Goal: Information Seeking & Learning: Learn about a topic

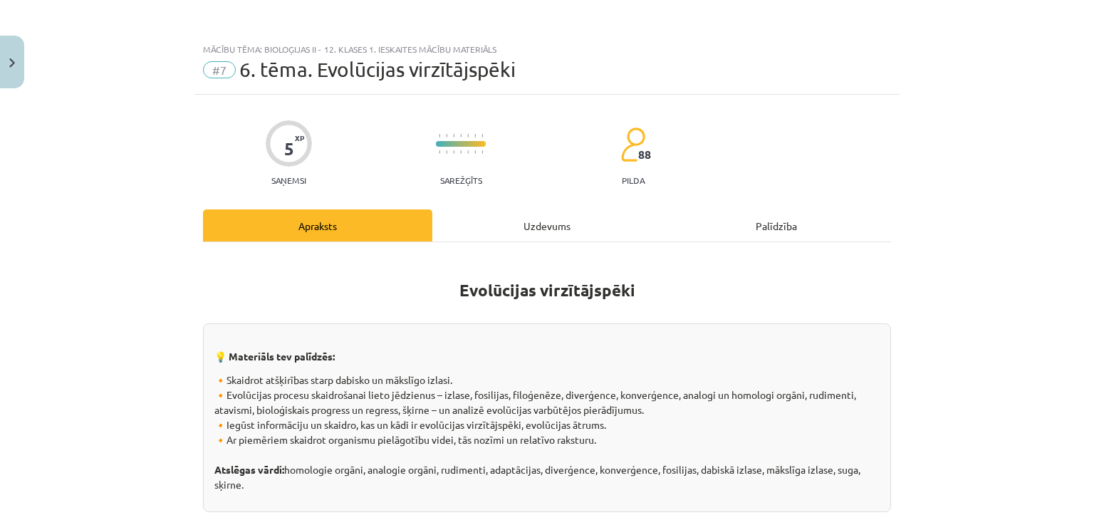
click at [516, 226] on div "Uzdevums" at bounding box center [546, 225] width 229 height 32
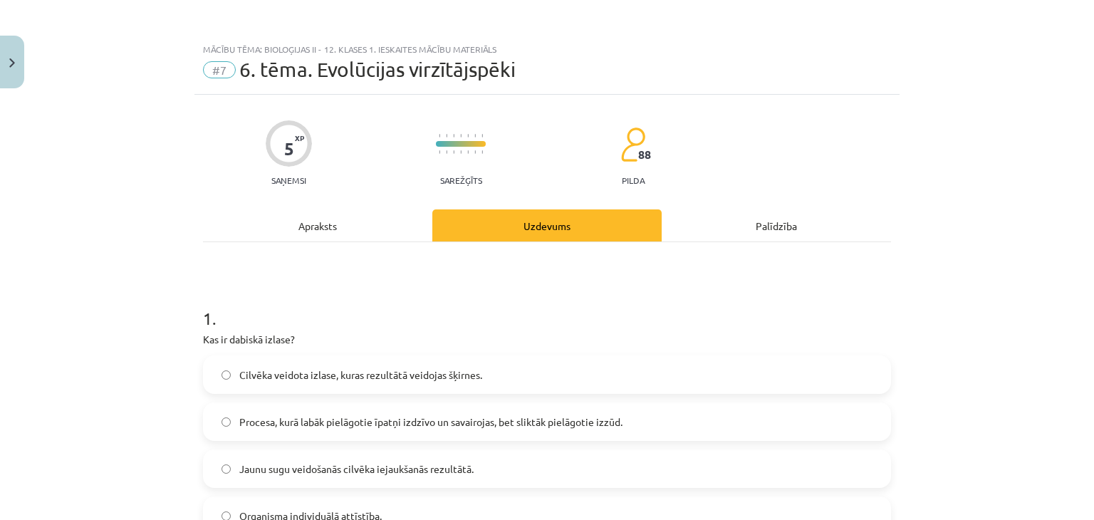
scroll to position [36, 0]
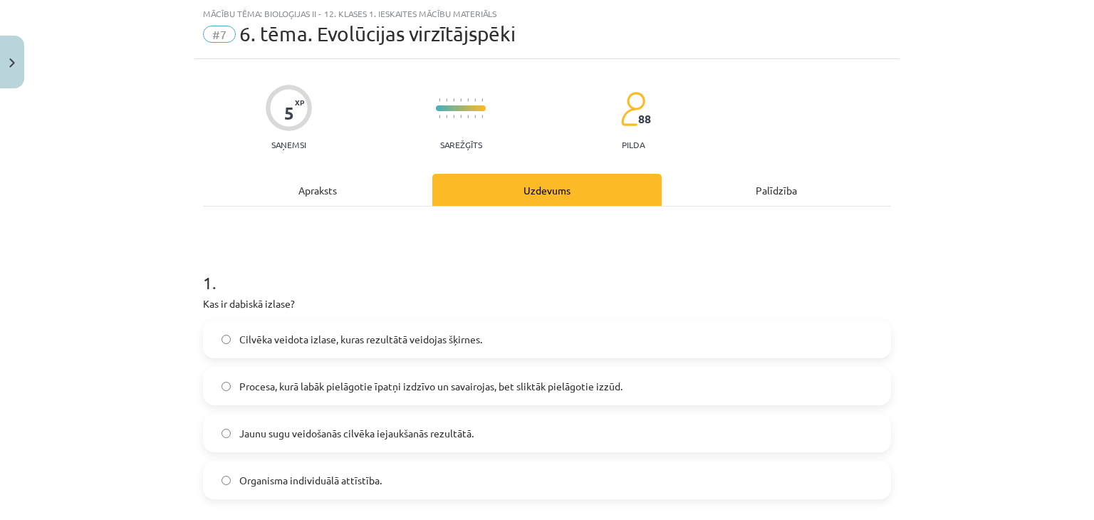
click at [285, 200] on div "Apraksts" at bounding box center [317, 190] width 229 height 32
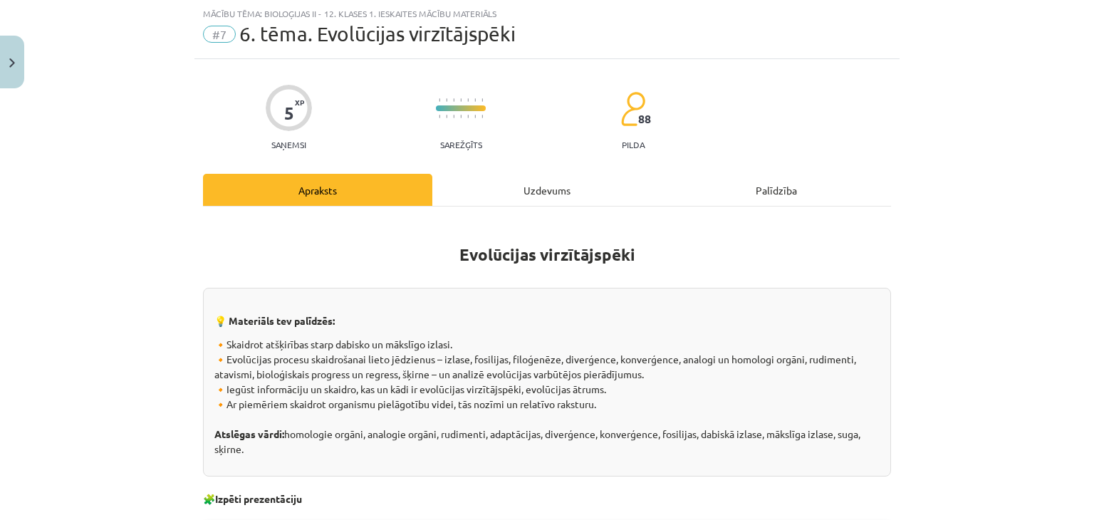
click at [539, 200] on div "Uzdevums" at bounding box center [546, 190] width 229 height 32
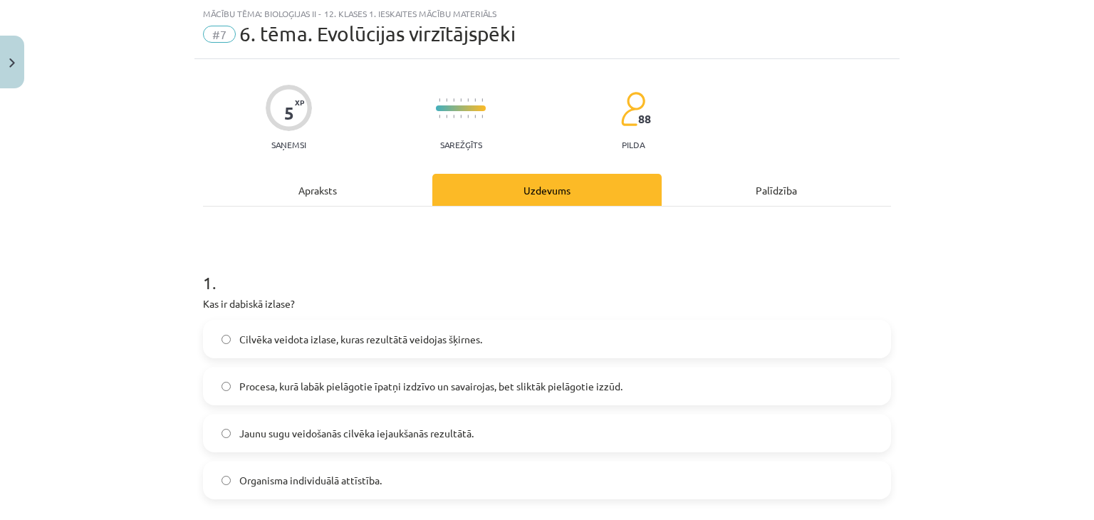
click at [768, 201] on div "Palīdzība" at bounding box center [776, 190] width 229 height 32
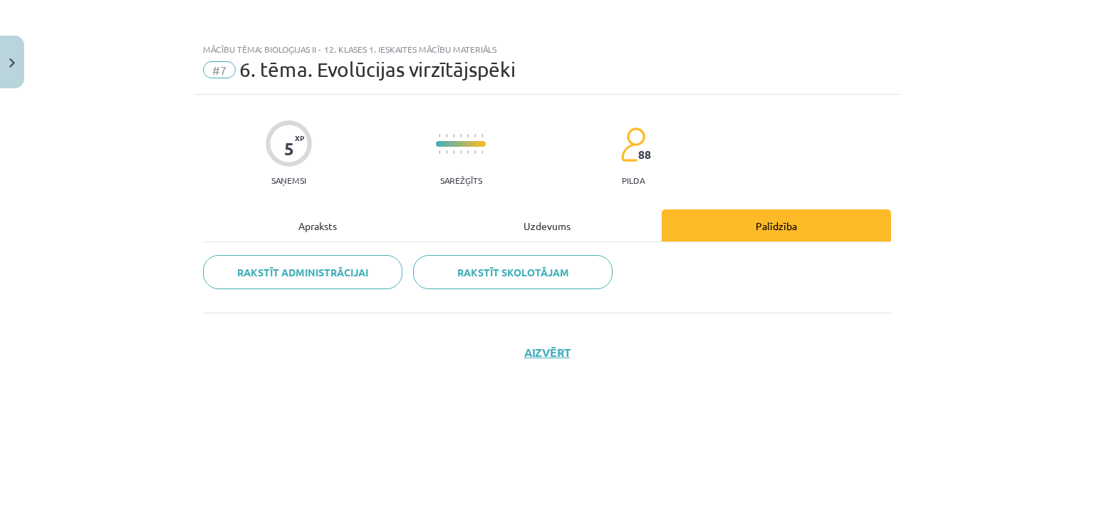
click at [550, 222] on div "Uzdevums" at bounding box center [546, 225] width 229 height 32
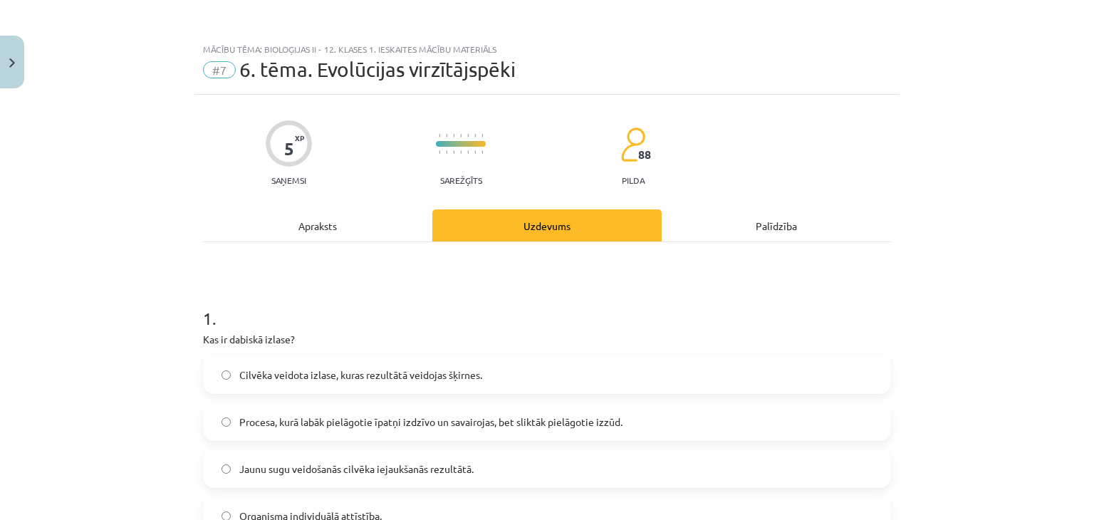
click at [316, 229] on div "Apraksts" at bounding box center [317, 225] width 229 height 32
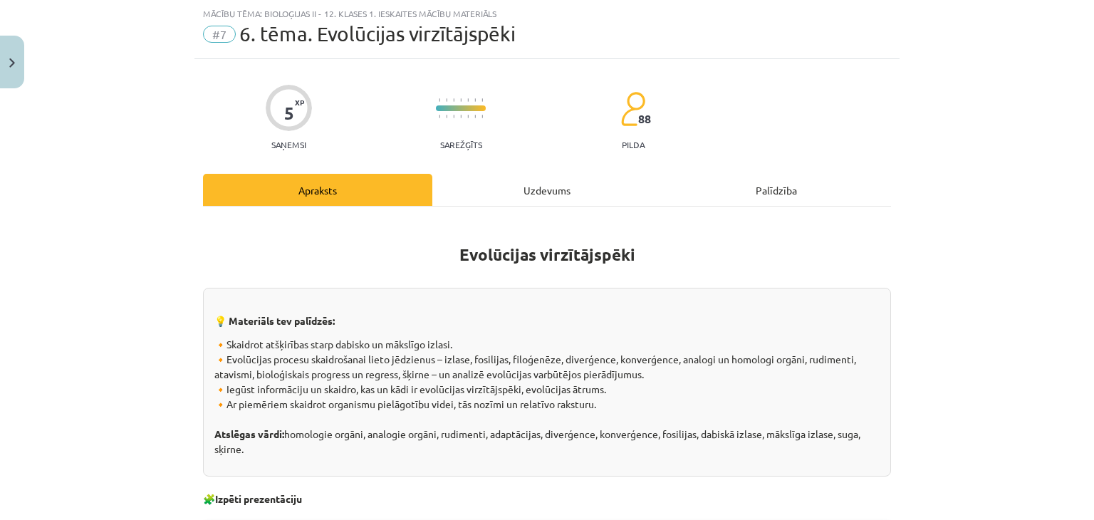
click at [539, 187] on div "Uzdevums" at bounding box center [546, 190] width 229 height 32
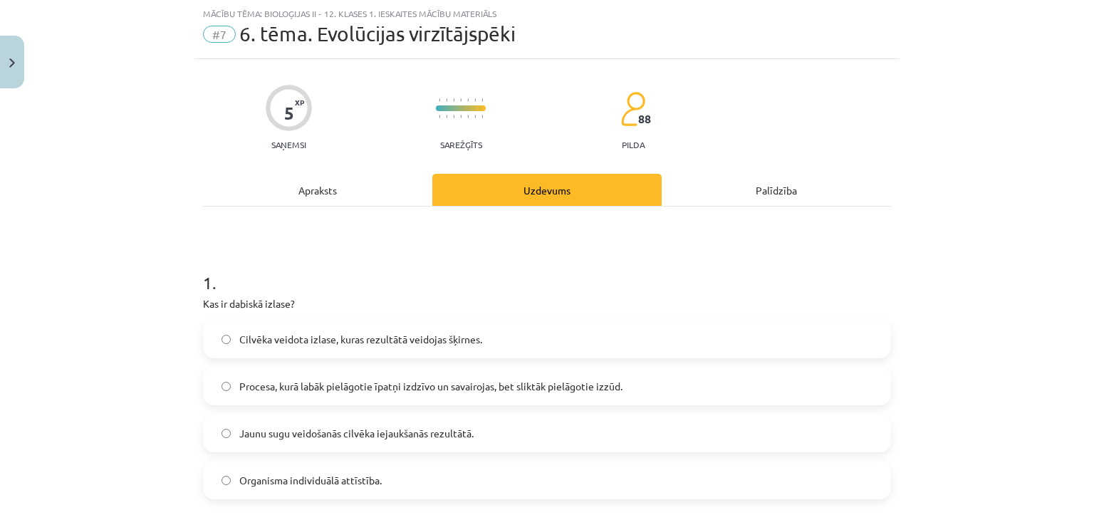
click at [771, 186] on div "Palīdzība" at bounding box center [776, 190] width 229 height 32
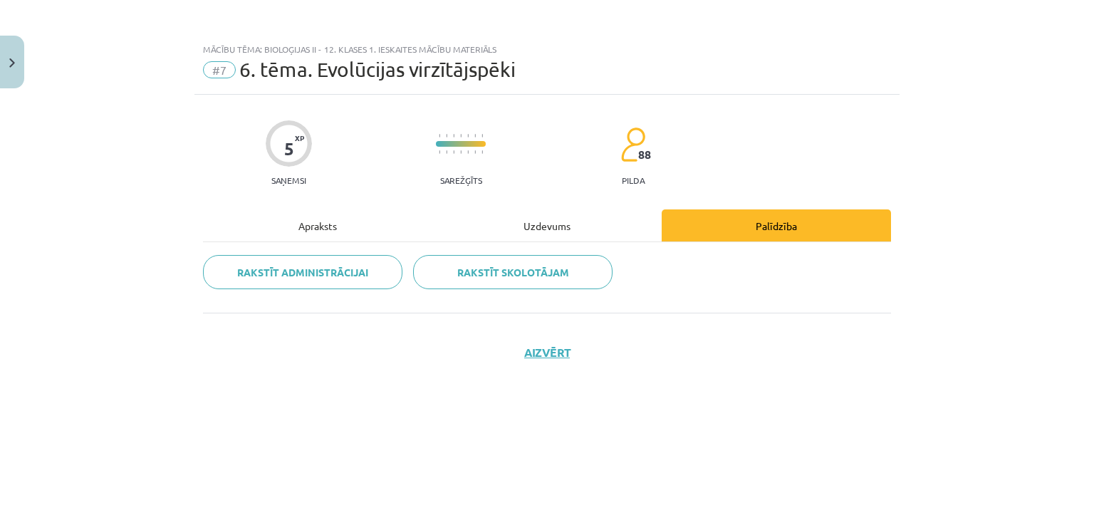
click at [546, 225] on div "Uzdevums" at bounding box center [546, 225] width 229 height 32
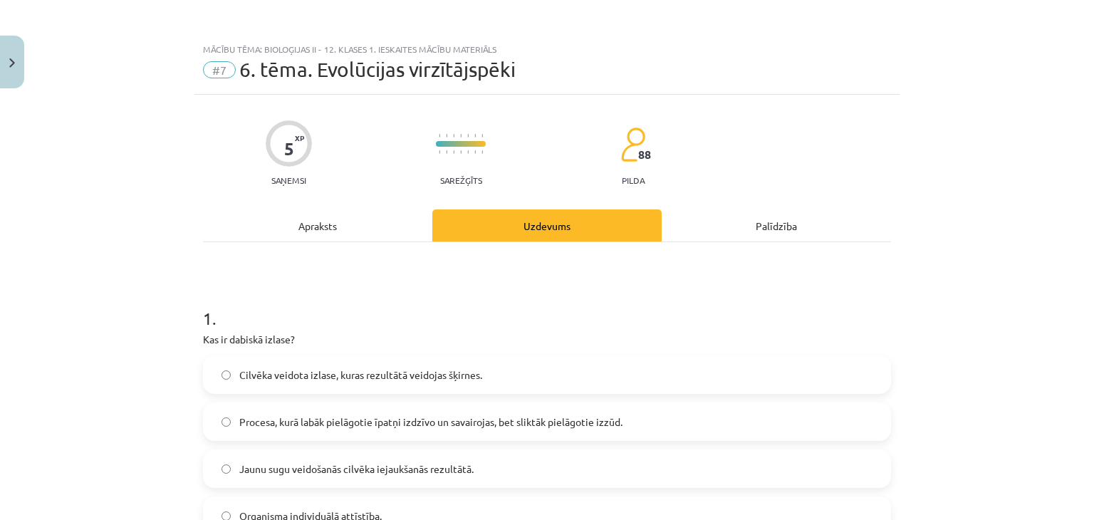
click at [311, 226] on div "Apraksts" at bounding box center [317, 225] width 229 height 32
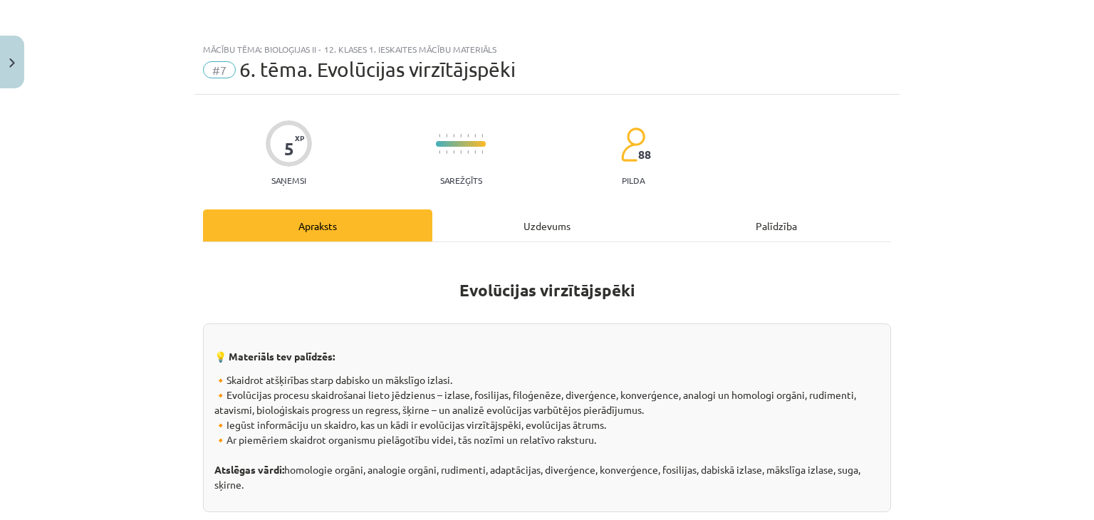
scroll to position [36, 0]
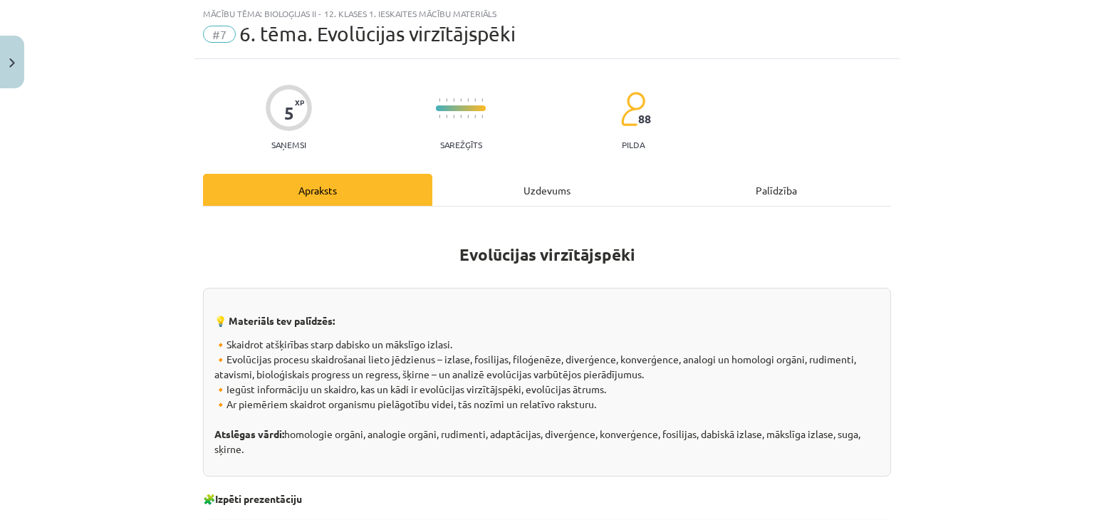
click at [543, 189] on div "Uzdevums" at bounding box center [546, 190] width 229 height 32
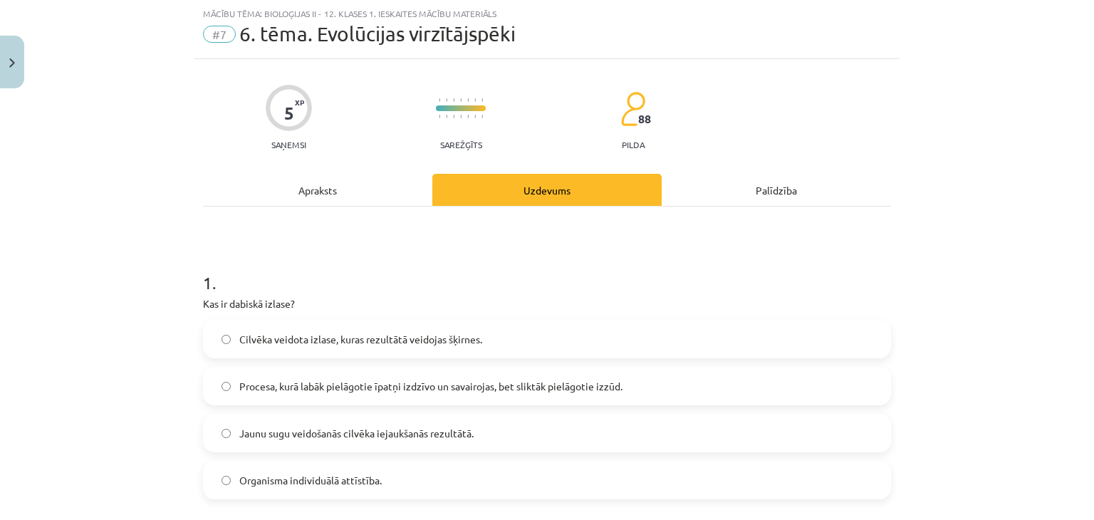
click at [772, 187] on div "Palīdzība" at bounding box center [776, 190] width 229 height 32
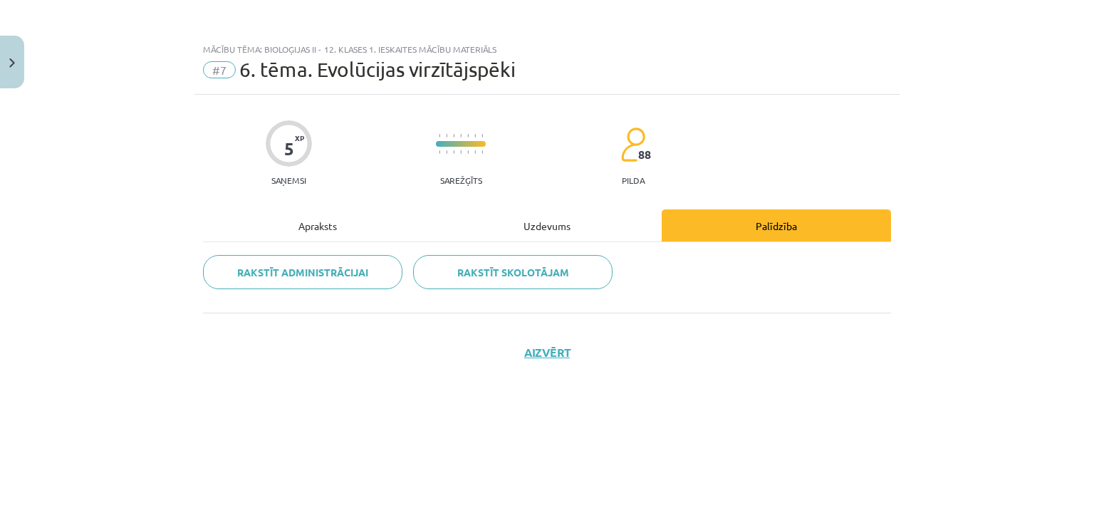
scroll to position [0, 0]
click at [549, 225] on div "Uzdevums" at bounding box center [546, 225] width 229 height 32
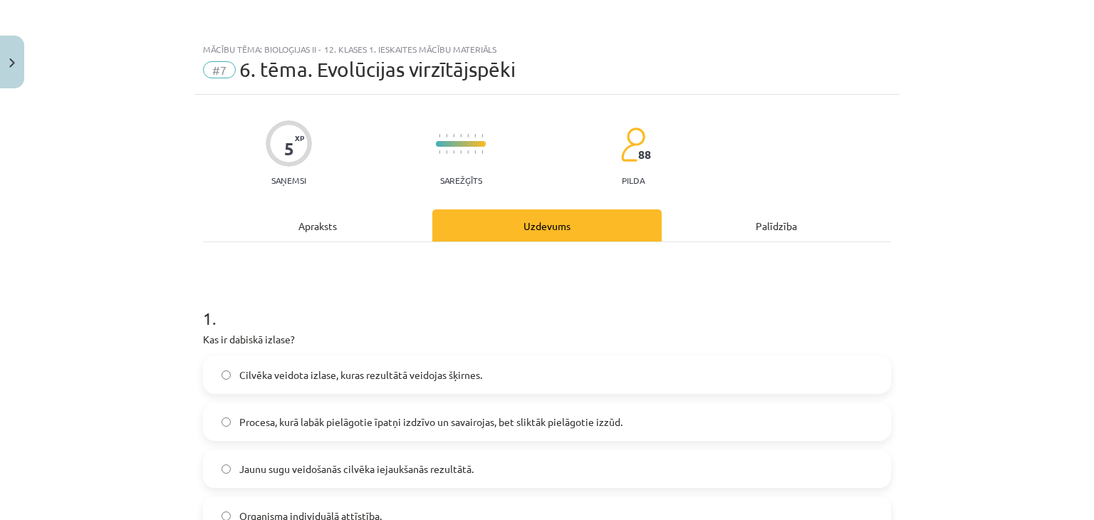
click at [310, 229] on div "Apraksts" at bounding box center [317, 225] width 229 height 32
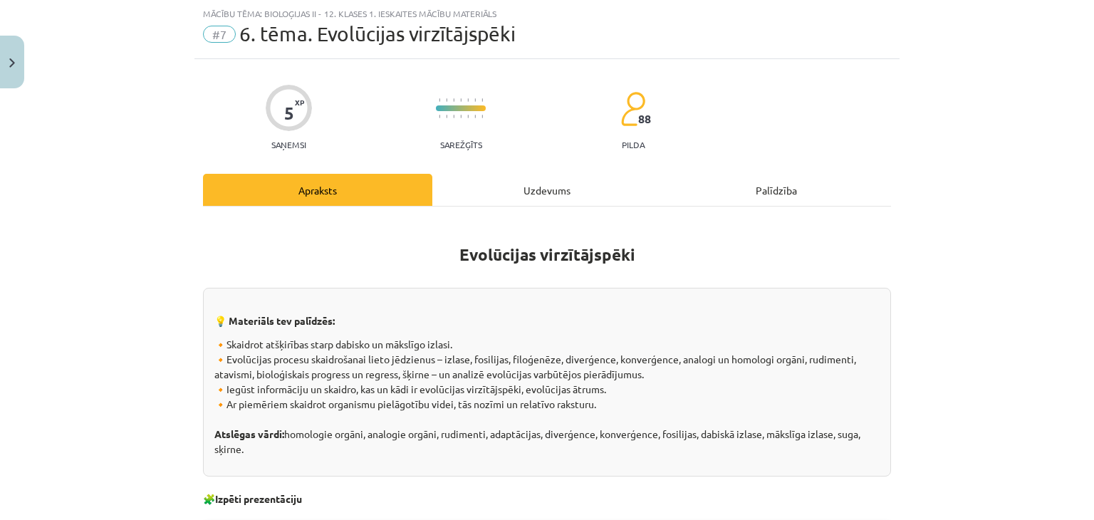
click at [542, 188] on div "Uzdevums" at bounding box center [546, 190] width 229 height 32
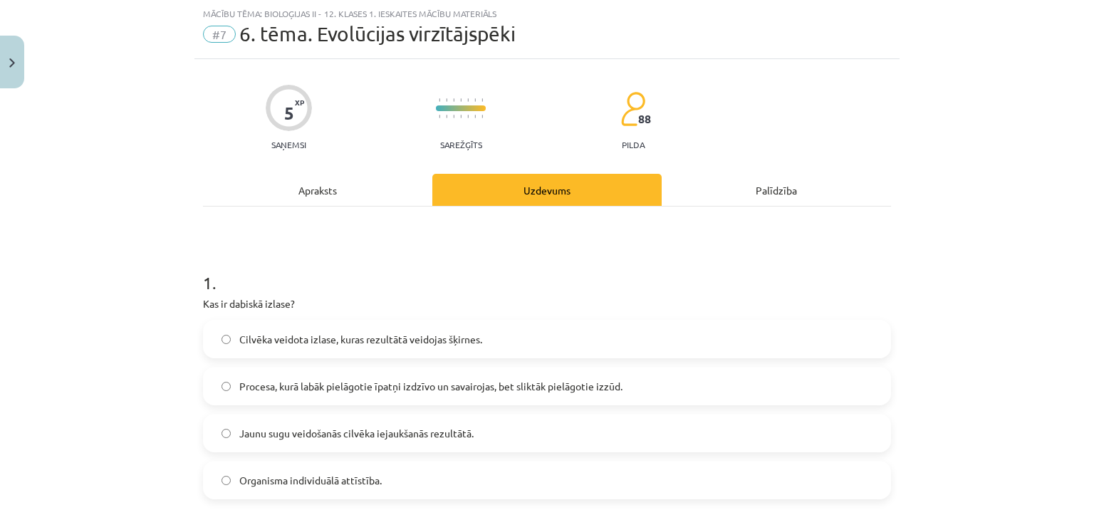
click at [773, 191] on div "Palīdzība" at bounding box center [776, 190] width 229 height 32
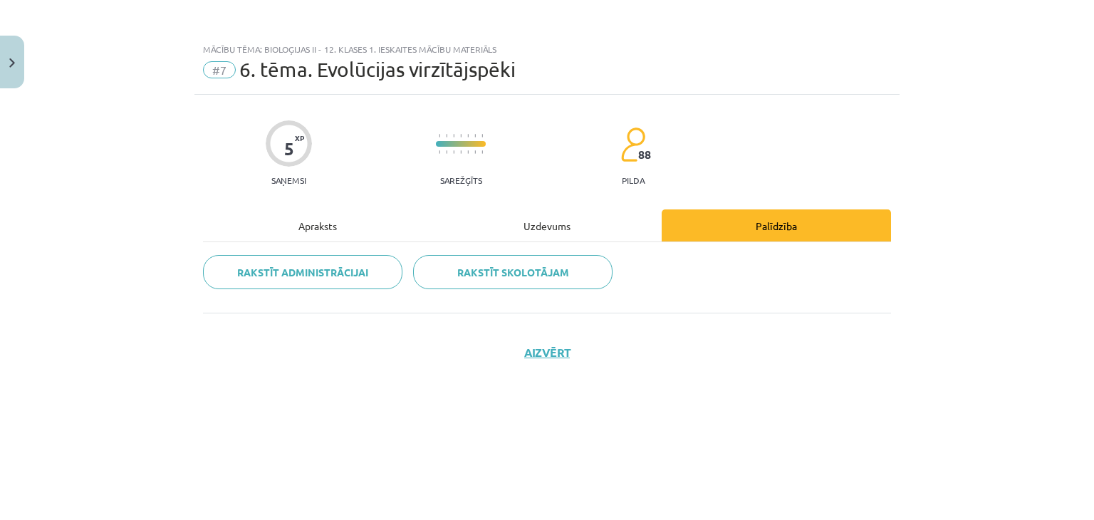
click at [548, 225] on div "Uzdevums" at bounding box center [546, 225] width 229 height 32
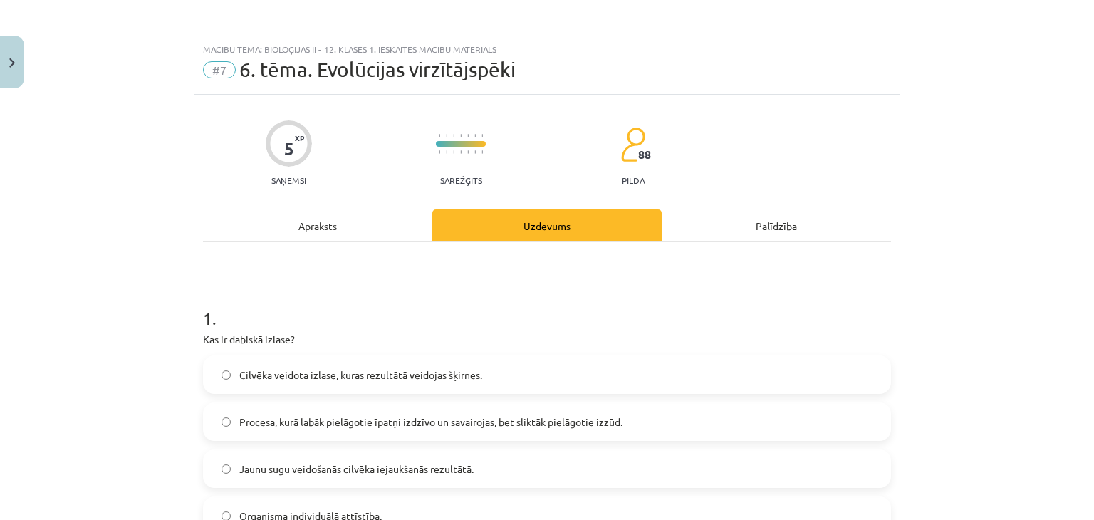
click at [312, 224] on div "Apraksts" at bounding box center [317, 225] width 229 height 32
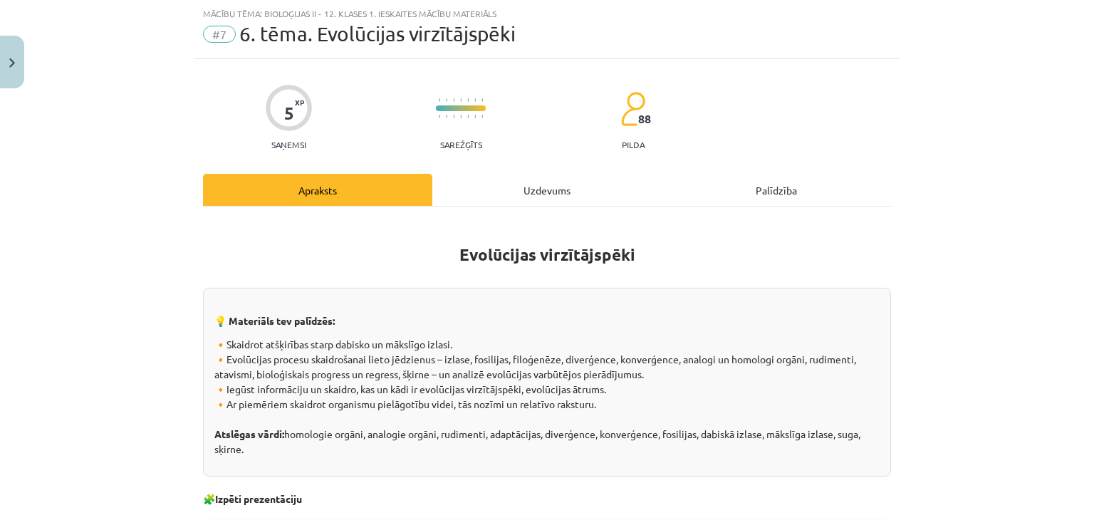
click at [543, 189] on div "Uzdevums" at bounding box center [546, 190] width 229 height 32
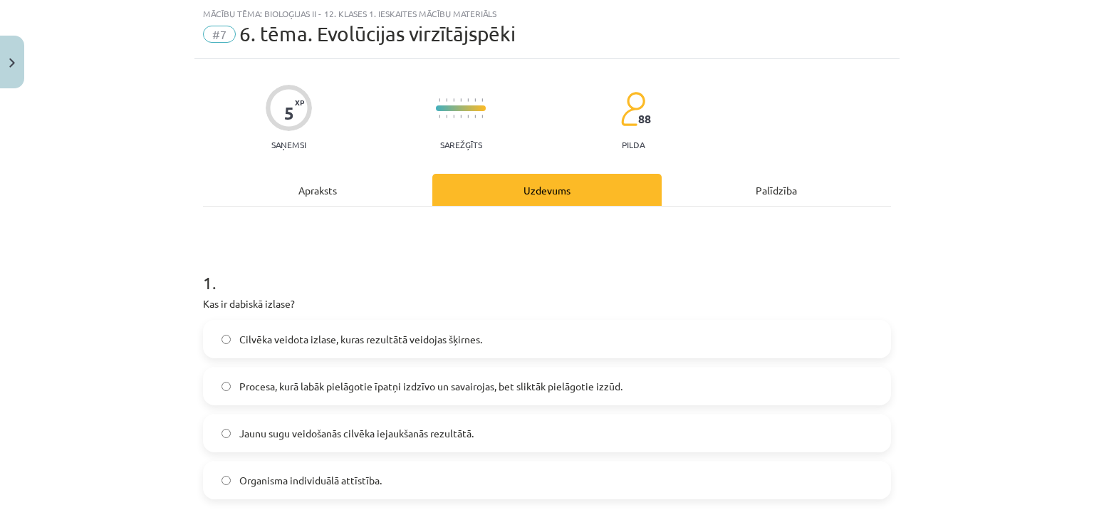
click at [773, 192] on div "Palīdzība" at bounding box center [776, 190] width 229 height 32
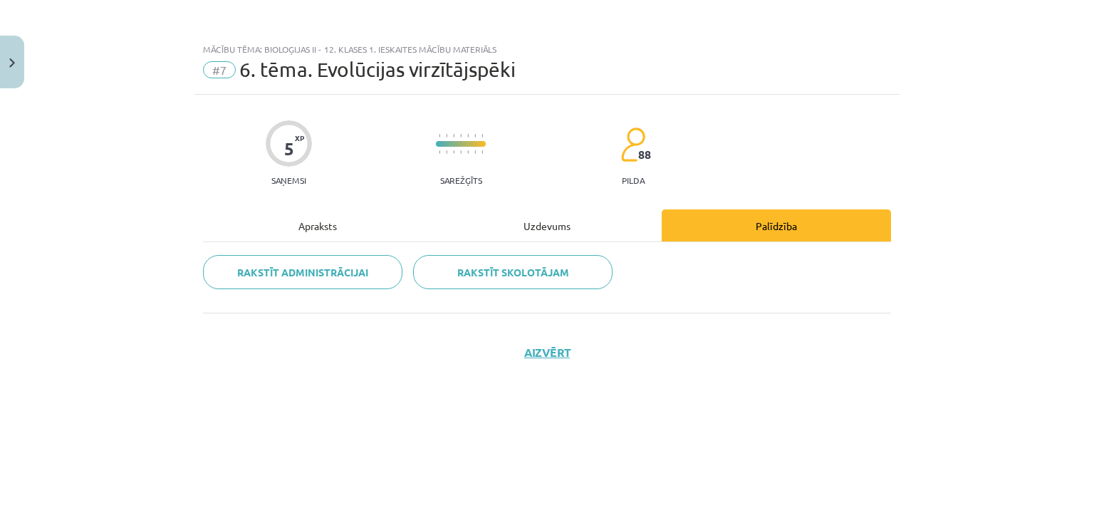
click at [549, 227] on div "Uzdevums" at bounding box center [546, 225] width 229 height 32
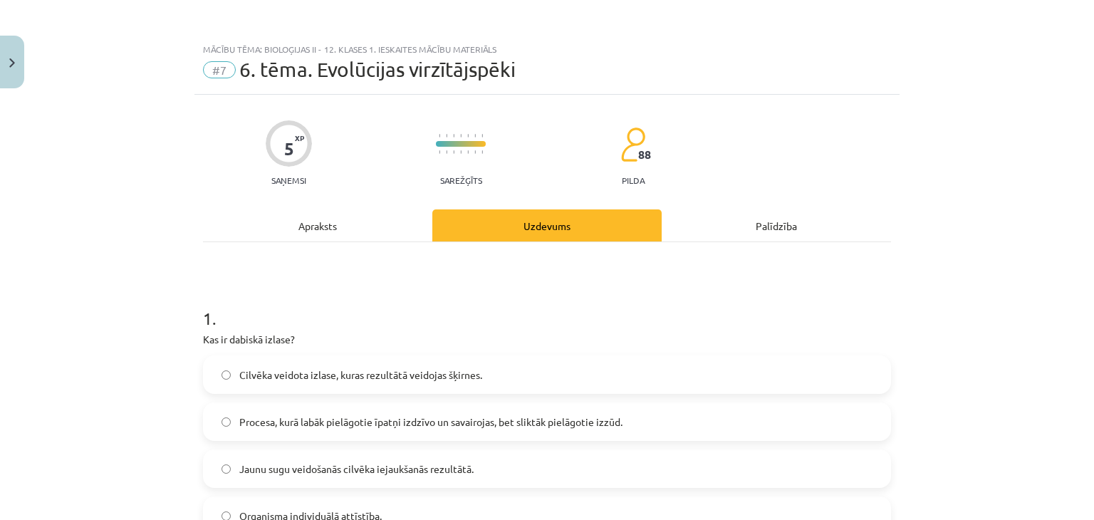
click at [311, 227] on div "Apraksts" at bounding box center [317, 225] width 229 height 32
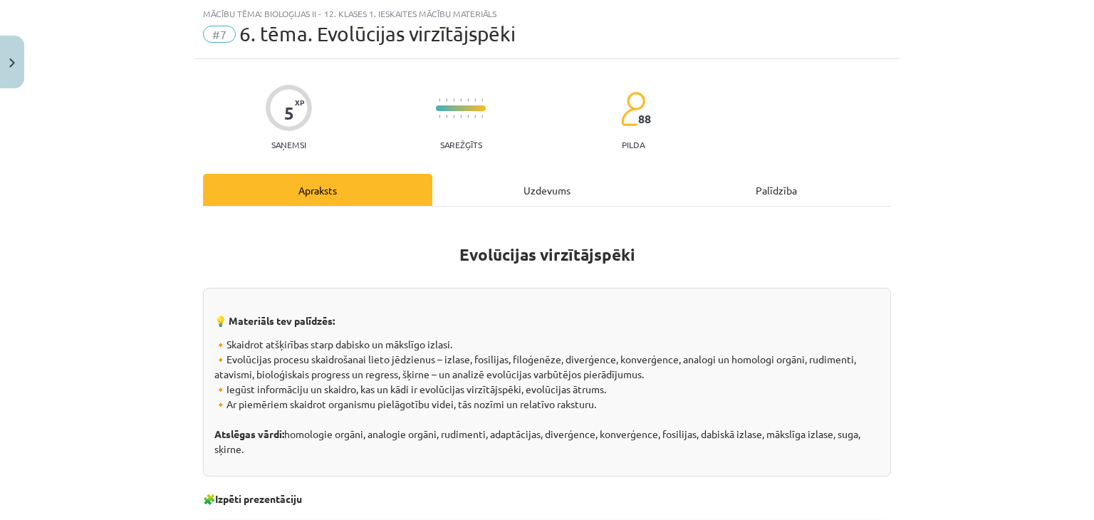
click at [770, 189] on div "Palīdzība" at bounding box center [776, 190] width 229 height 32
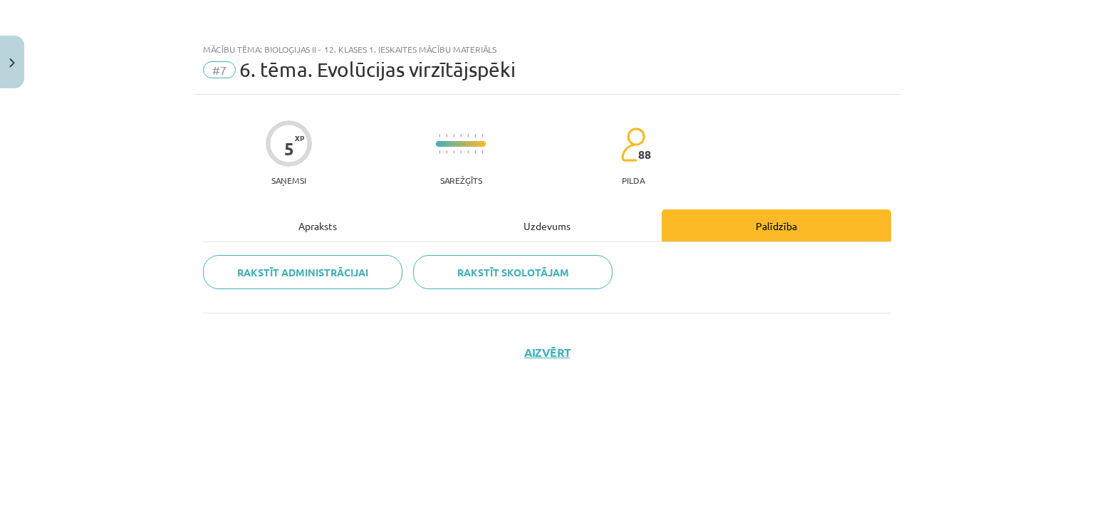
scroll to position [0, 0]
click at [543, 227] on div "Uzdevums" at bounding box center [546, 225] width 229 height 32
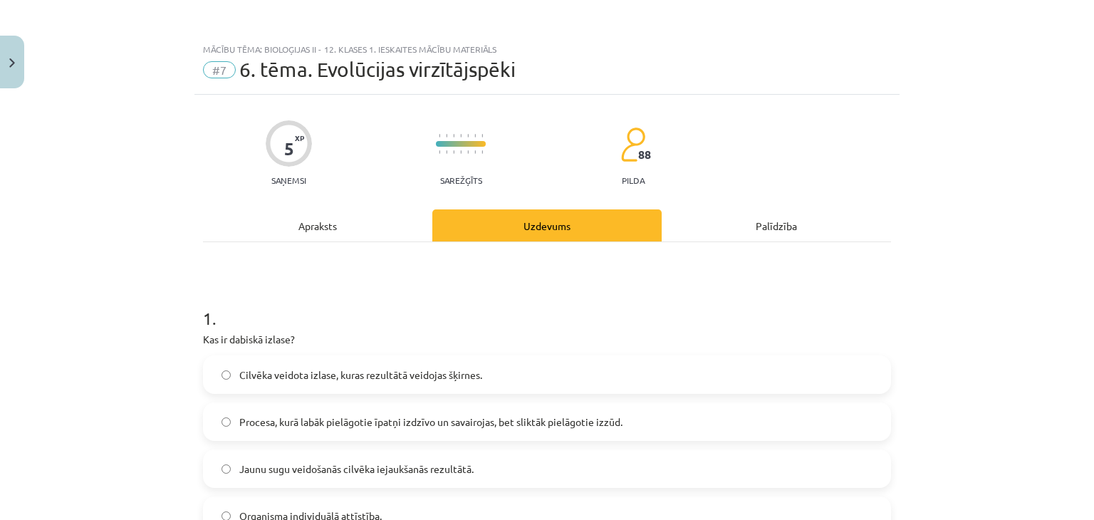
click at [315, 223] on div "Apraksts" at bounding box center [317, 225] width 229 height 32
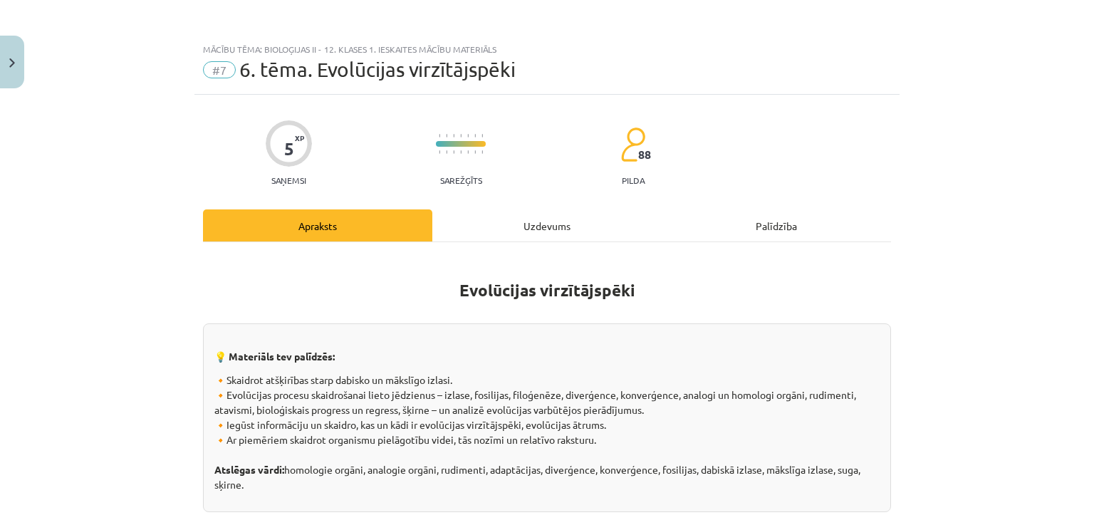
scroll to position [36, 0]
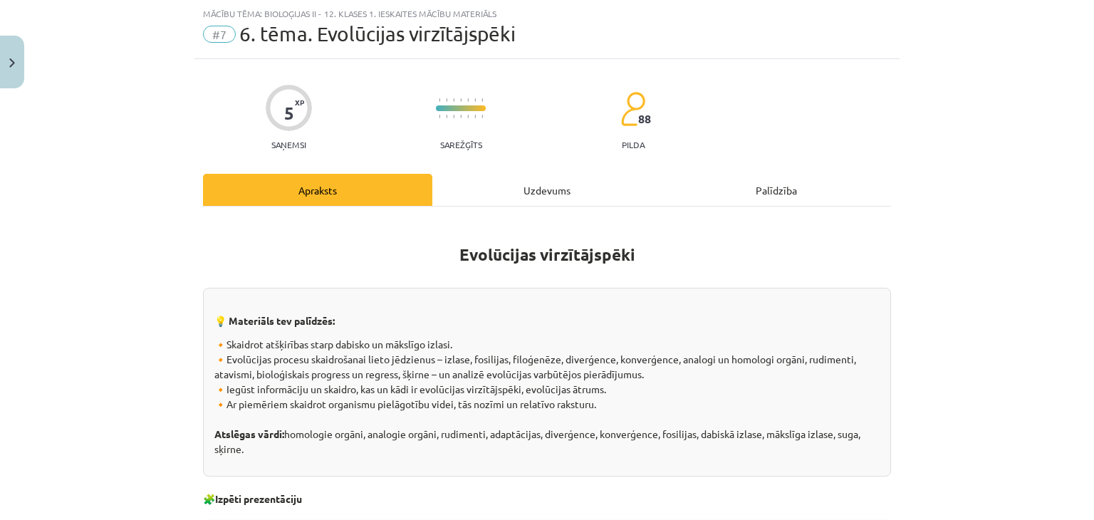
click at [545, 190] on div "Uzdevums" at bounding box center [546, 190] width 229 height 32
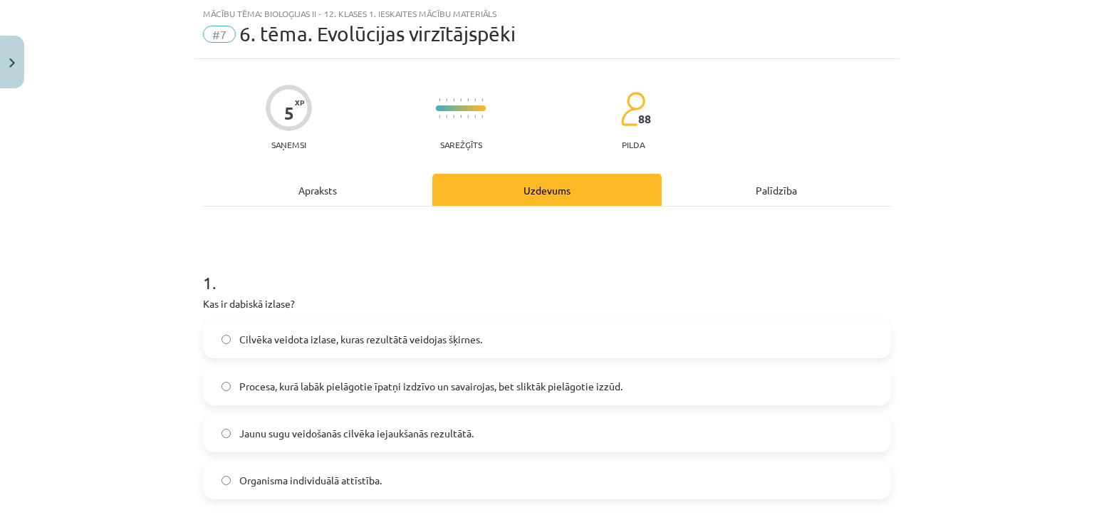
click at [771, 193] on div "Palīdzība" at bounding box center [776, 190] width 229 height 32
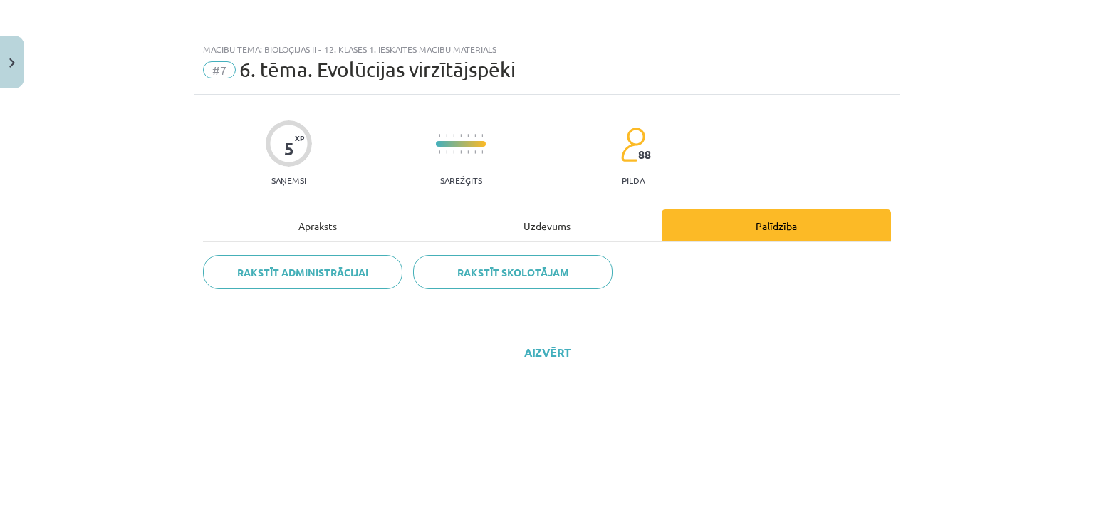
scroll to position [0, 0]
click at [548, 224] on div "Uzdevums" at bounding box center [546, 225] width 229 height 32
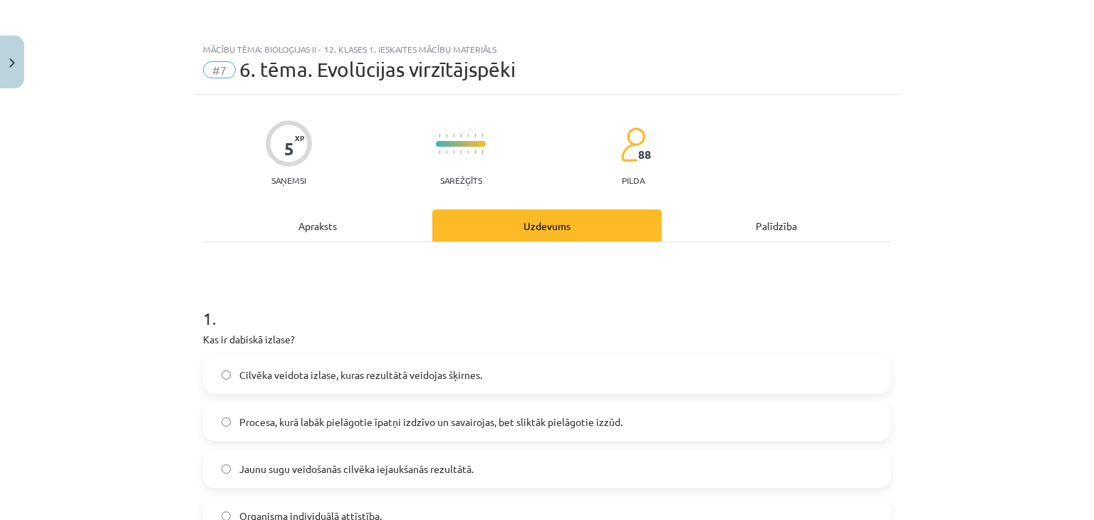
click at [314, 229] on div "Apraksts" at bounding box center [317, 225] width 229 height 32
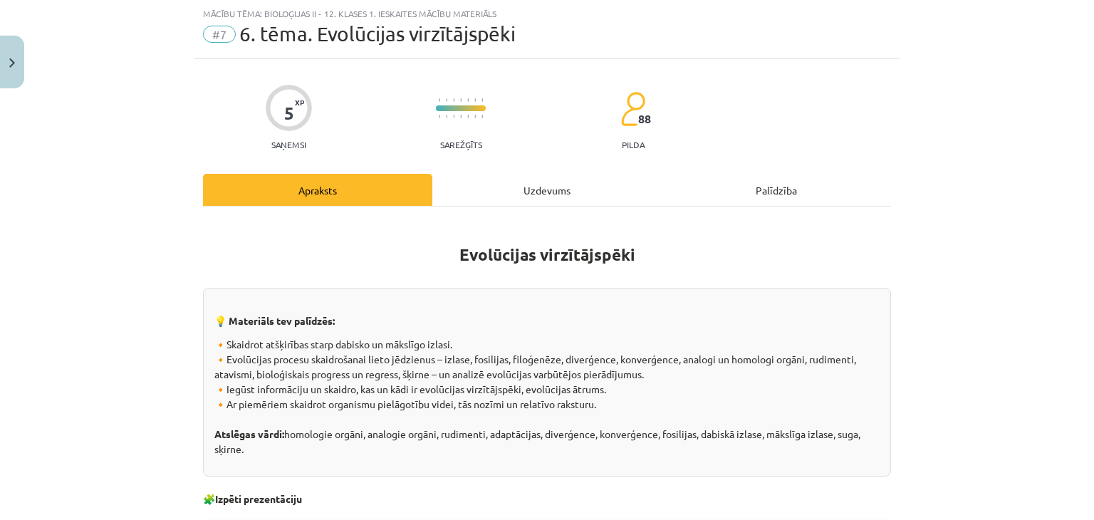
click at [542, 189] on div "Uzdevums" at bounding box center [546, 190] width 229 height 32
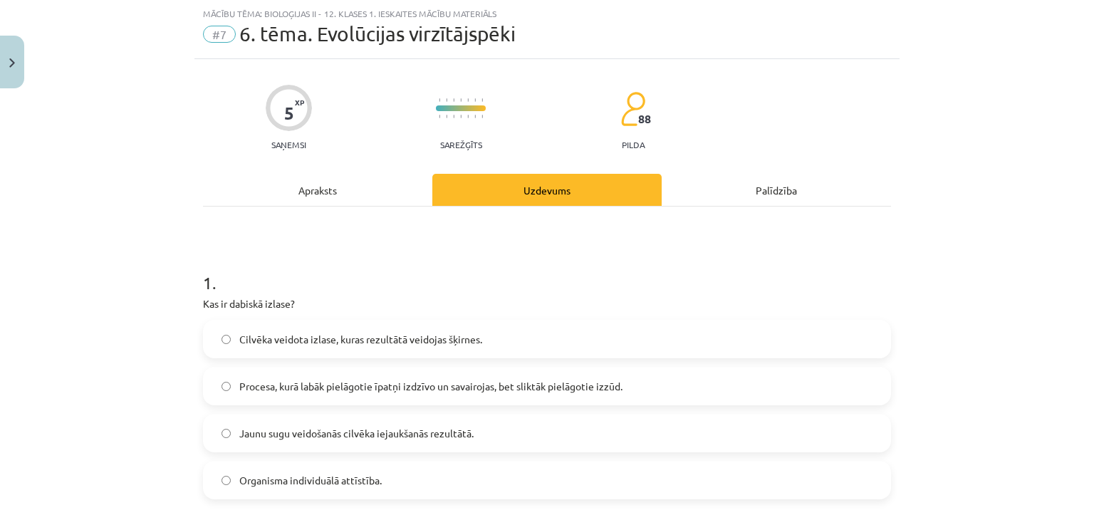
click at [772, 188] on div "Palīdzība" at bounding box center [776, 190] width 229 height 32
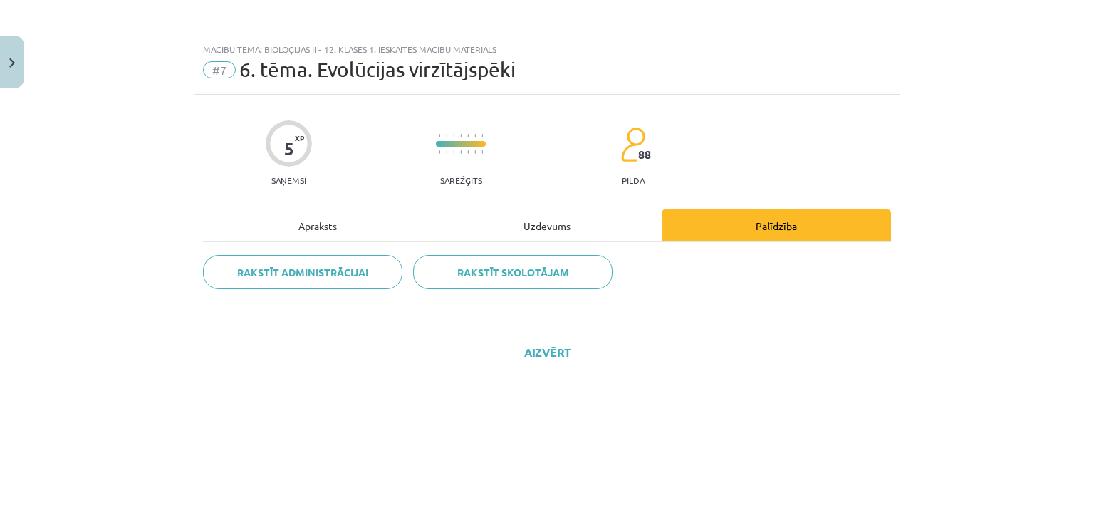
scroll to position [0, 0]
click at [547, 226] on div "Uzdevums" at bounding box center [546, 225] width 229 height 32
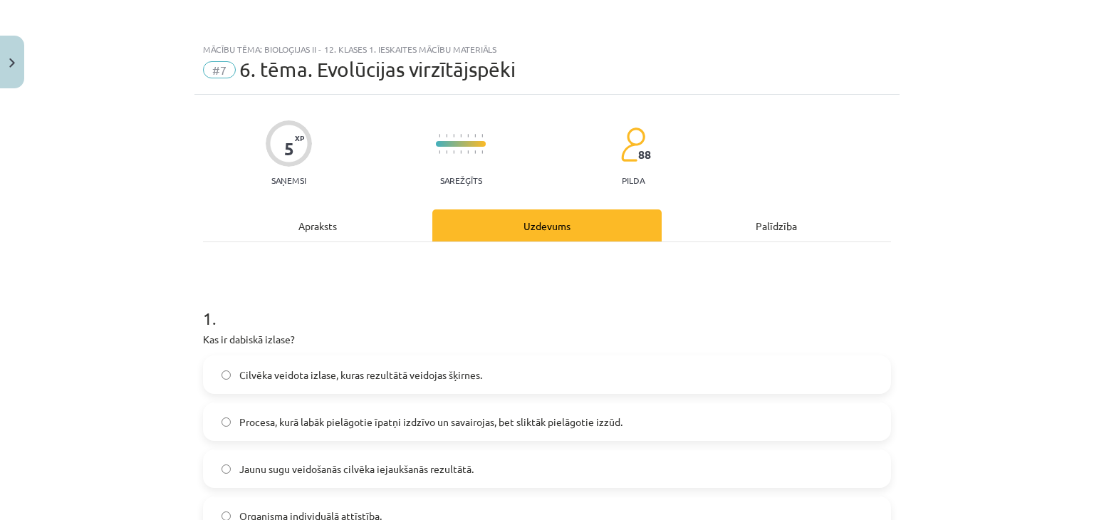
click at [310, 228] on div "Apraksts" at bounding box center [317, 225] width 229 height 32
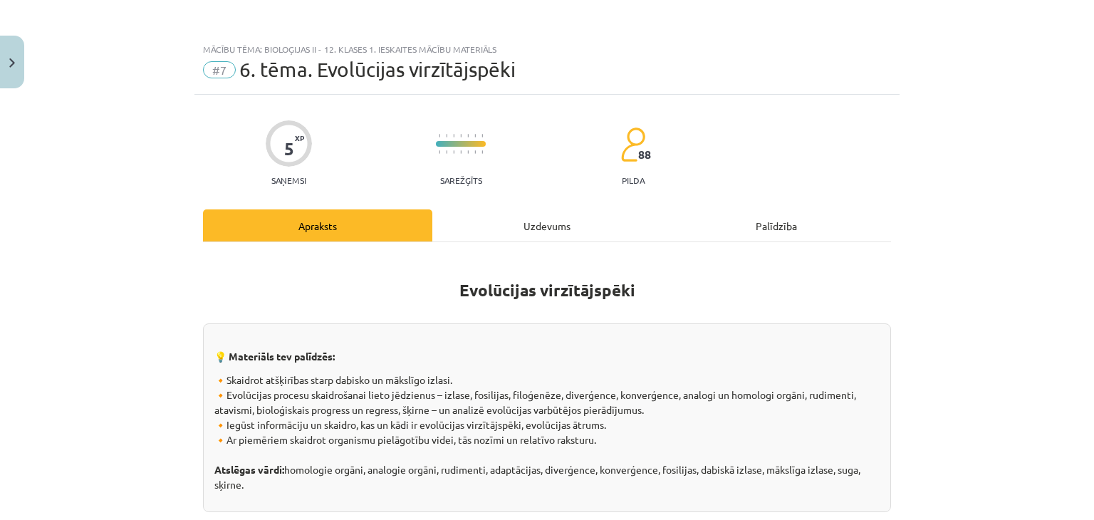
scroll to position [36, 0]
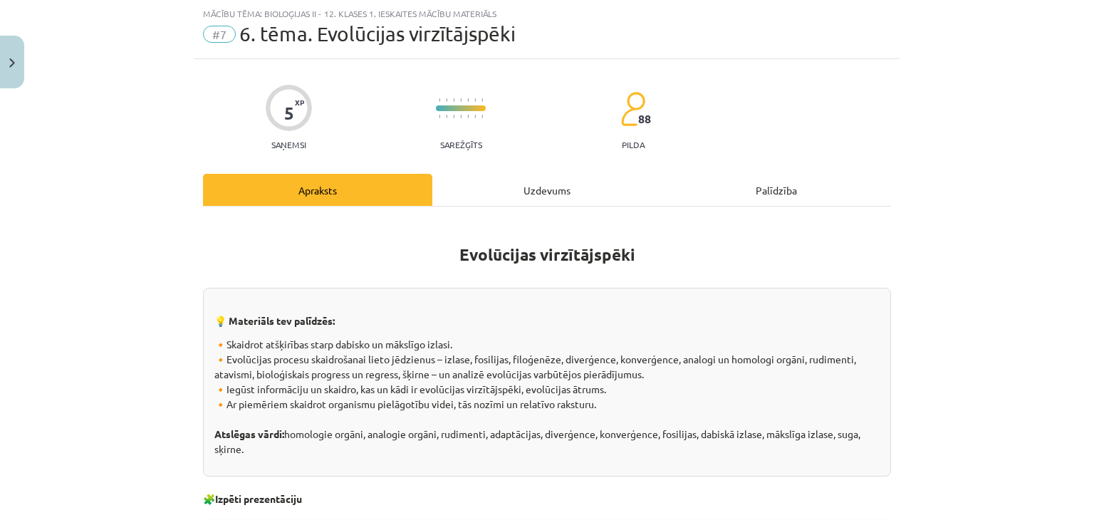
click at [543, 185] on div "Uzdevums" at bounding box center [546, 190] width 229 height 32
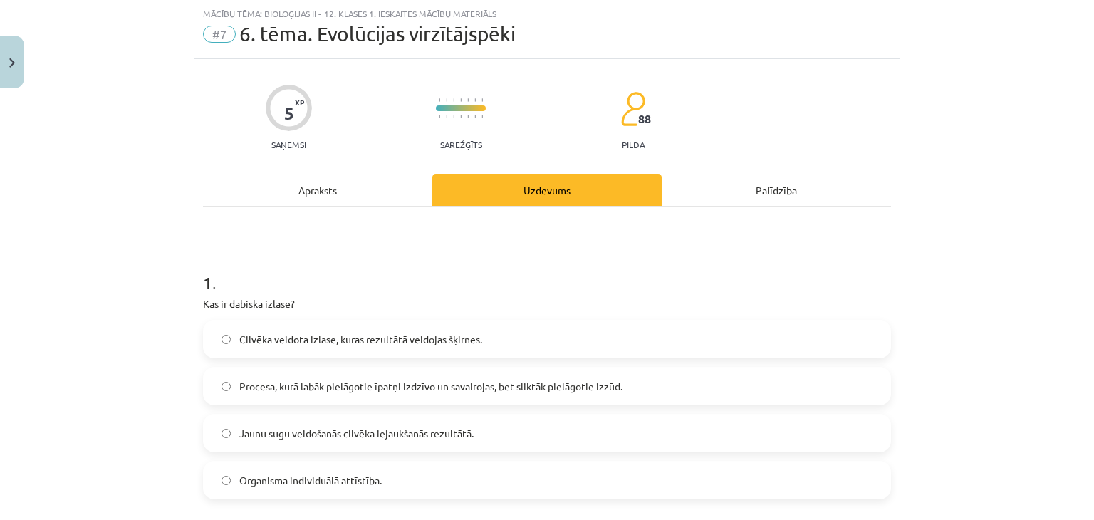
click at [770, 189] on div "Palīdzība" at bounding box center [776, 190] width 229 height 32
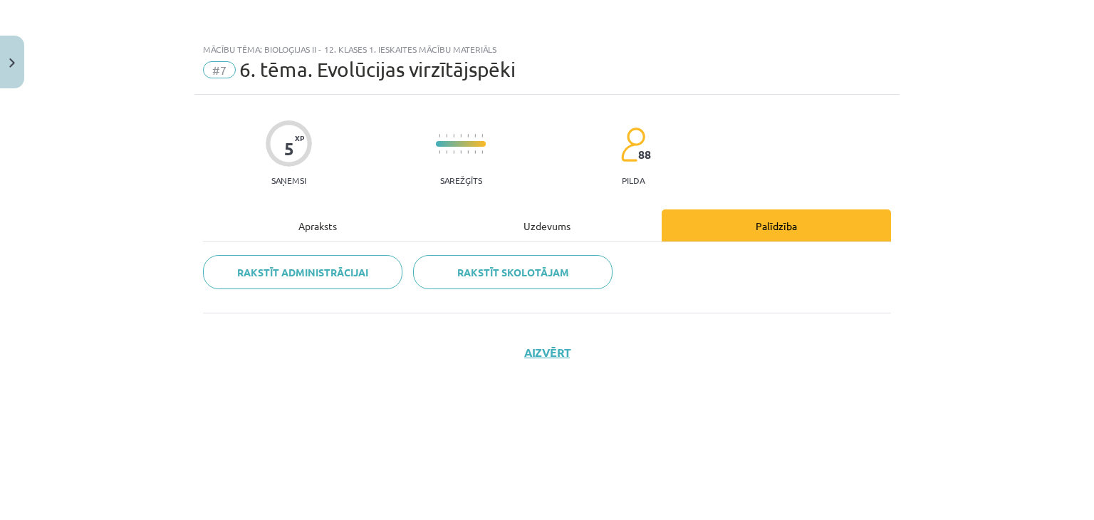
click at [548, 228] on div "Uzdevums" at bounding box center [546, 225] width 229 height 32
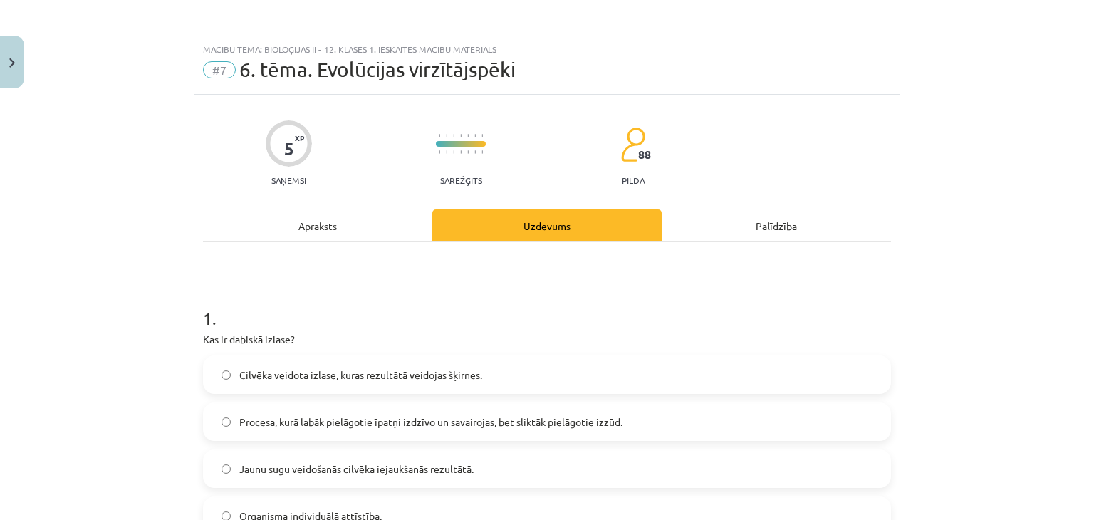
click at [313, 226] on div "Apraksts" at bounding box center [317, 225] width 229 height 32
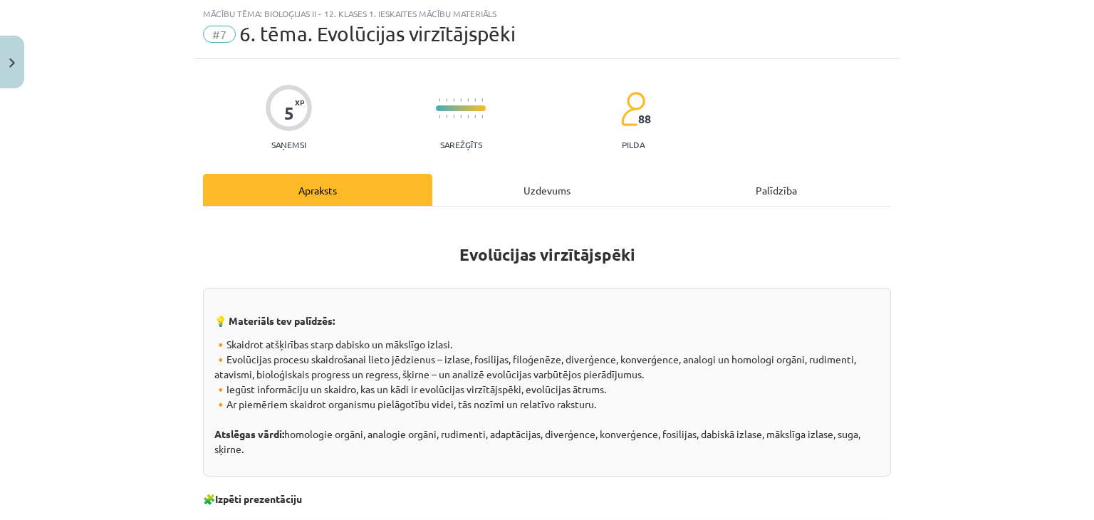
click at [540, 184] on div "Uzdevums" at bounding box center [546, 190] width 229 height 32
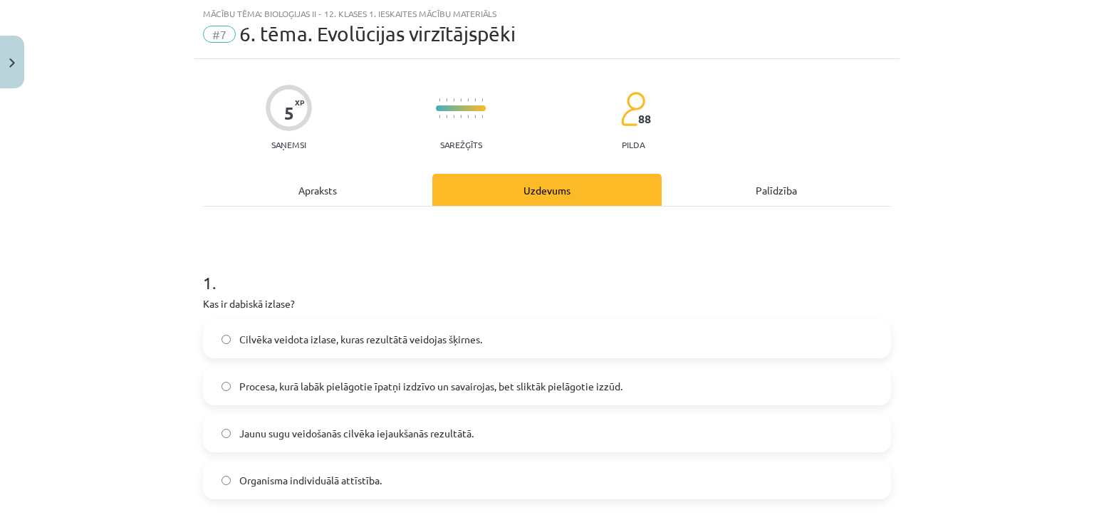
click at [772, 193] on div "Palīdzība" at bounding box center [776, 190] width 229 height 32
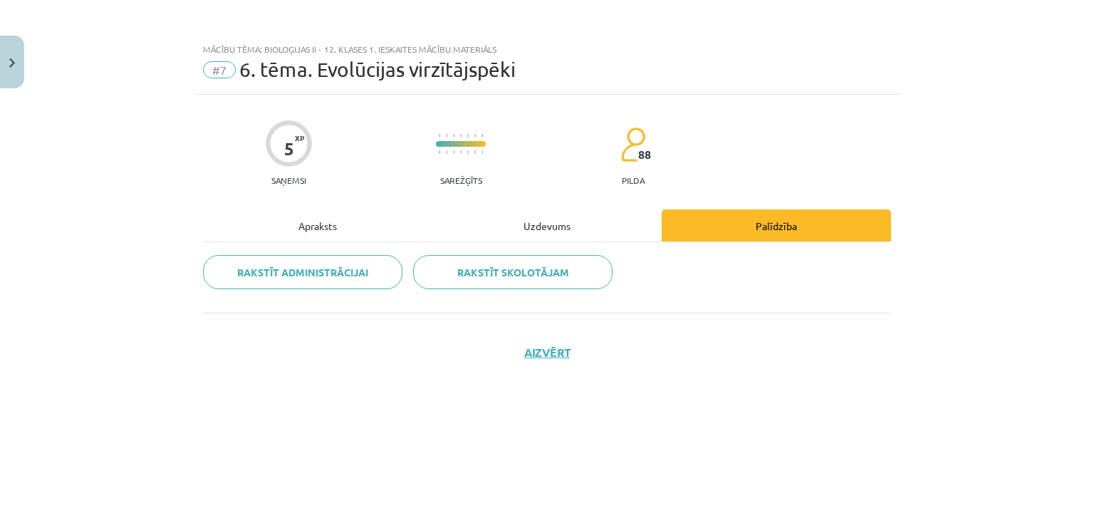
click at [550, 224] on div "Uzdevums" at bounding box center [546, 225] width 229 height 32
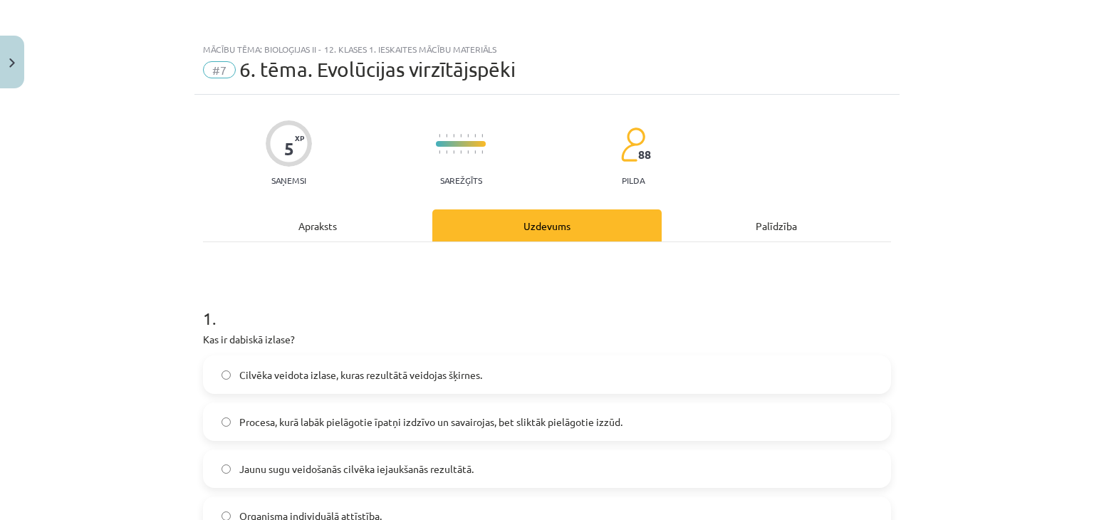
click at [310, 229] on div "Apraksts" at bounding box center [317, 225] width 229 height 32
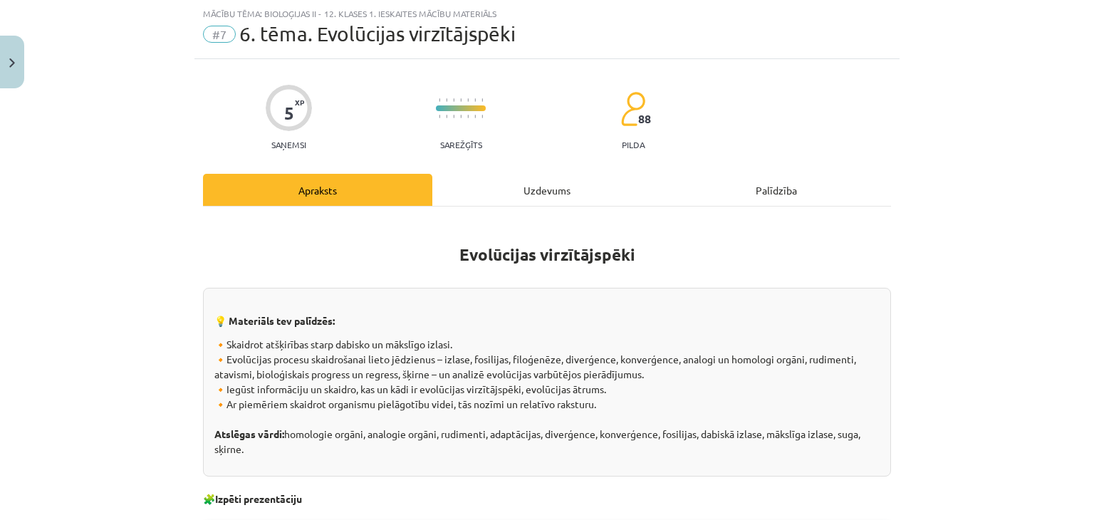
click at [539, 189] on div "Uzdevums" at bounding box center [546, 190] width 229 height 32
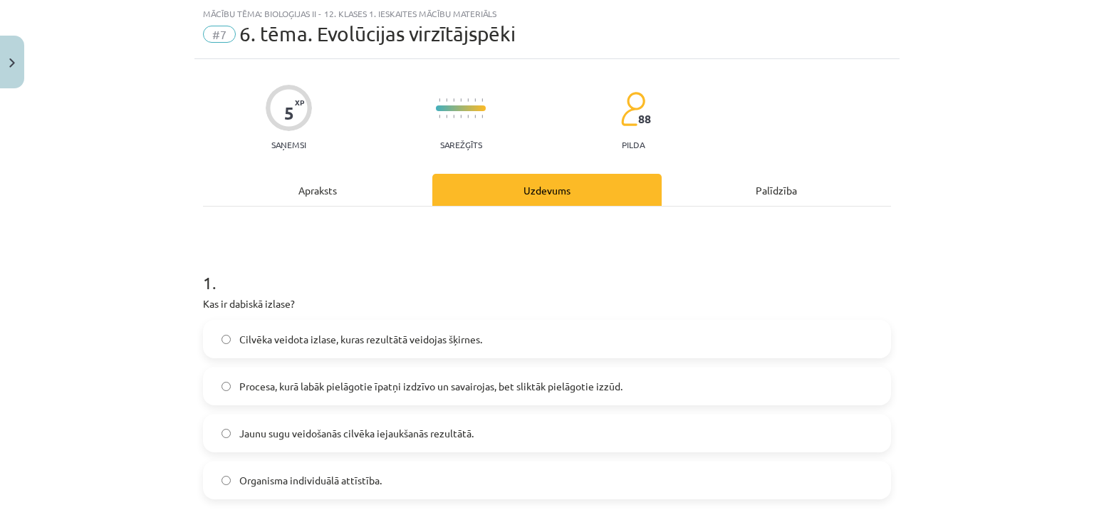
click at [774, 188] on div "Palīdzība" at bounding box center [776, 190] width 229 height 32
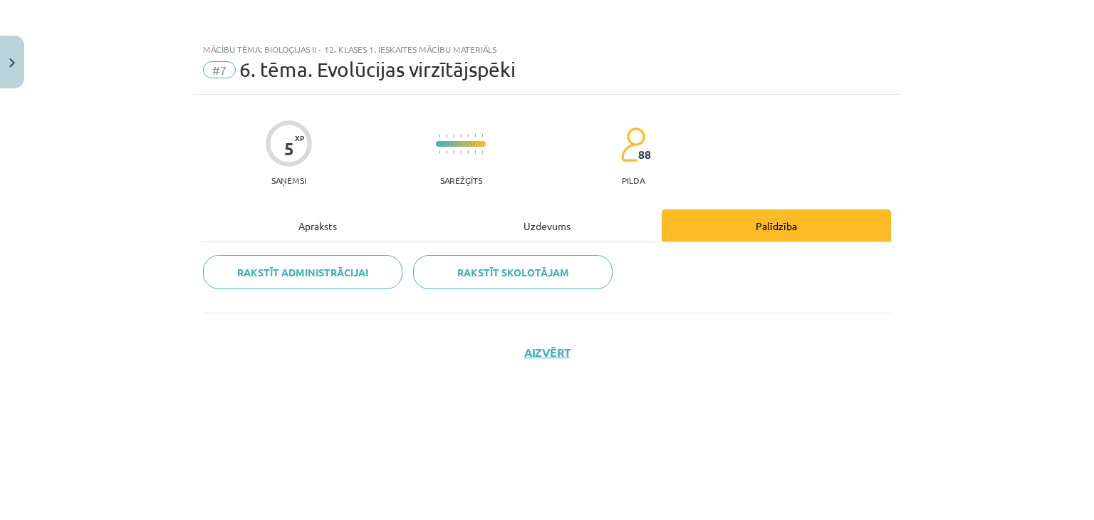
scroll to position [0, 0]
click at [549, 224] on div "Uzdevums" at bounding box center [546, 225] width 229 height 32
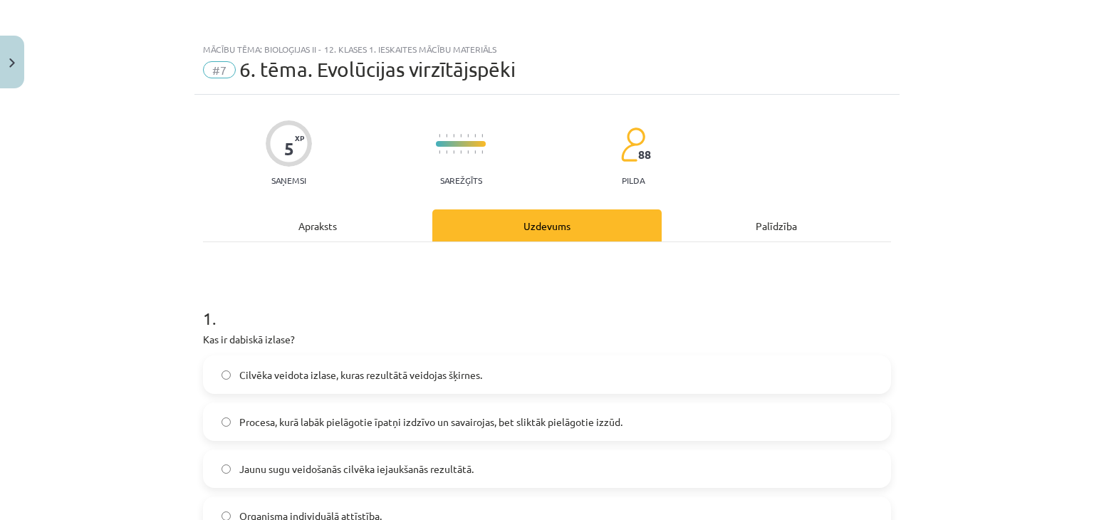
click at [315, 226] on div "Apraksts" at bounding box center [317, 225] width 229 height 32
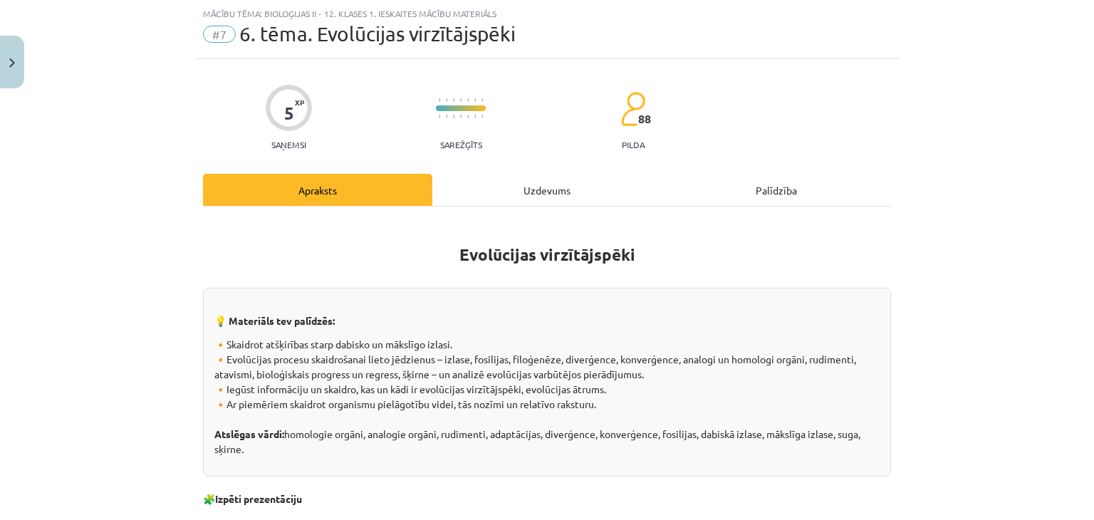
click at [542, 192] on div "Uzdevums" at bounding box center [546, 190] width 229 height 32
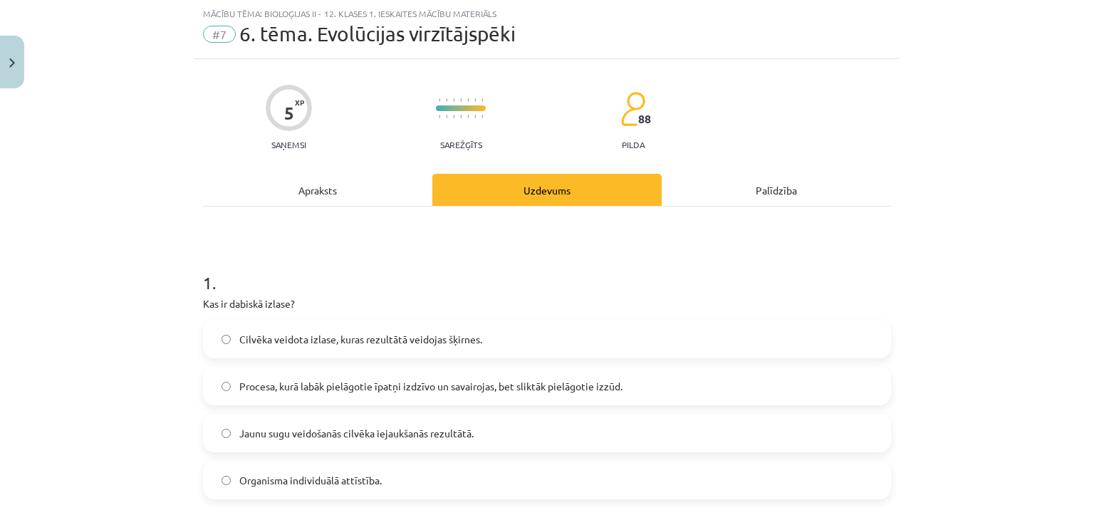
click at [771, 189] on div "Palīdzība" at bounding box center [776, 190] width 229 height 32
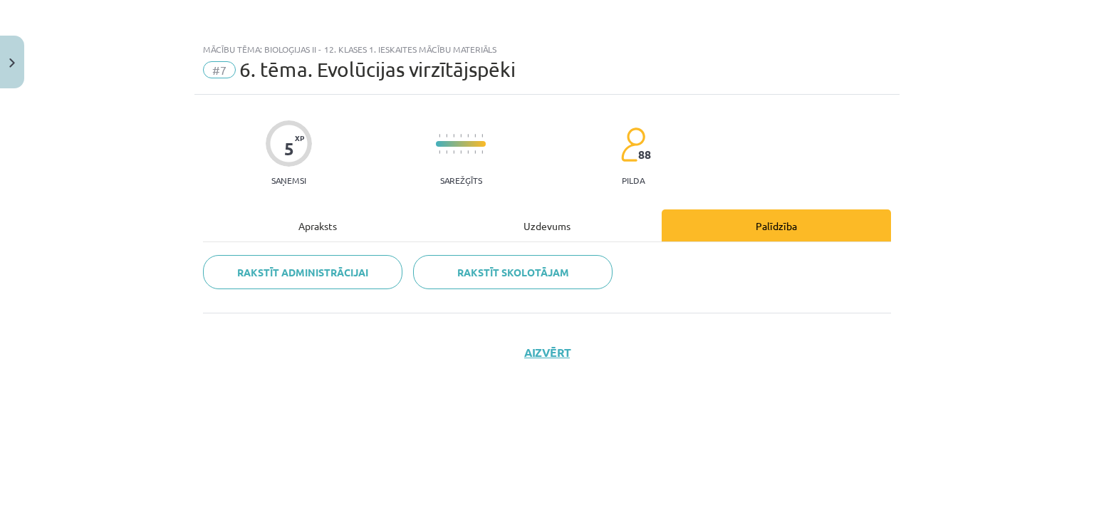
click at [547, 224] on div "Uzdevums" at bounding box center [546, 225] width 229 height 32
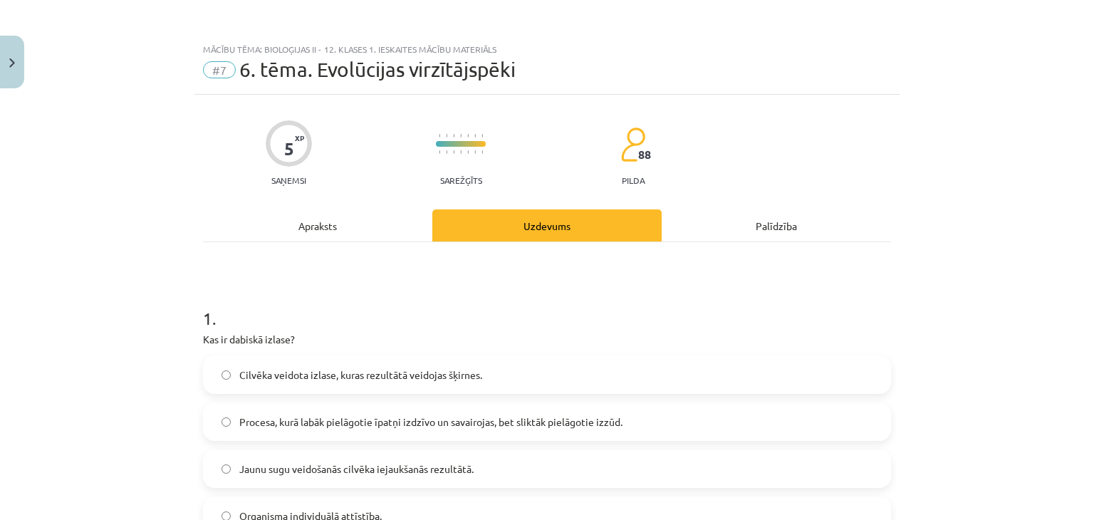
click at [315, 226] on div "Apraksts" at bounding box center [317, 225] width 229 height 32
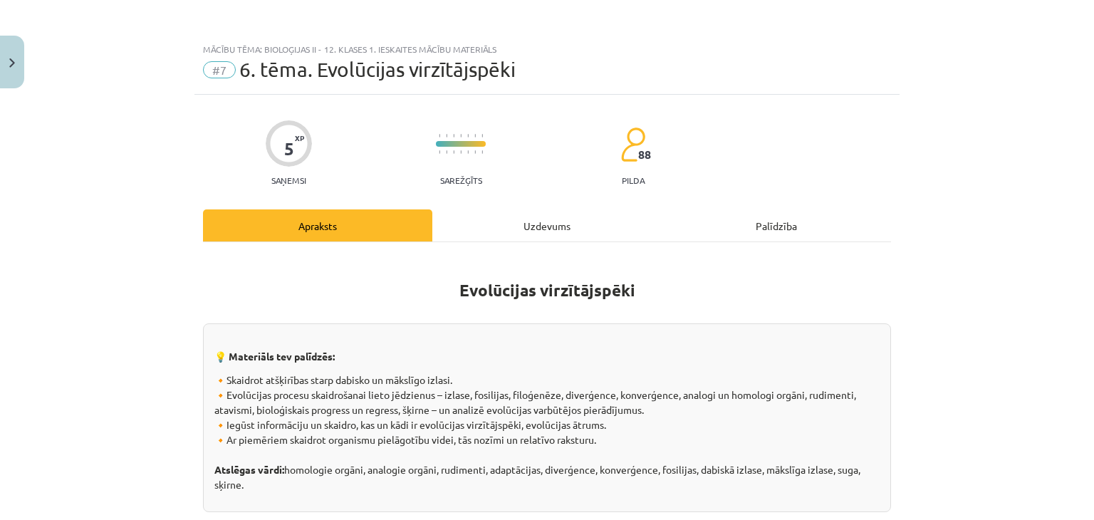
scroll to position [36, 0]
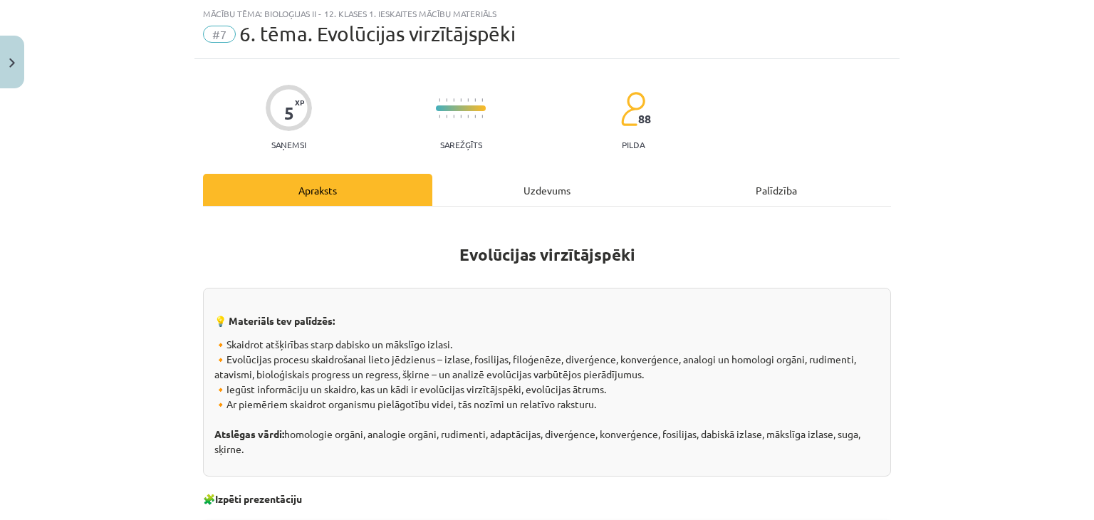
click at [541, 190] on div "Uzdevums" at bounding box center [546, 190] width 229 height 32
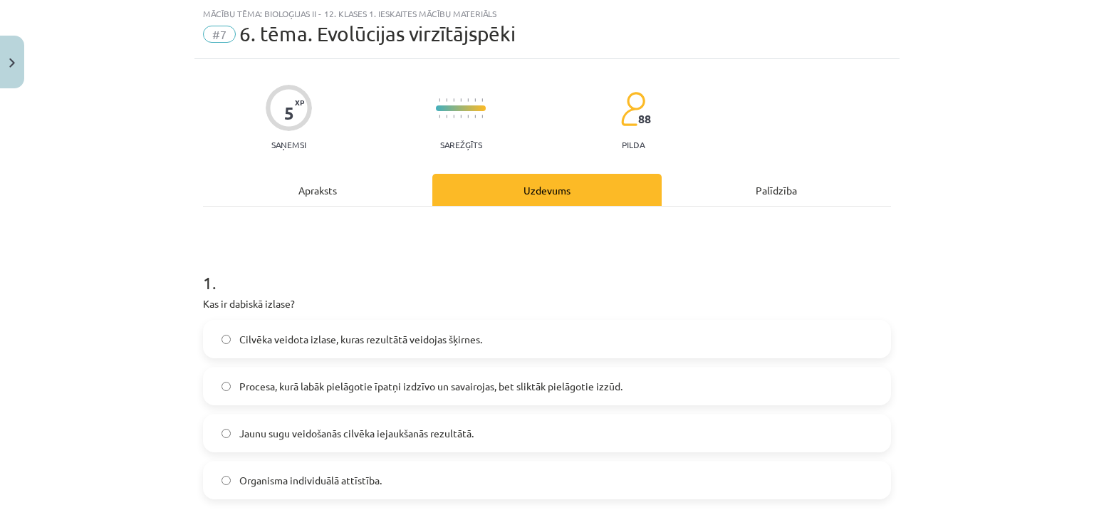
click at [772, 189] on div "Palīdzība" at bounding box center [776, 190] width 229 height 32
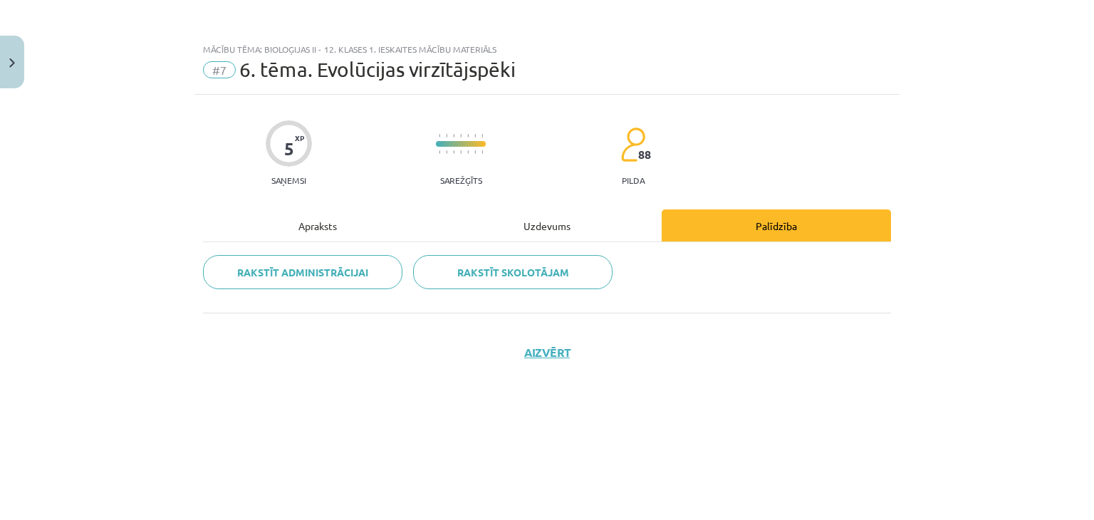
click at [548, 224] on div "Uzdevums" at bounding box center [546, 225] width 229 height 32
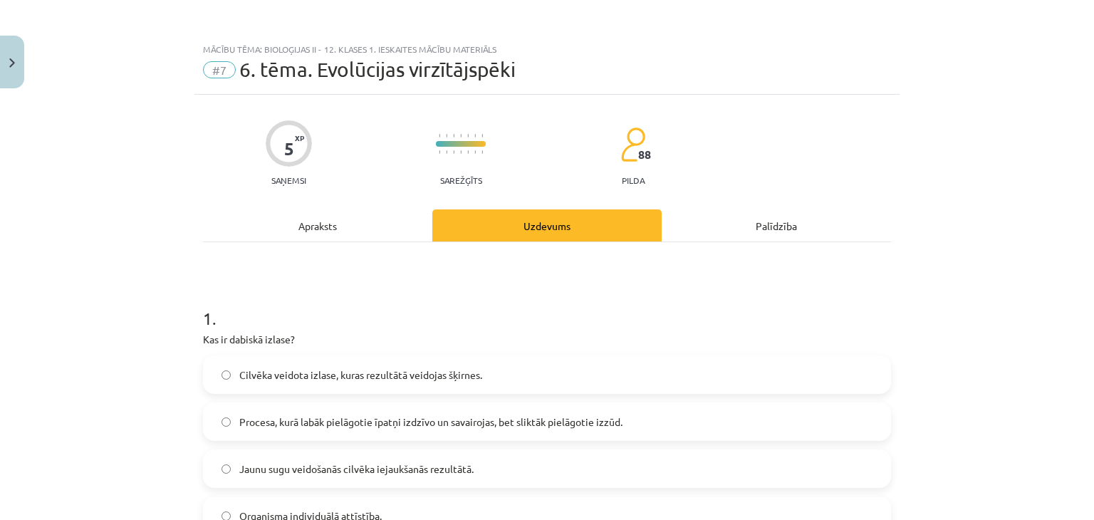
click at [315, 229] on div "Apraksts" at bounding box center [317, 225] width 229 height 32
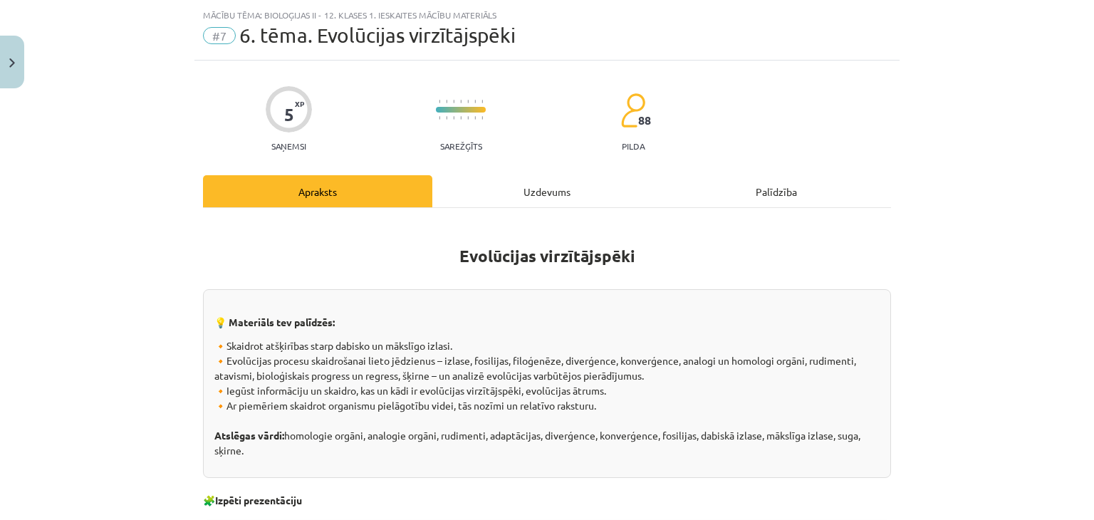
scroll to position [36, 0]
click at [542, 189] on div "Uzdevums" at bounding box center [546, 190] width 229 height 32
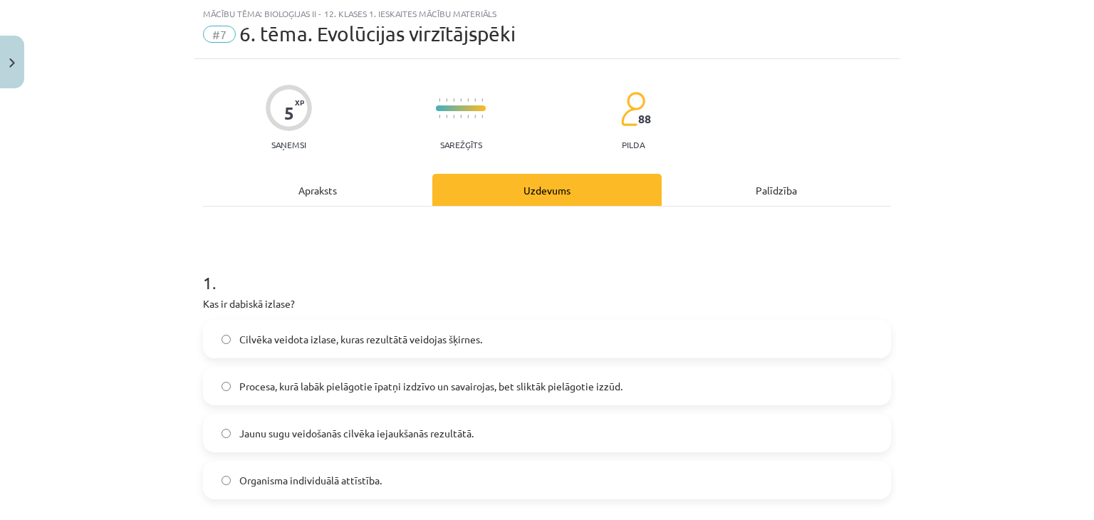
click at [773, 189] on div "Palīdzība" at bounding box center [776, 190] width 229 height 32
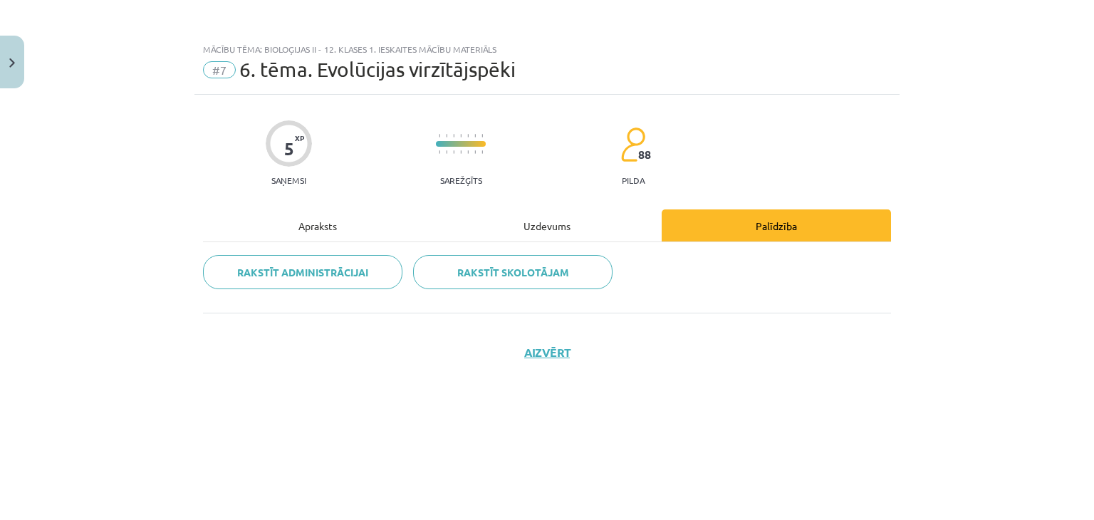
click at [547, 225] on div "Uzdevums" at bounding box center [546, 225] width 229 height 32
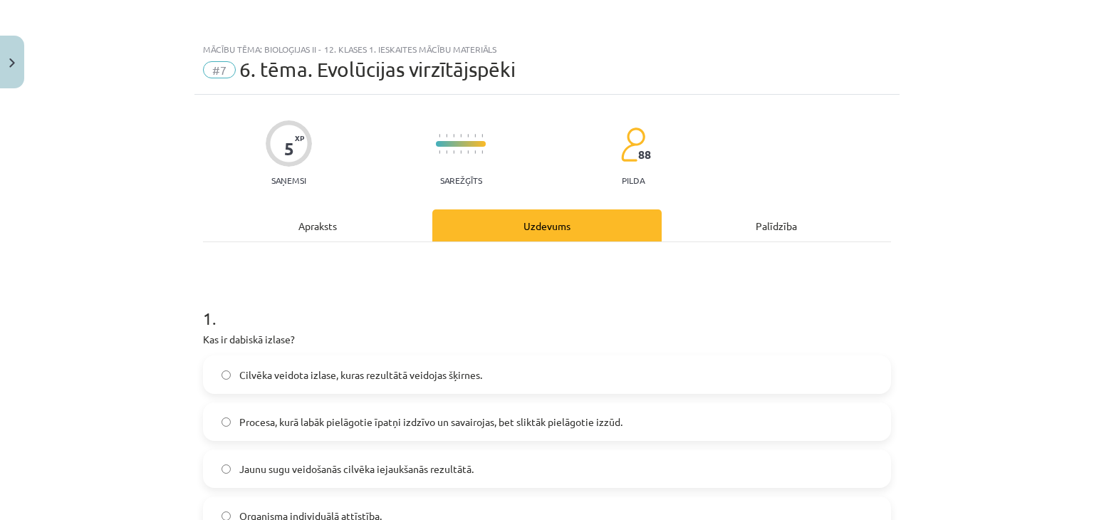
click at [313, 223] on div "Apraksts" at bounding box center [317, 225] width 229 height 32
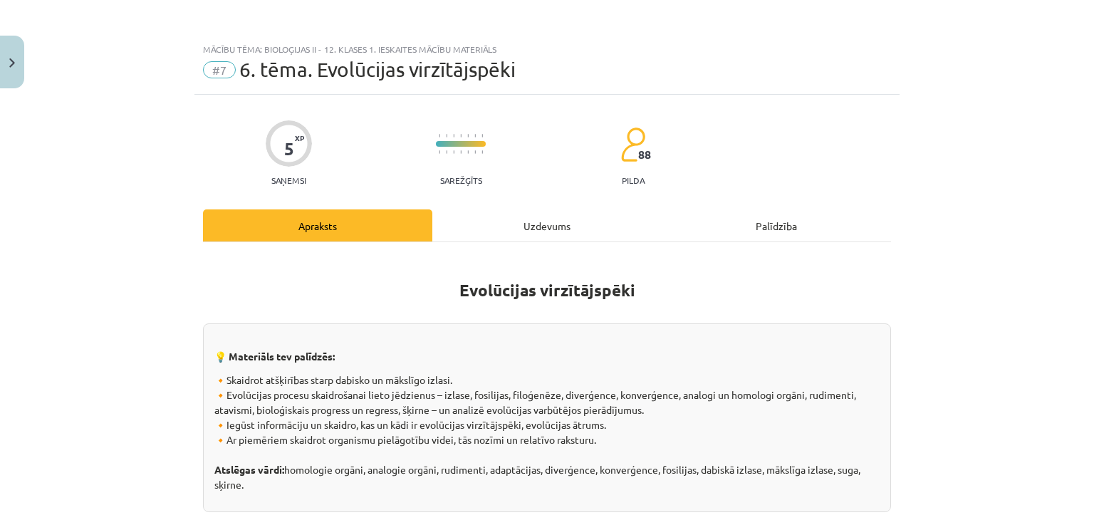
scroll to position [36, 0]
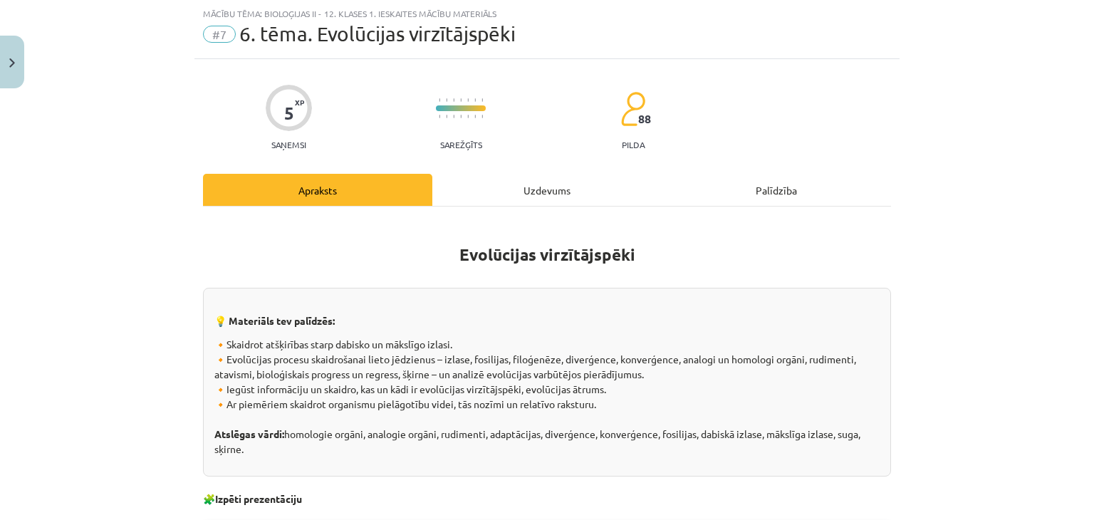
click at [542, 190] on div "Uzdevums" at bounding box center [546, 190] width 229 height 32
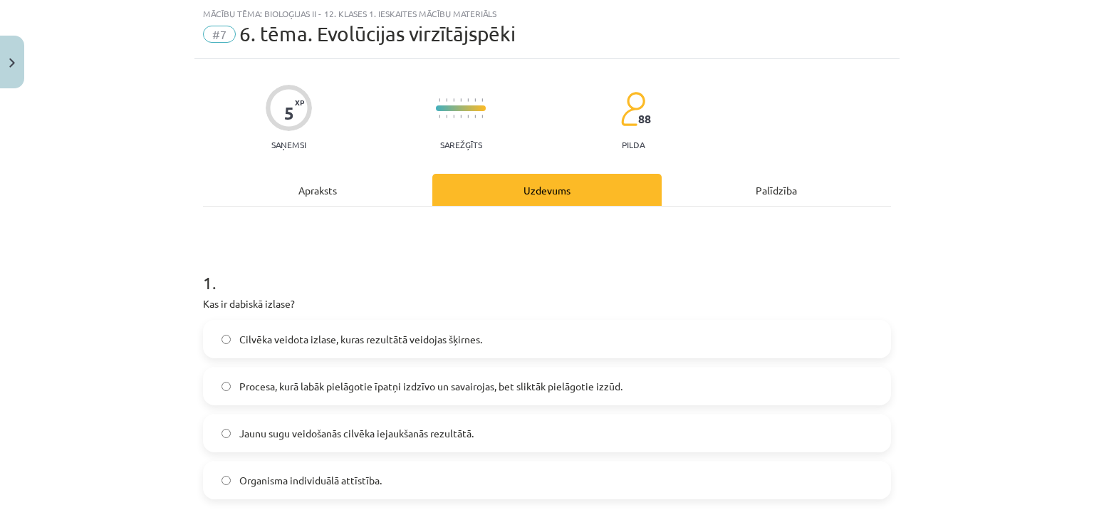
click at [772, 193] on div "Palīdzība" at bounding box center [776, 190] width 229 height 32
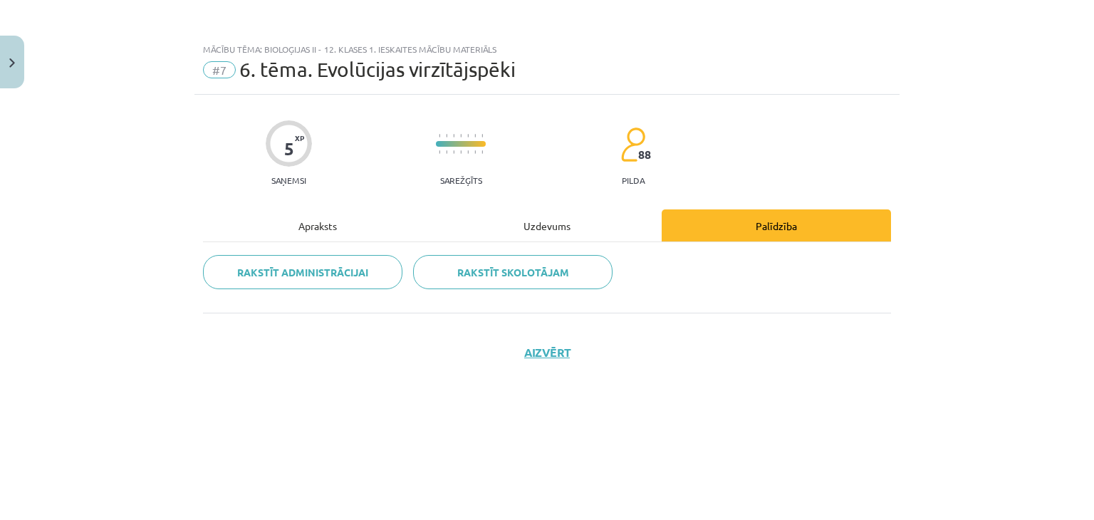
scroll to position [0, 0]
click at [546, 226] on div "Uzdevums" at bounding box center [546, 225] width 229 height 32
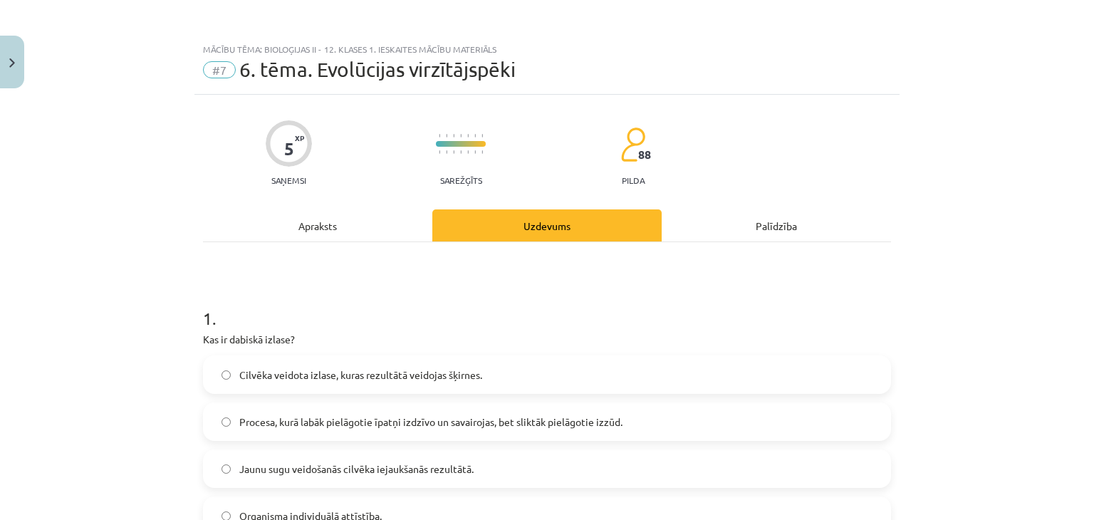
click at [313, 229] on div "Apraksts" at bounding box center [317, 225] width 229 height 32
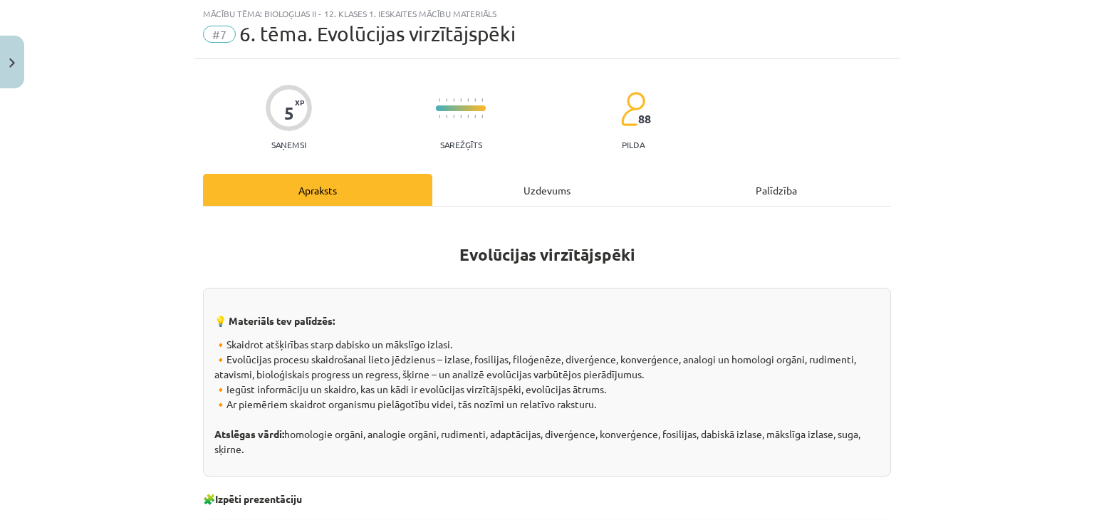
click at [541, 192] on div "Uzdevums" at bounding box center [546, 190] width 229 height 32
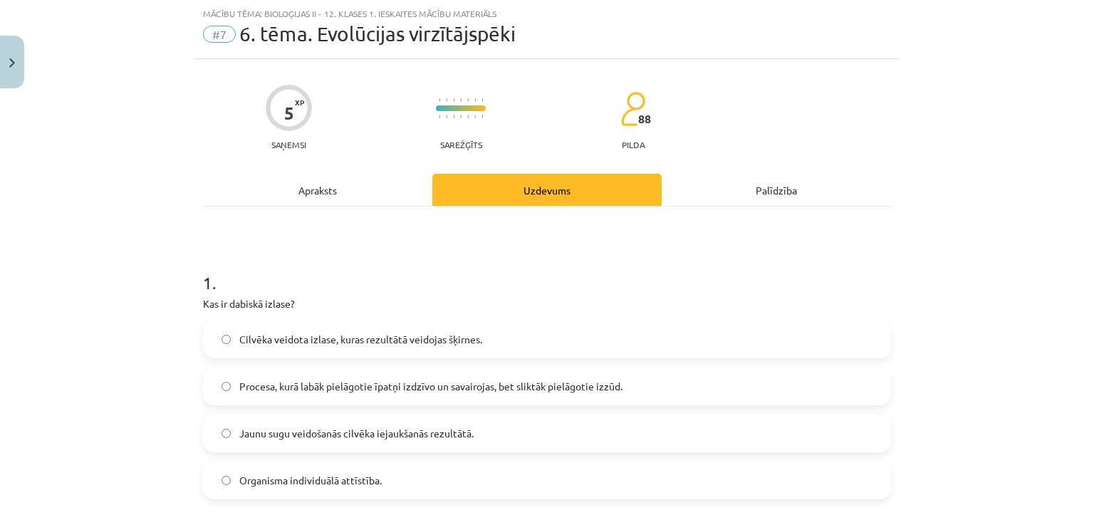
click at [771, 187] on div "Palīdzība" at bounding box center [776, 190] width 229 height 32
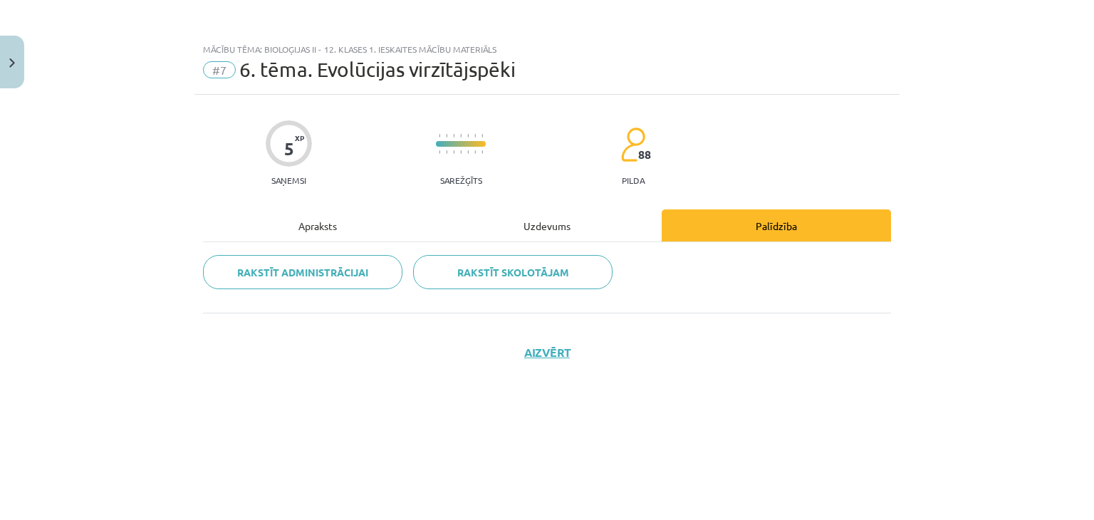
scroll to position [0, 0]
click at [547, 226] on div "Uzdevums" at bounding box center [546, 225] width 229 height 32
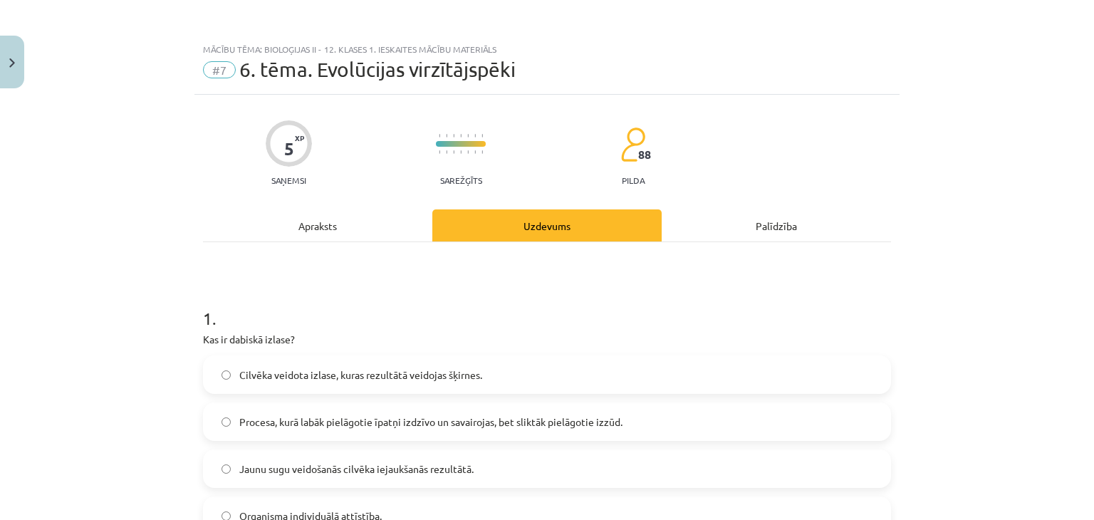
click at [313, 223] on div "Apraksts" at bounding box center [317, 225] width 229 height 32
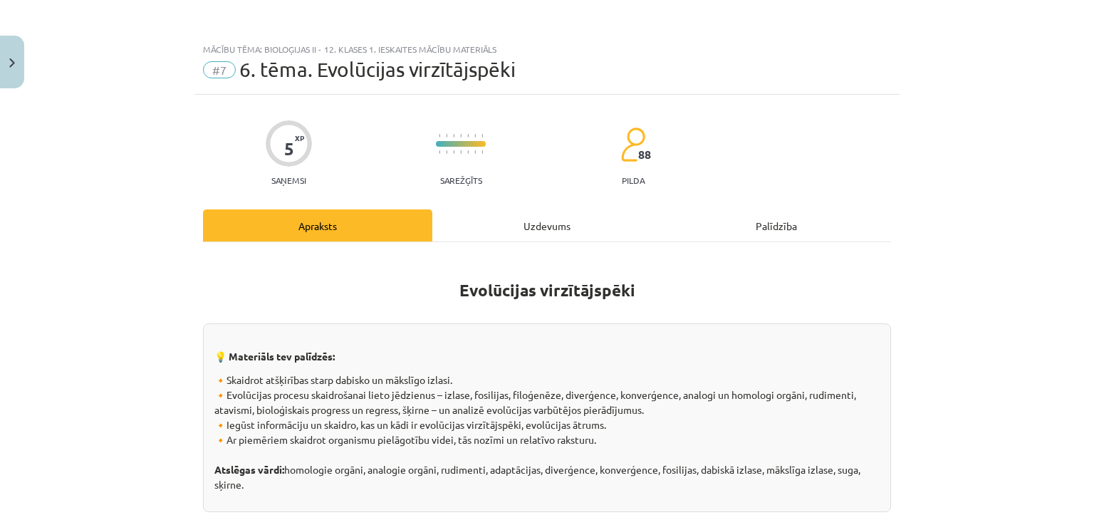
scroll to position [36, 0]
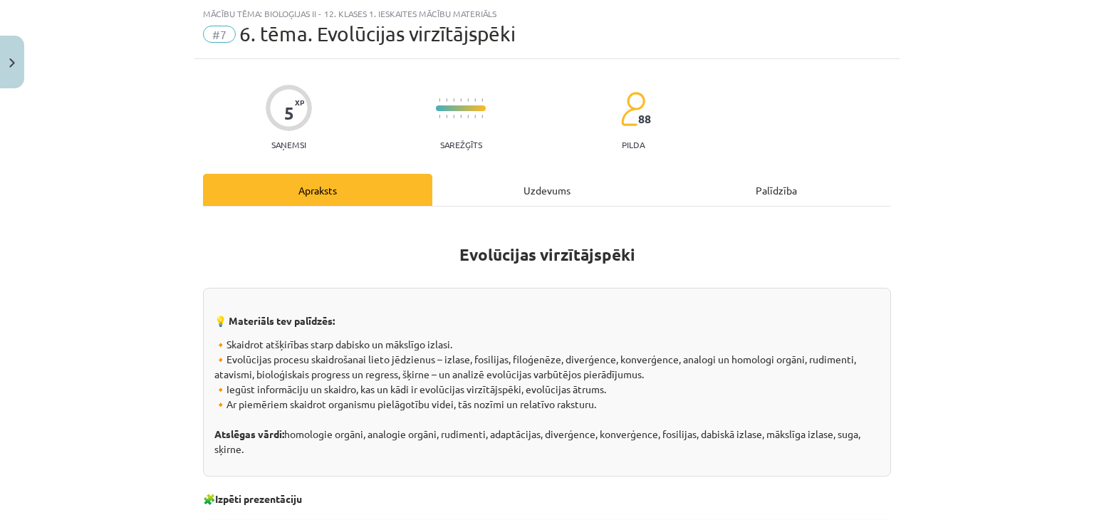
click at [544, 192] on div "Uzdevums" at bounding box center [546, 190] width 229 height 32
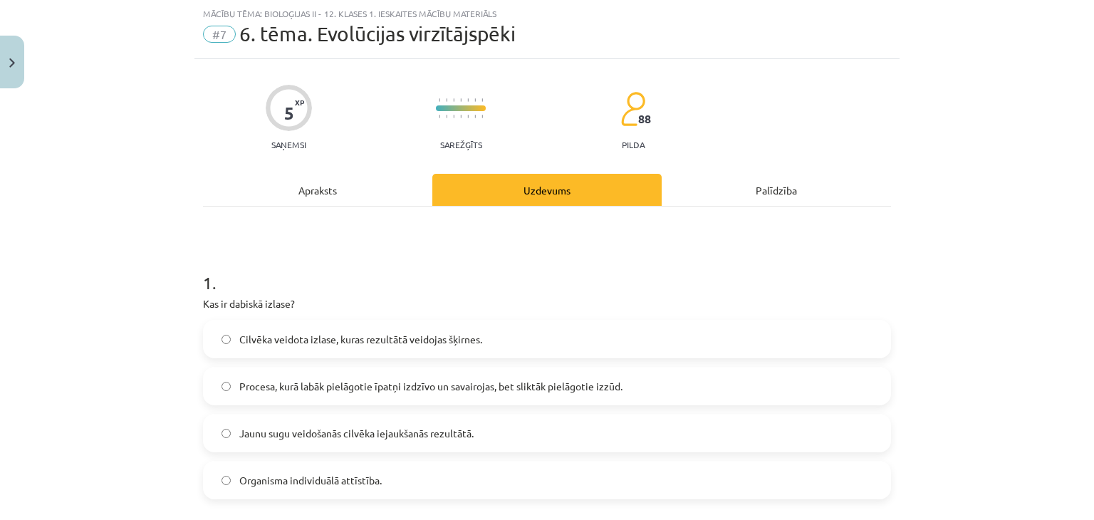
click at [770, 192] on div "Palīdzība" at bounding box center [776, 190] width 229 height 32
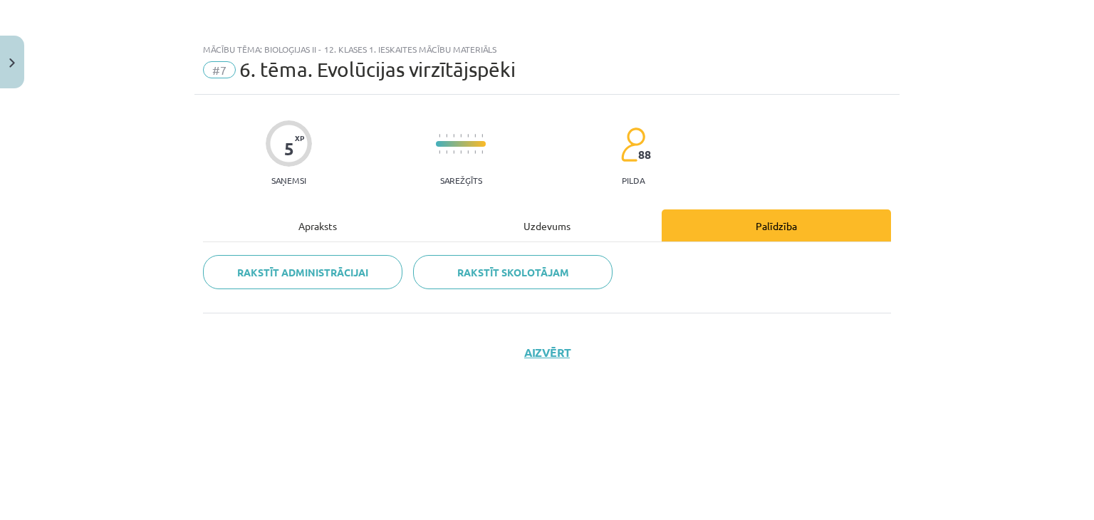
scroll to position [0, 0]
click at [542, 226] on div "Uzdevums" at bounding box center [546, 225] width 229 height 32
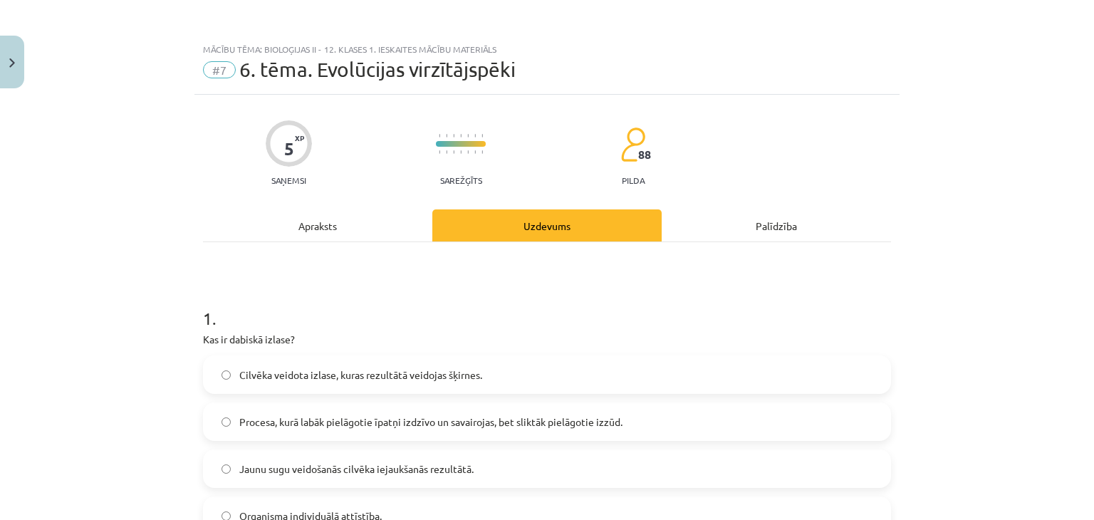
click at [313, 220] on div "Apraksts" at bounding box center [317, 225] width 229 height 32
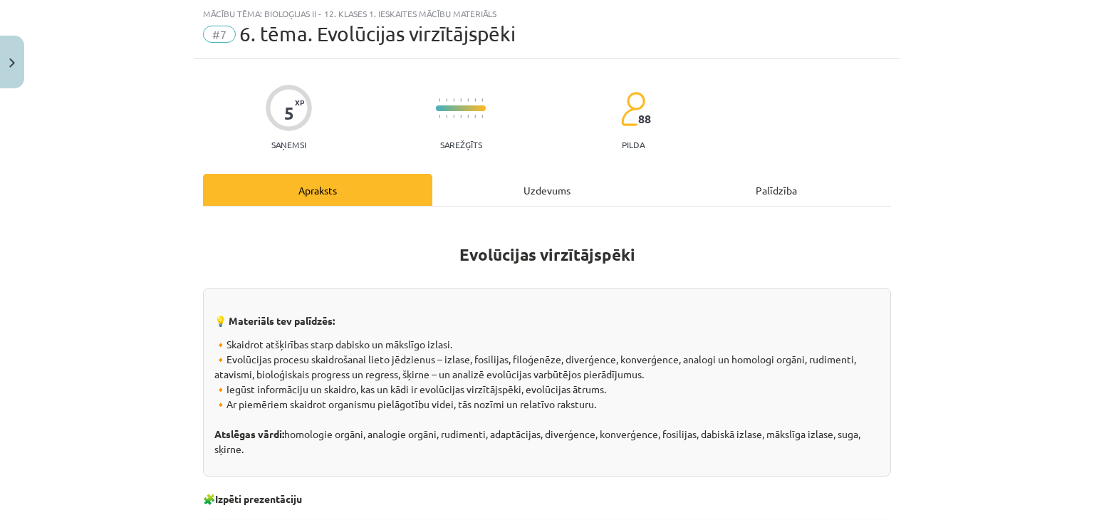
click at [544, 191] on div "Uzdevums" at bounding box center [546, 190] width 229 height 32
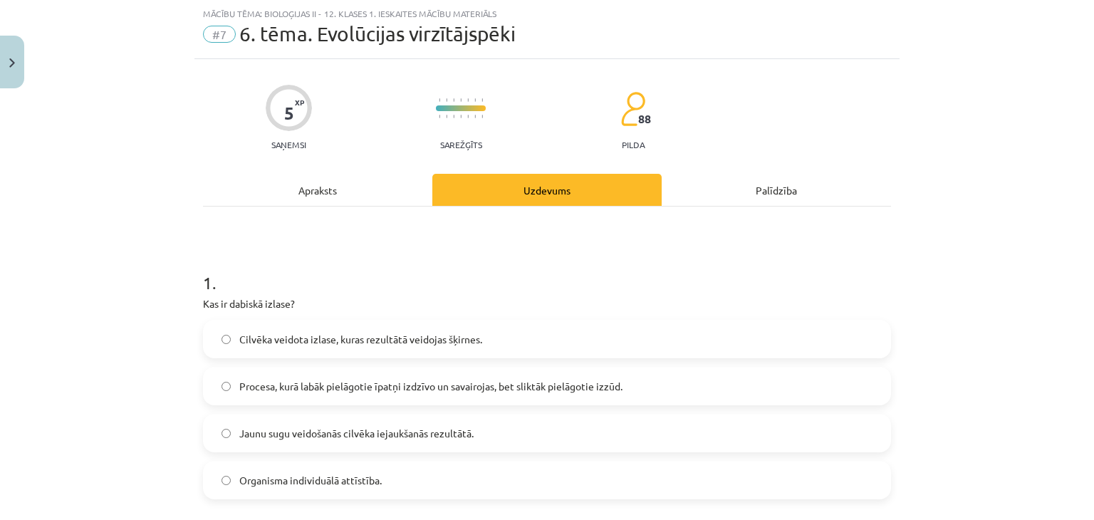
click at [768, 189] on div "Palīdzība" at bounding box center [776, 190] width 229 height 32
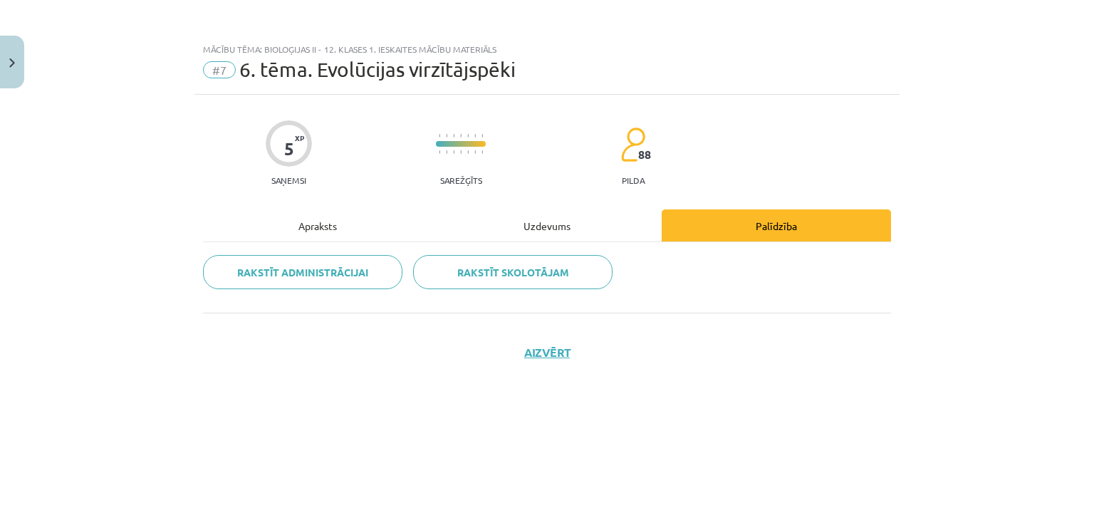
click at [540, 229] on div "Uzdevums" at bounding box center [546, 225] width 229 height 32
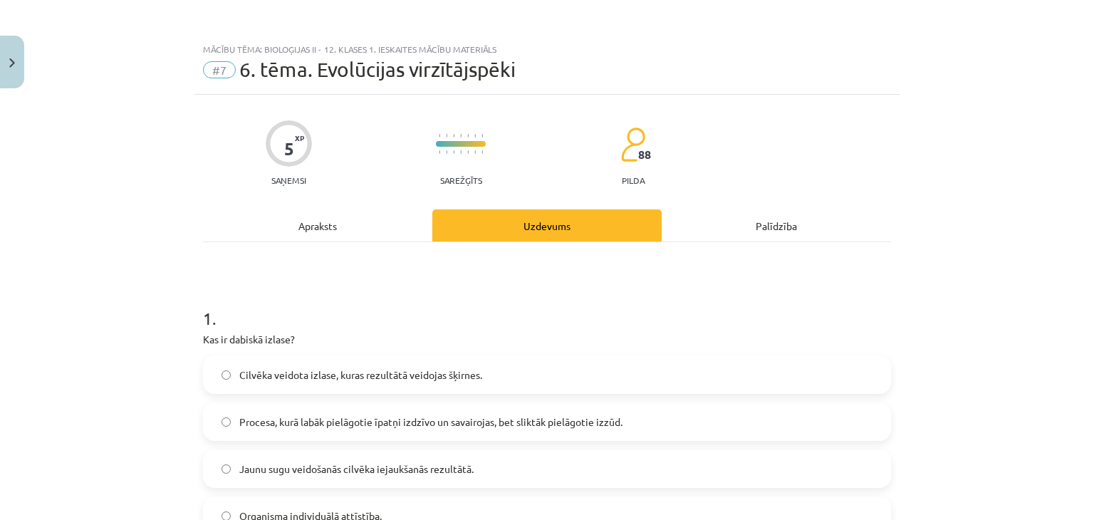
click at [313, 224] on div "Apraksts" at bounding box center [317, 225] width 229 height 32
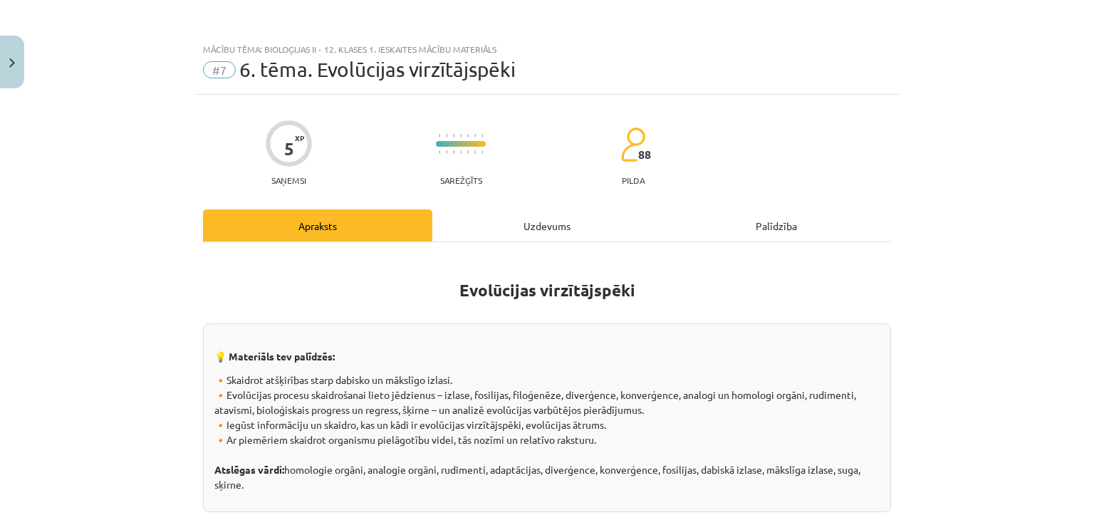
scroll to position [36, 0]
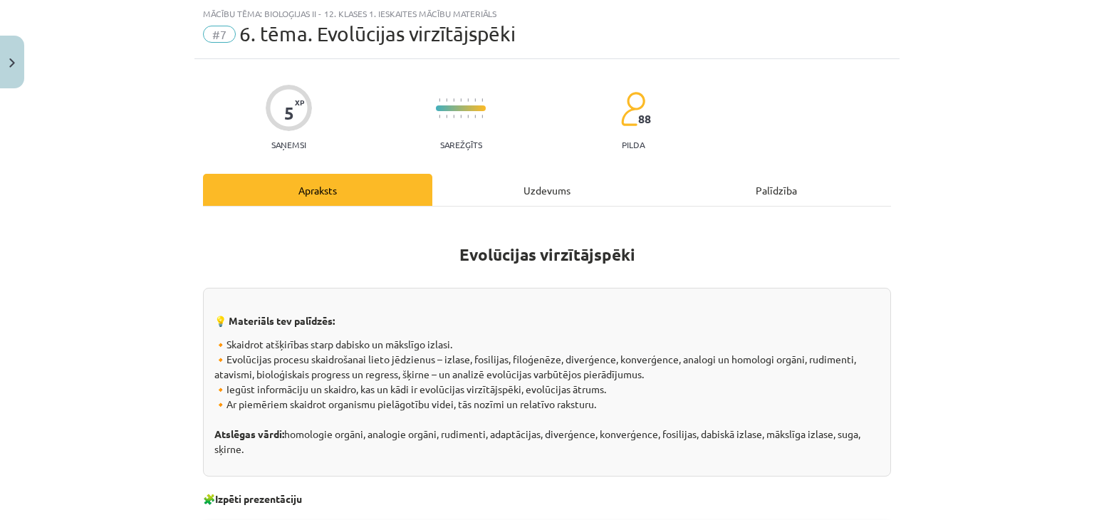
click at [543, 187] on div "Uzdevums" at bounding box center [546, 190] width 229 height 32
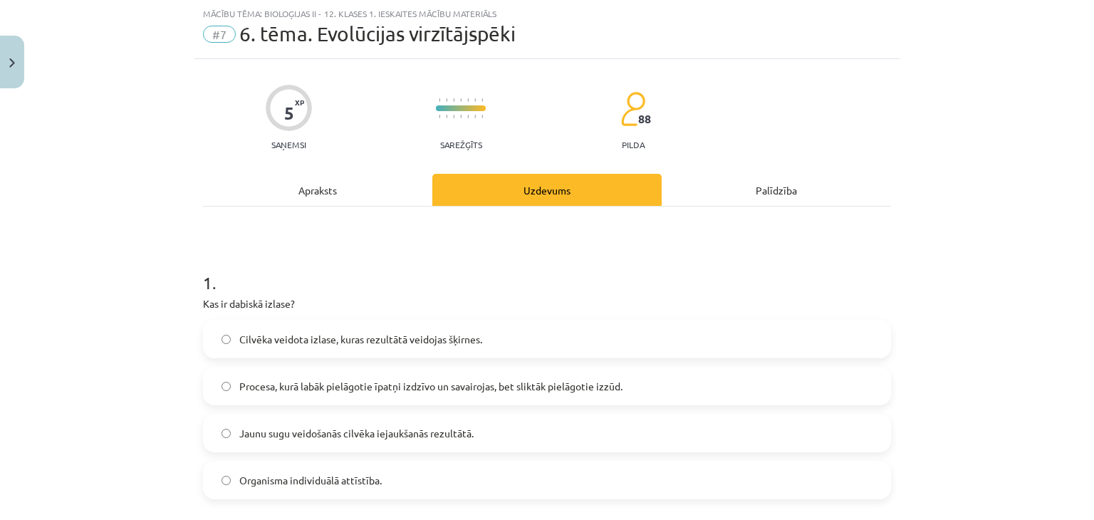
click at [772, 183] on div "Palīdzība" at bounding box center [776, 190] width 229 height 32
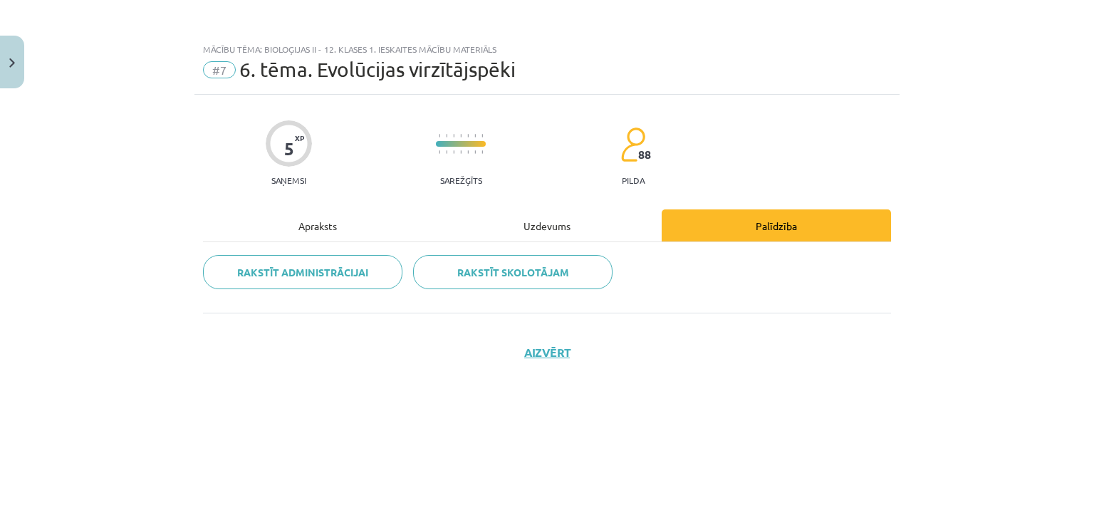
click at [547, 227] on div "Uzdevums" at bounding box center [546, 225] width 229 height 32
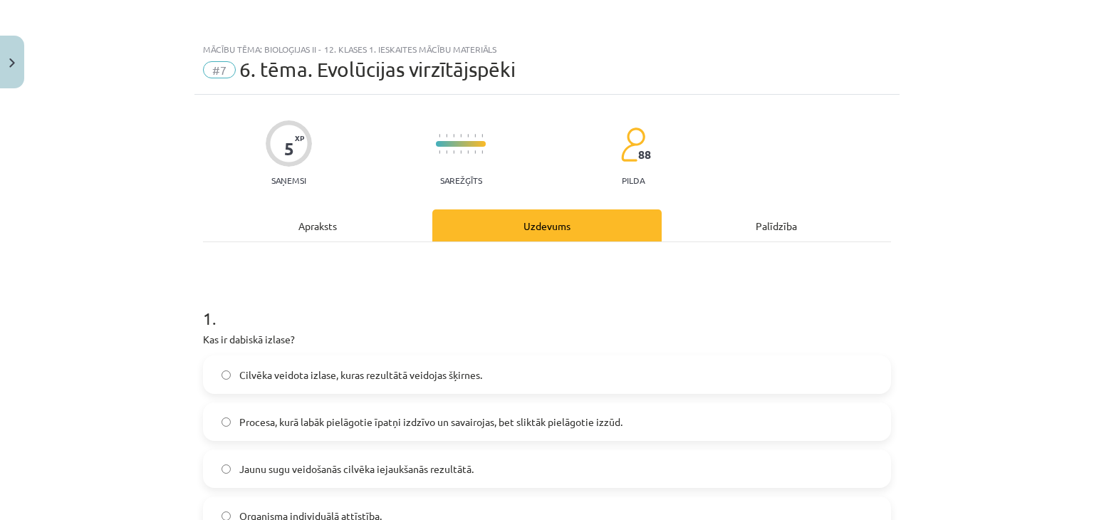
click at [316, 231] on div "Apraksts" at bounding box center [317, 225] width 229 height 32
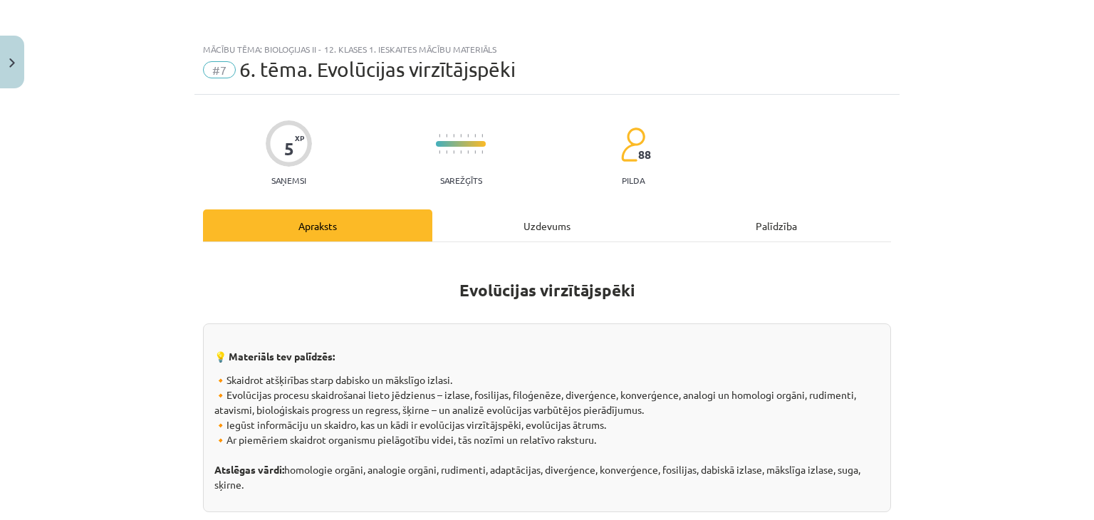
scroll to position [36, 0]
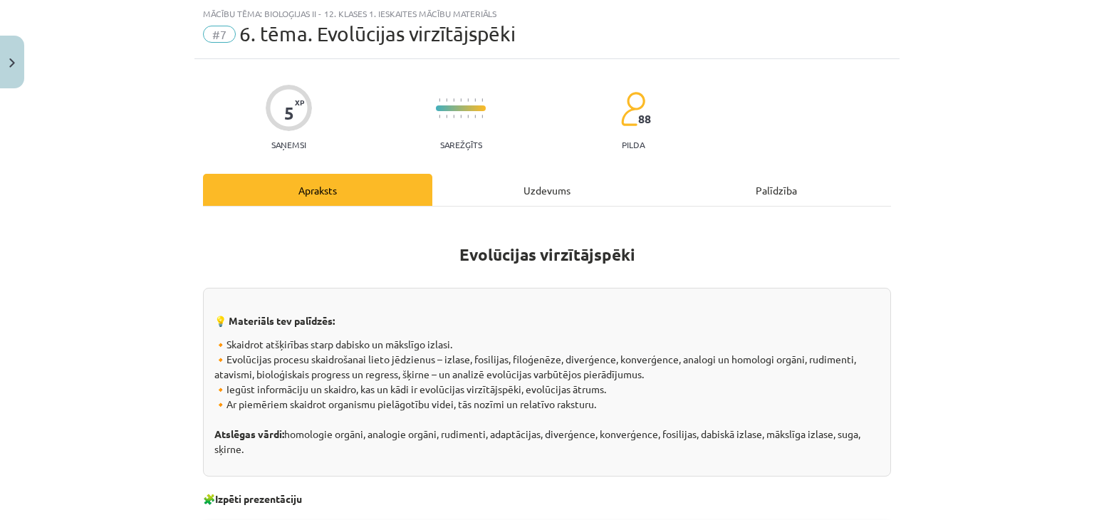
click at [541, 192] on div "Uzdevums" at bounding box center [546, 190] width 229 height 32
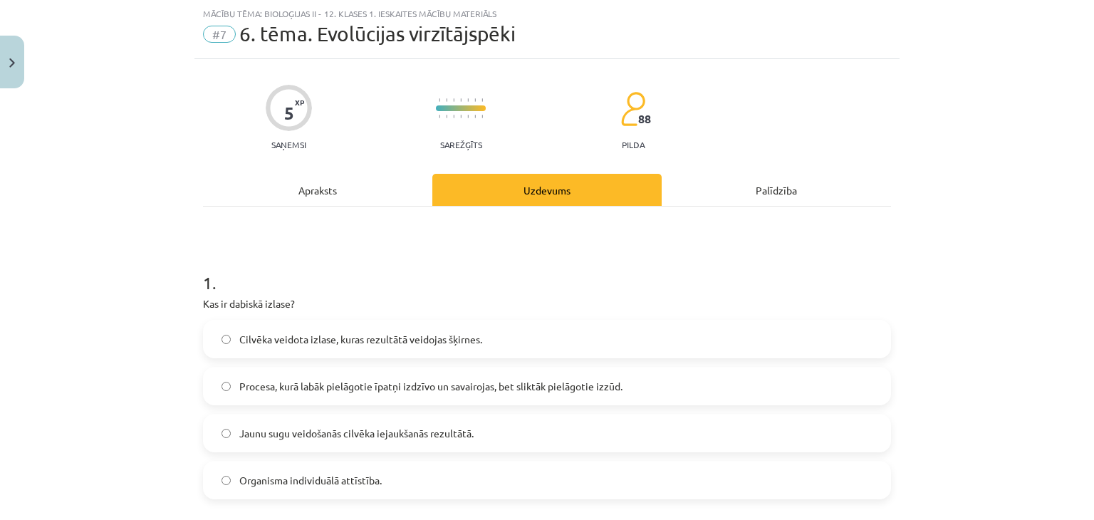
click at [773, 191] on div "Palīdzība" at bounding box center [776, 190] width 229 height 32
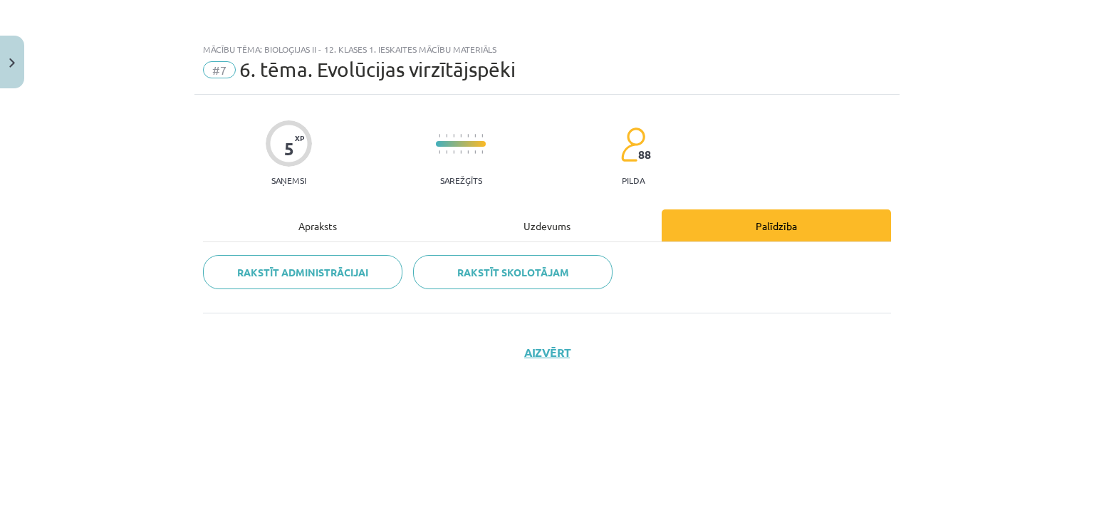
scroll to position [0, 0]
click at [544, 222] on div "Uzdevums" at bounding box center [546, 225] width 229 height 32
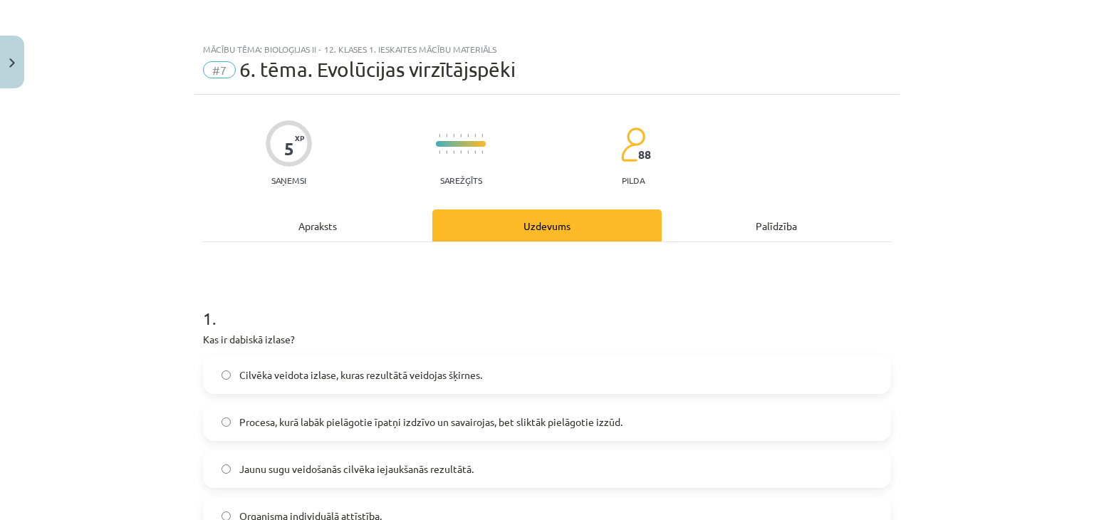
click at [313, 224] on div "Apraksts" at bounding box center [317, 225] width 229 height 32
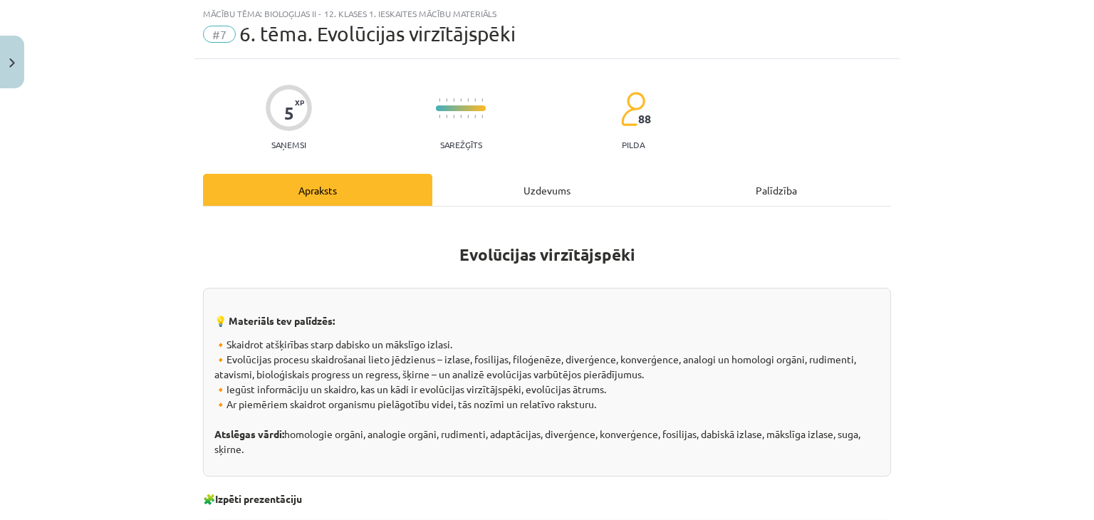
click at [541, 187] on div "Uzdevums" at bounding box center [546, 190] width 229 height 32
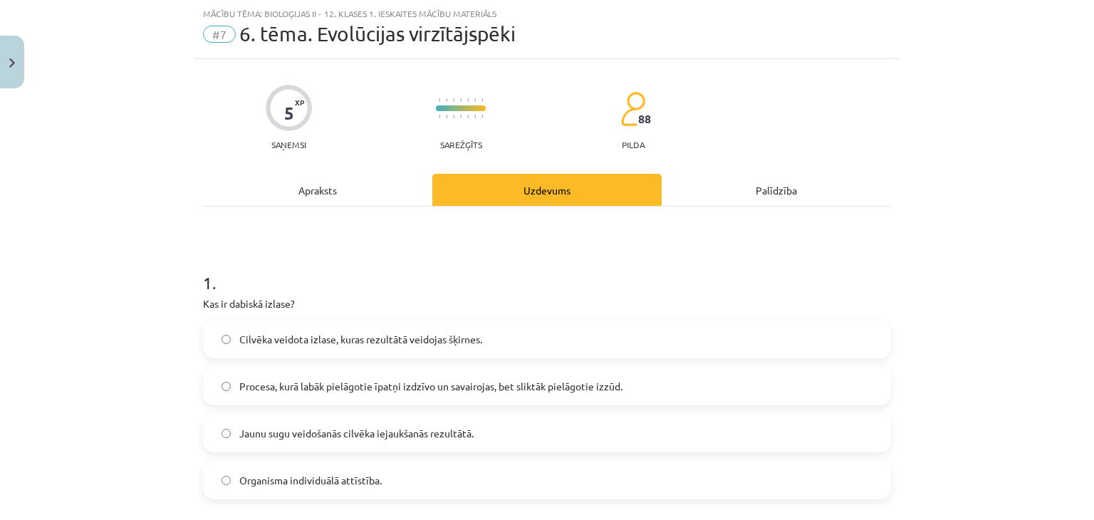
click at [771, 190] on div "Palīdzība" at bounding box center [776, 190] width 229 height 32
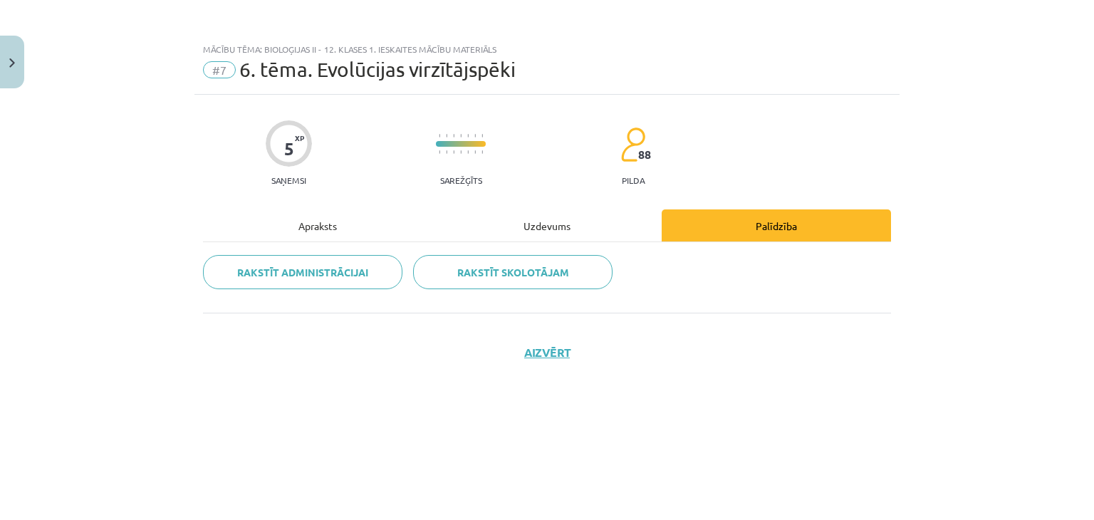
click at [548, 226] on div "Uzdevums" at bounding box center [546, 225] width 229 height 32
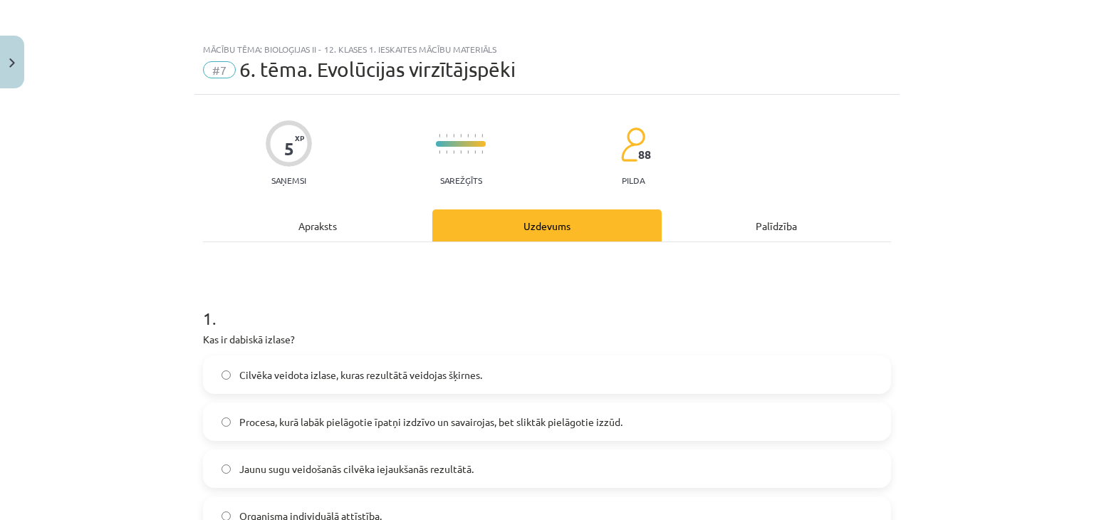
click at [313, 228] on div "Apraksts" at bounding box center [317, 225] width 229 height 32
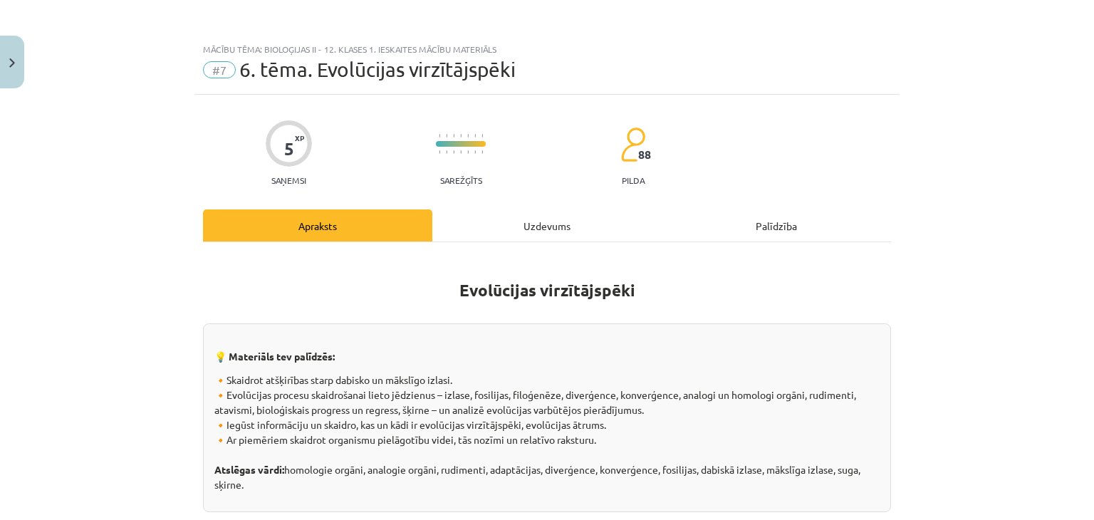
scroll to position [36, 0]
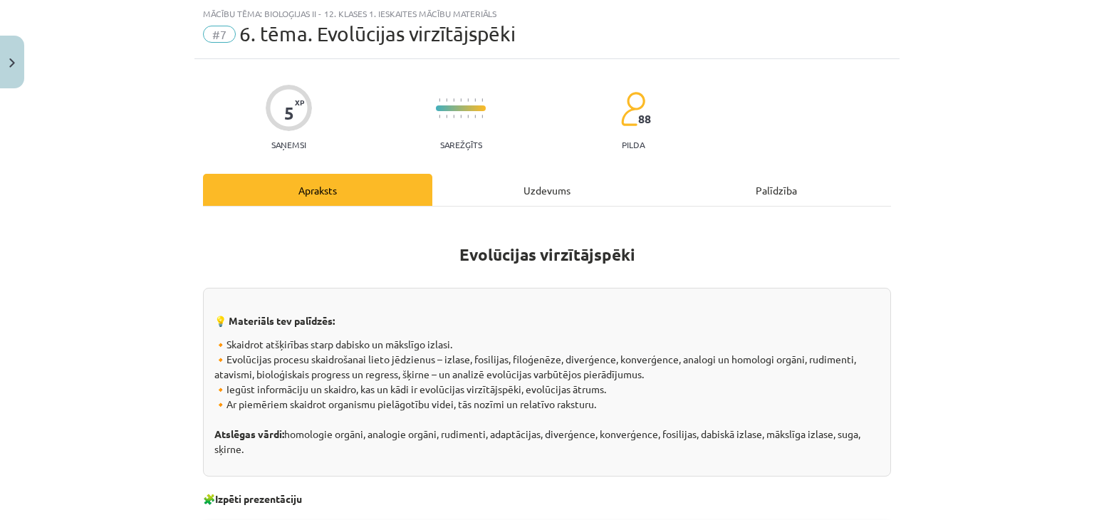
click at [540, 189] on div "Uzdevums" at bounding box center [546, 190] width 229 height 32
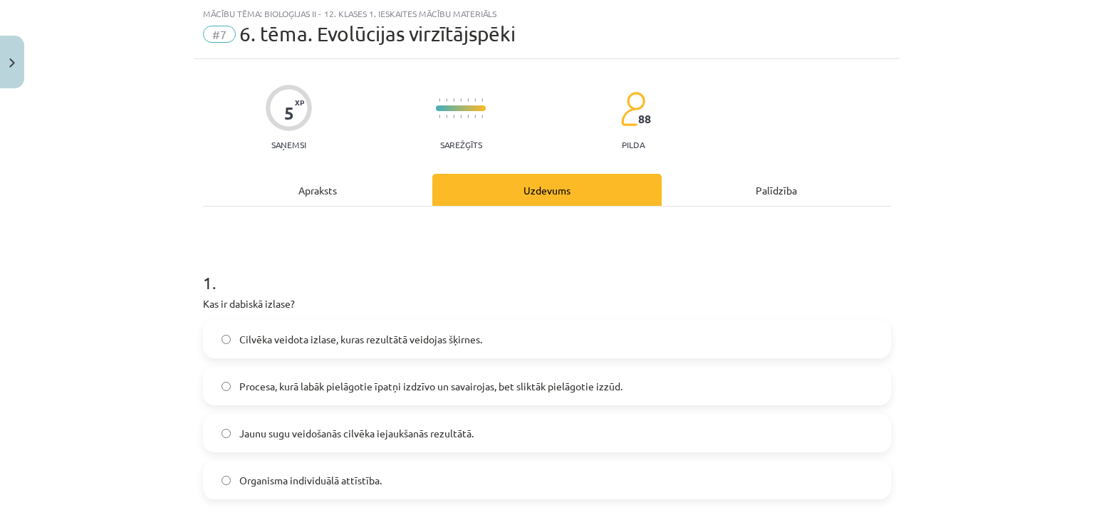
click at [771, 189] on div "Palīdzība" at bounding box center [776, 190] width 229 height 32
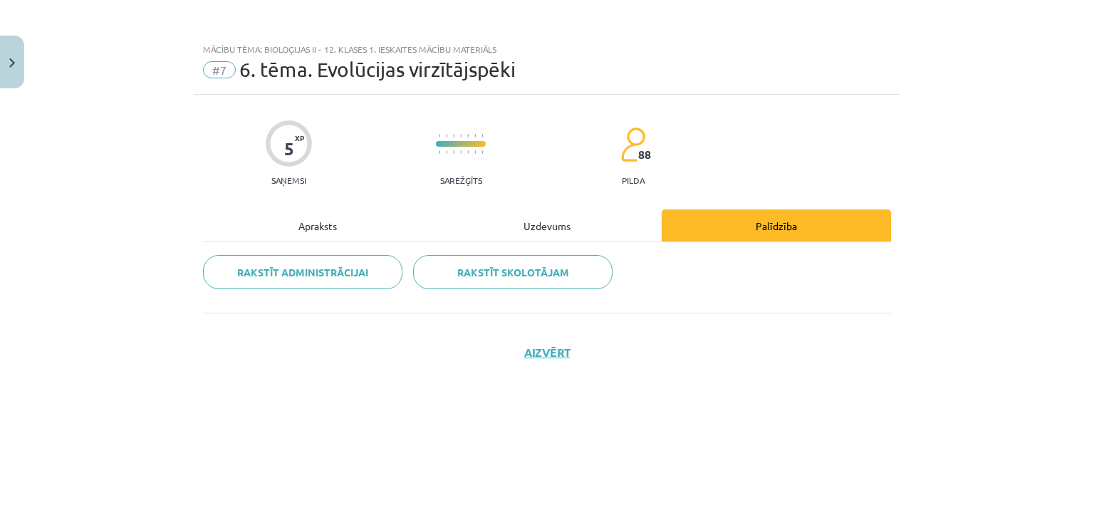
click at [335, 220] on div "Apraksts" at bounding box center [317, 225] width 229 height 32
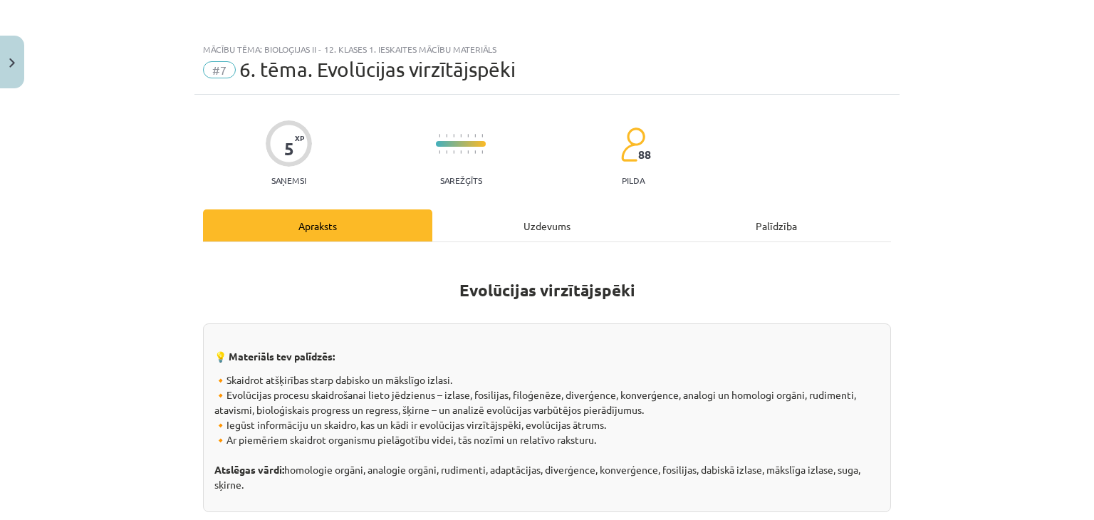
click at [456, 211] on div "Uzdevums" at bounding box center [546, 225] width 229 height 32
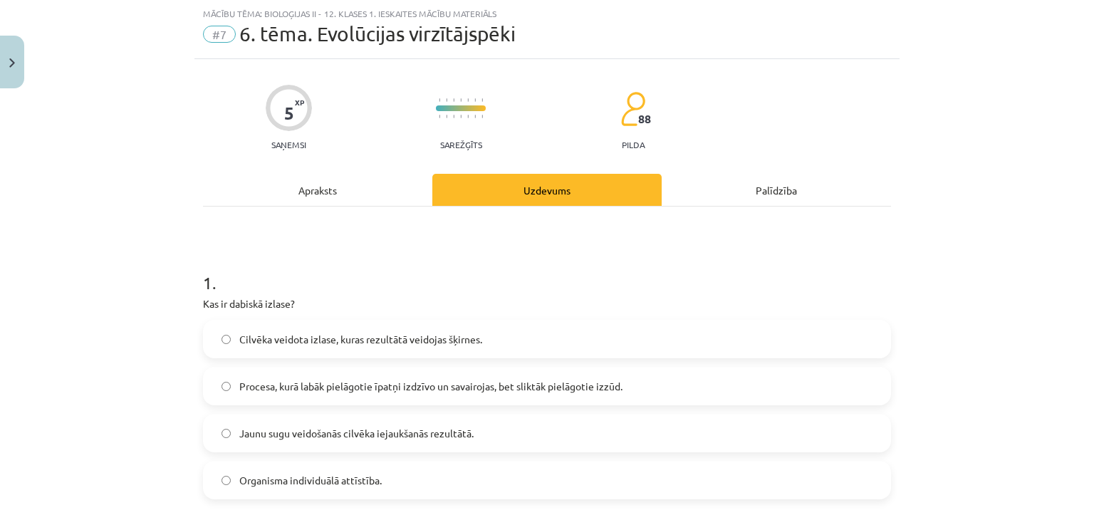
click at [352, 177] on div "Apraksts" at bounding box center [317, 190] width 229 height 32
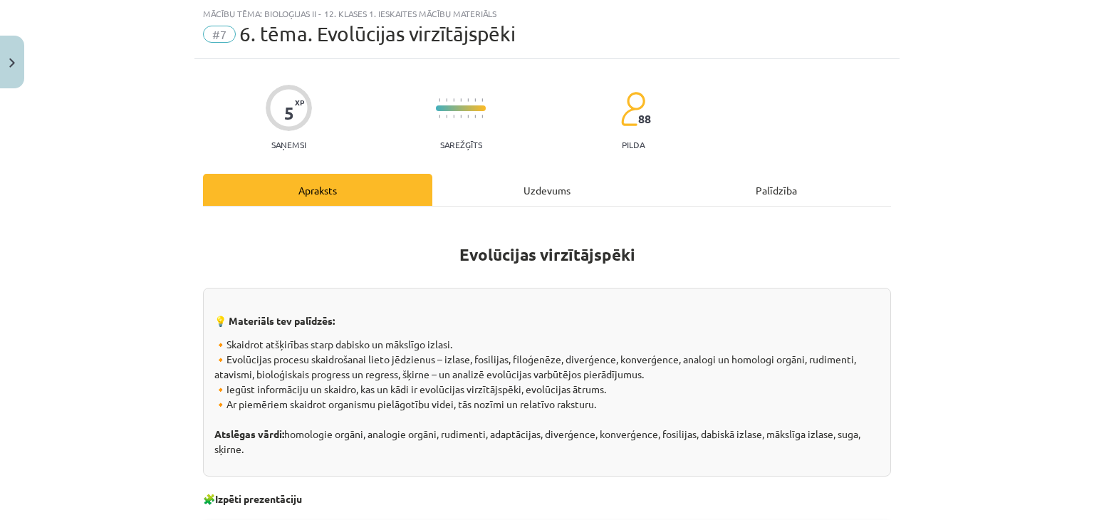
click at [487, 194] on div "Uzdevums" at bounding box center [546, 190] width 229 height 32
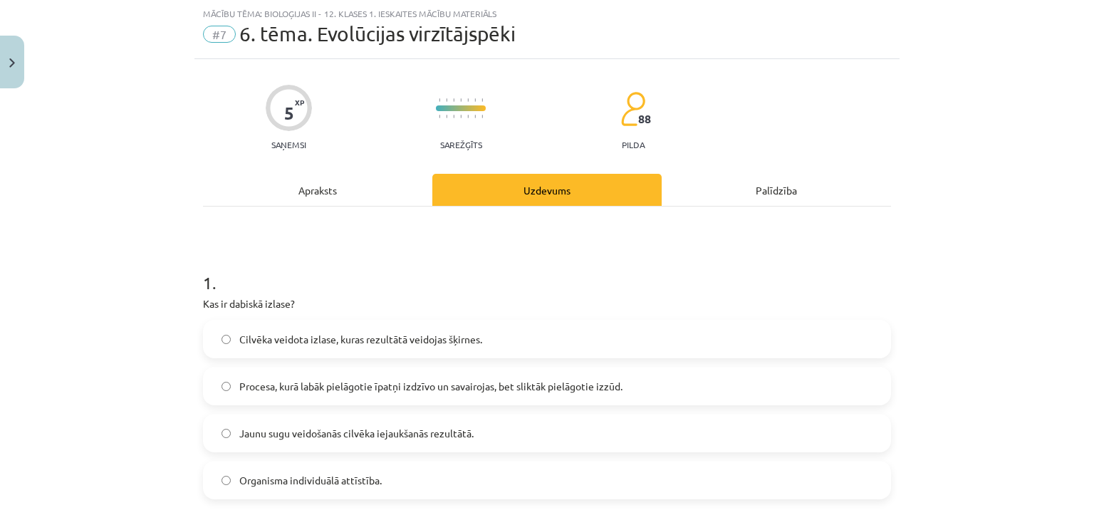
click at [313, 192] on div "Apraksts" at bounding box center [317, 190] width 229 height 32
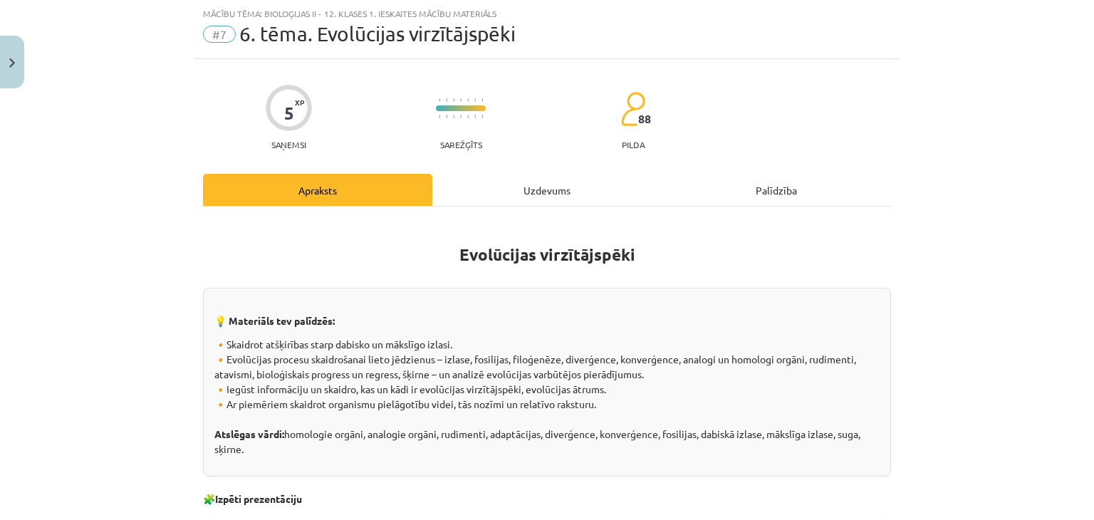
click at [770, 189] on div "Palīdzība" at bounding box center [776, 190] width 229 height 32
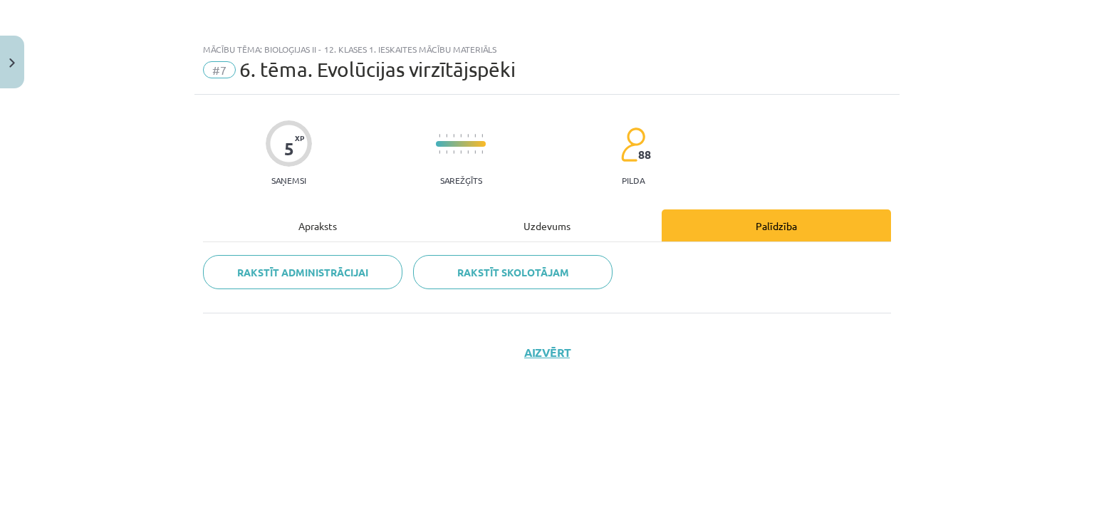
scroll to position [0, 0]
click at [546, 226] on div "Uzdevums" at bounding box center [546, 225] width 229 height 32
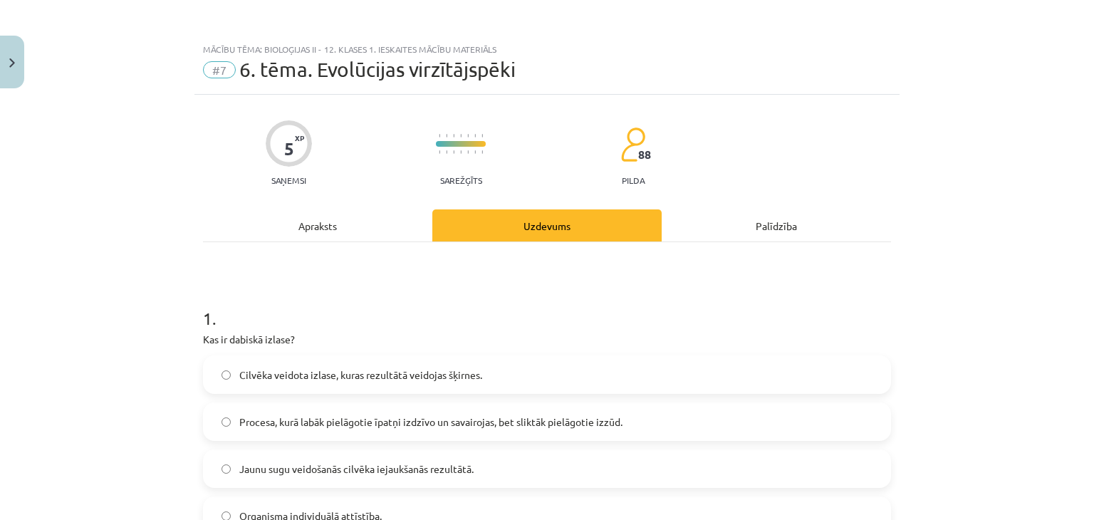
click at [313, 226] on div "Apraksts" at bounding box center [317, 225] width 229 height 32
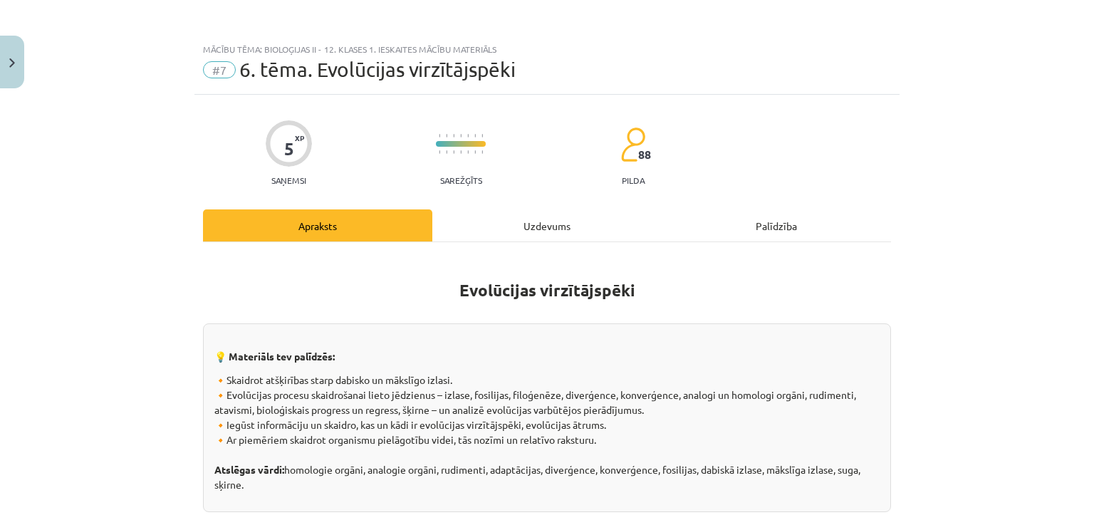
scroll to position [36, 0]
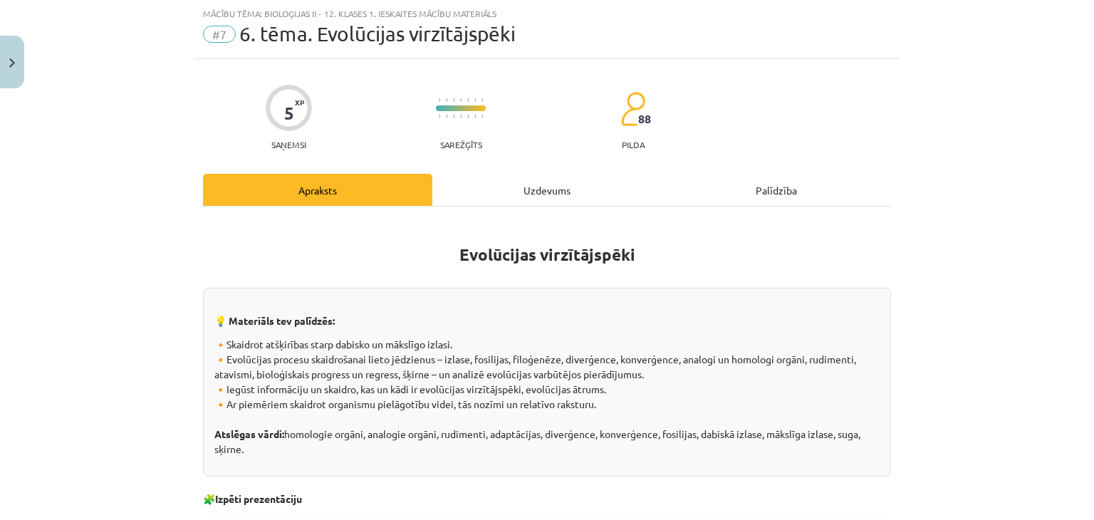
click at [769, 189] on div "Palīdzība" at bounding box center [776, 190] width 229 height 32
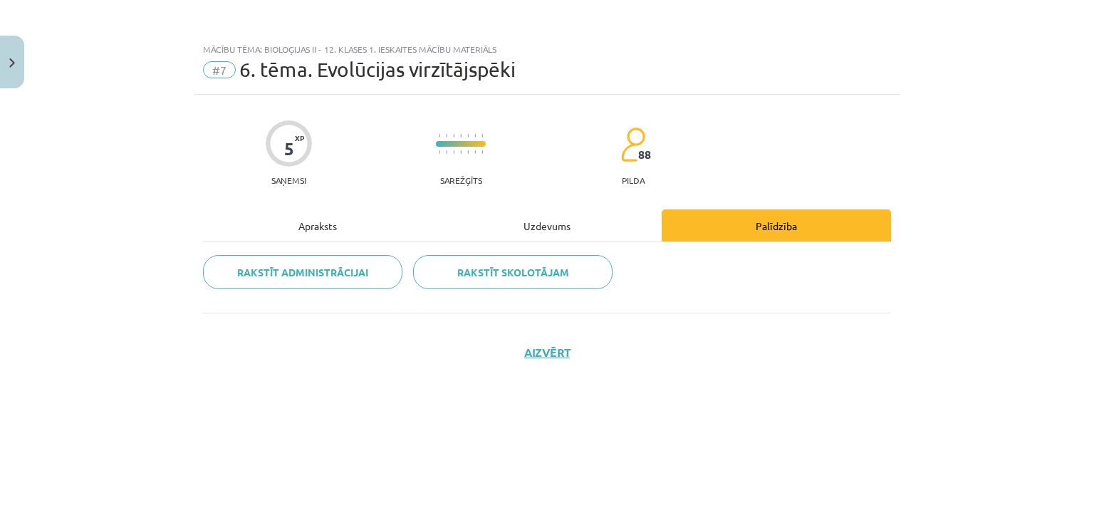
scroll to position [0, 0]
click at [546, 224] on div "Uzdevums" at bounding box center [546, 225] width 229 height 32
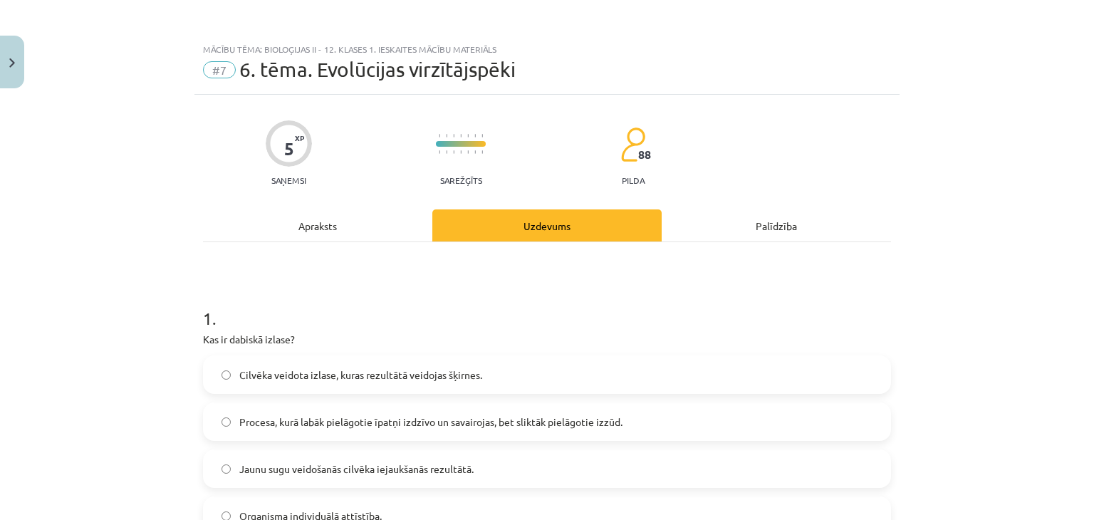
click at [314, 225] on div "Apraksts" at bounding box center [317, 225] width 229 height 32
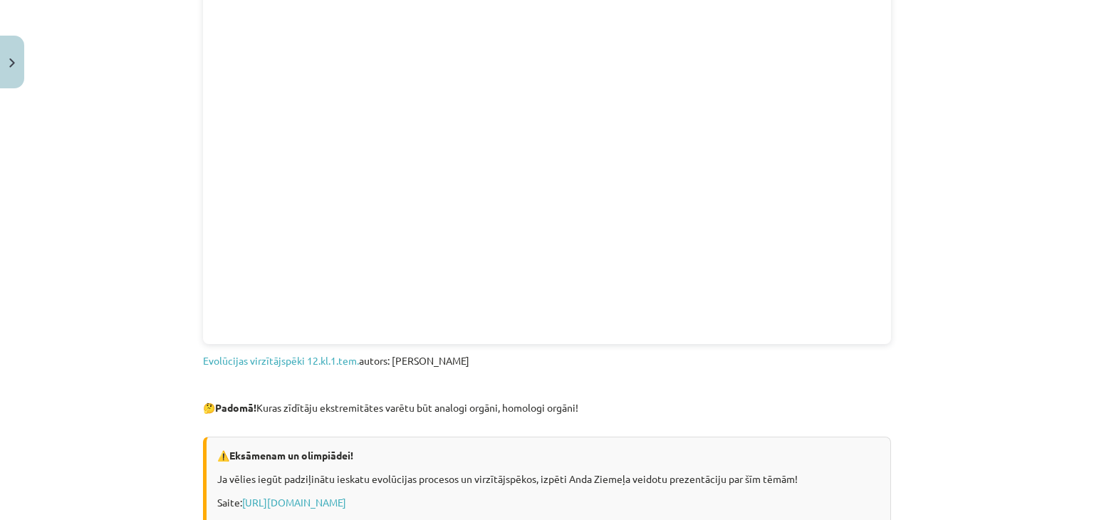
scroll to position [606, 0]
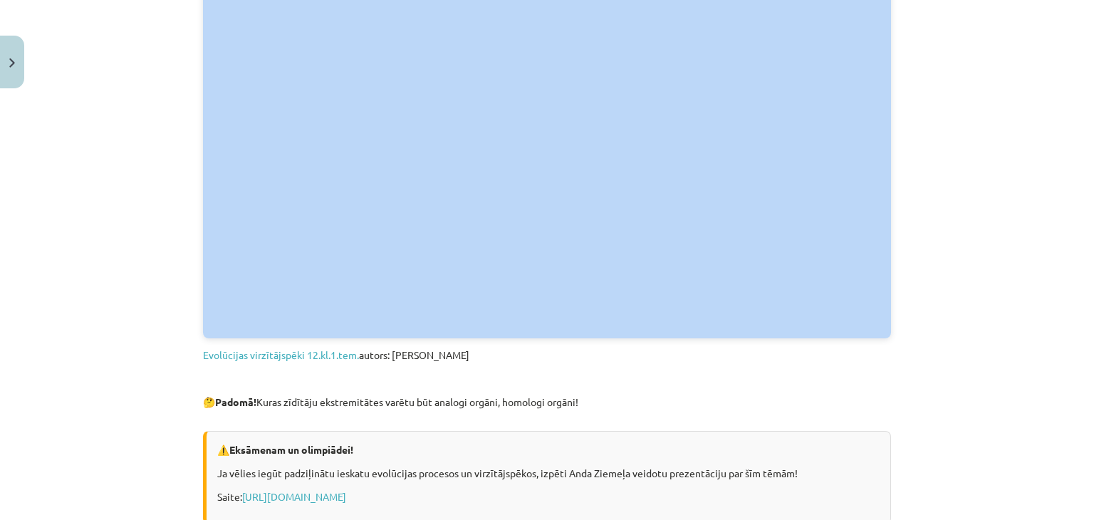
drag, startPoint x: 211, startPoint y: 317, endPoint x: 275, endPoint y: 331, distance: 65.0
click at [71, 340] on div "Mācību tēma: Bioloģijas ii - 12. klases 1. ieskaites mācību materiāls #7 6. tēm…" at bounding box center [547, 260] width 1094 height 520
click at [184, 293] on div "Mācību tēma: Bioloģijas ii - 12. klases 1. ieskaites mācību materiāls #7 6. tēm…" at bounding box center [547, 260] width 1094 height 520
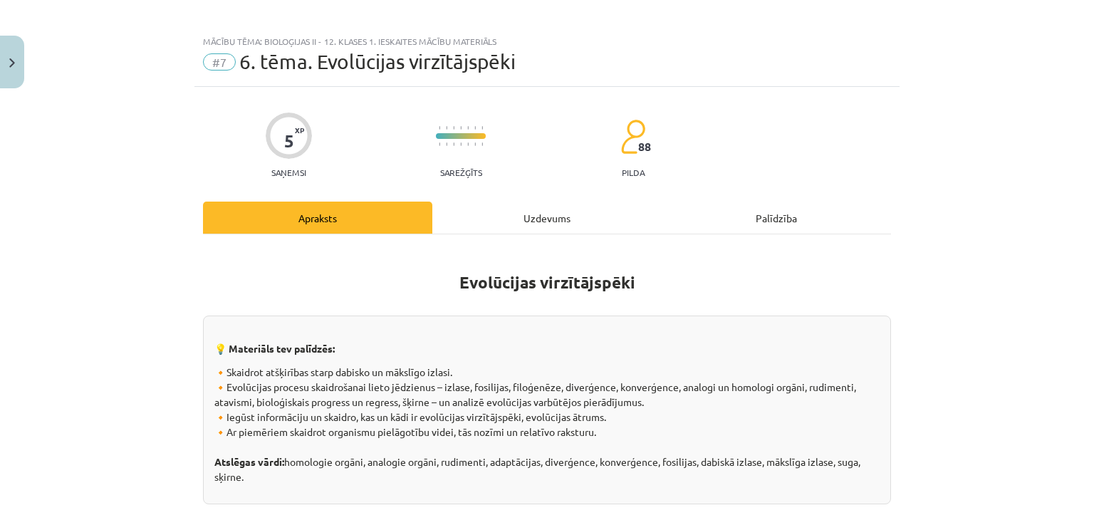
scroll to position [0, 0]
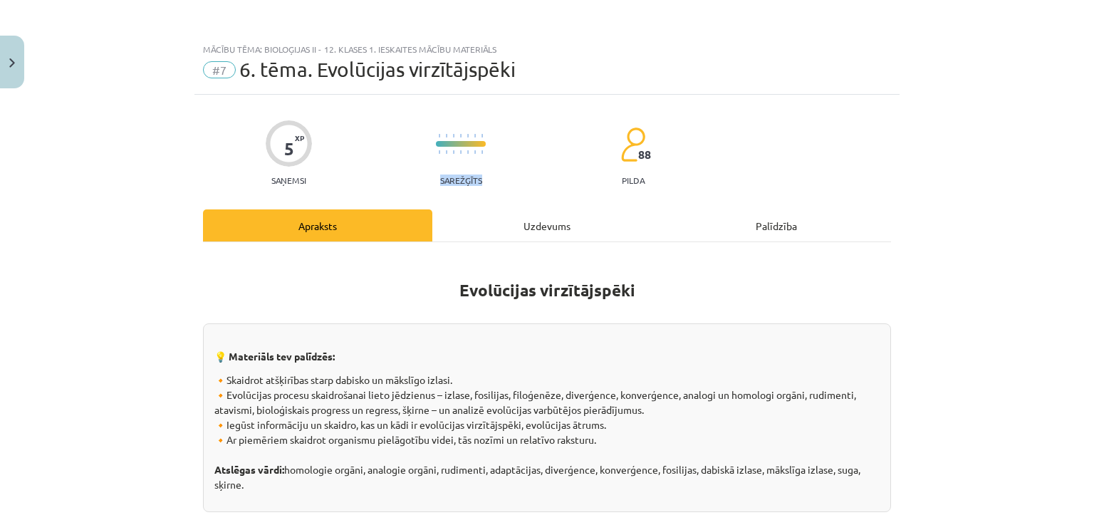
drag, startPoint x: 424, startPoint y: 129, endPoint x: 491, endPoint y: 182, distance: 85.2
click at [491, 182] on div "5 XP Saņemsi Sarežģīts 88 pilda" at bounding box center [547, 148] width 688 height 73
drag, startPoint x: 596, startPoint y: 133, endPoint x: 655, endPoint y: 189, distance: 81.6
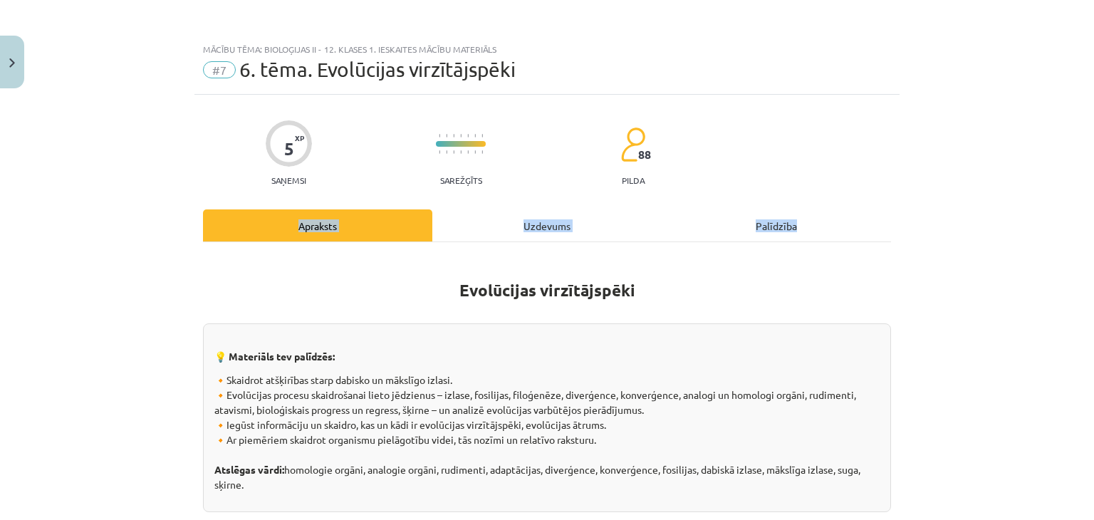
drag, startPoint x: 284, startPoint y: 216, endPoint x: 805, endPoint y: 214, distance: 520.6
click at [805, 214] on div "Apraksts Uzdevums Palīdzība" at bounding box center [547, 225] width 688 height 32
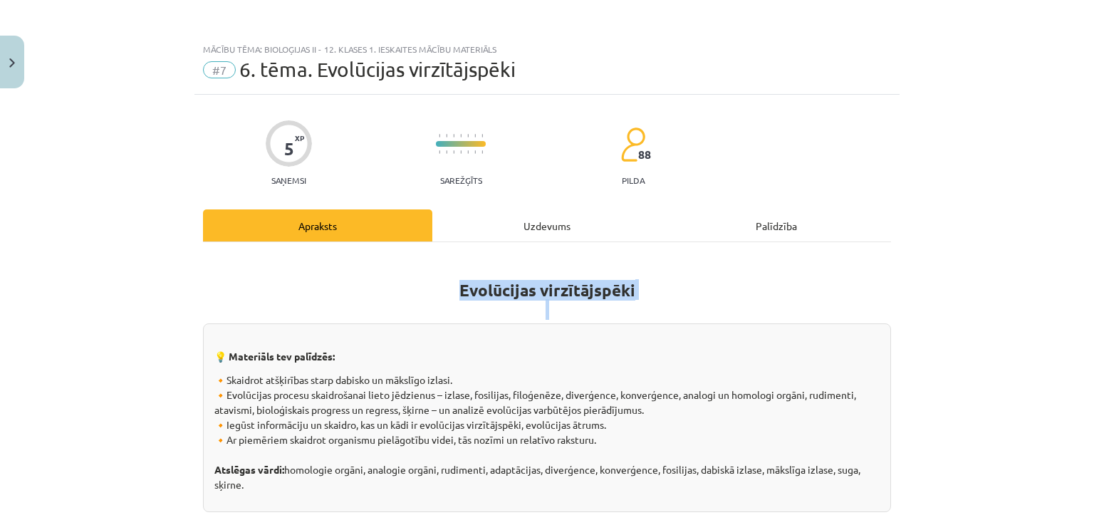
drag, startPoint x: 414, startPoint y: 283, endPoint x: 638, endPoint y: 301, distance: 225.0
click at [638, 301] on h1 "Evolūcijas virzītājspēki" at bounding box center [547, 287] width 688 height 64
click at [403, 308] on h1 "Evolūcijas virzītājspēki" at bounding box center [547, 287] width 688 height 64
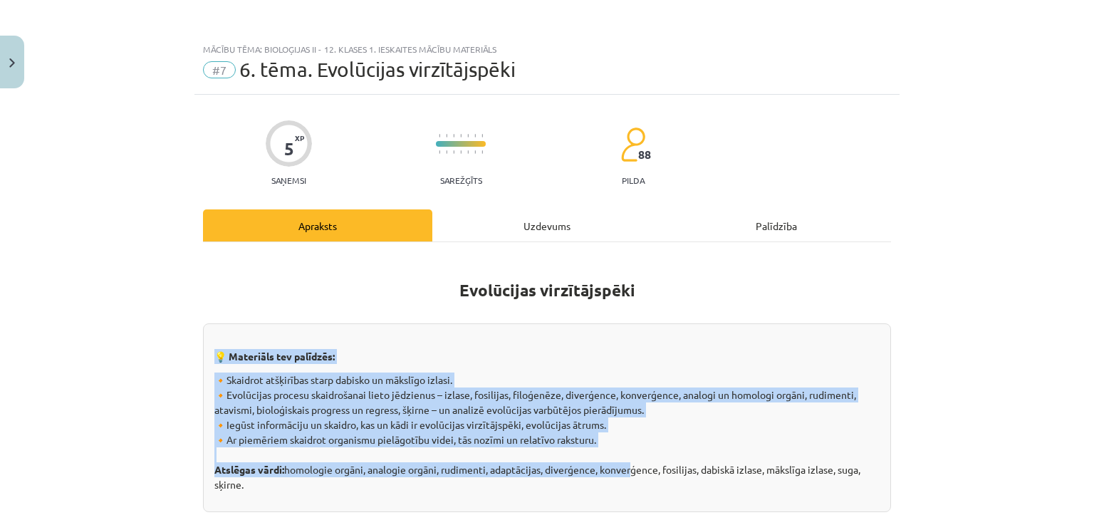
drag, startPoint x: 206, startPoint y: 355, endPoint x: 627, endPoint y: 465, distance: 435.1
click at [627, 465] on div "💡 Materiāls tev palīdzēs: 🔸Skaidrot atšķirības starp dabisko un mākslīgo izlasi…" at bounding box center [547, 417] width 688 height 189
click at [553, 434] on p "🔸Skaidrot atšķirības starp dabisko un mākslīgo izlasi. 🔸Evolūcijas procesu skai…" at bounding box center [546, 432] width 665 height 120
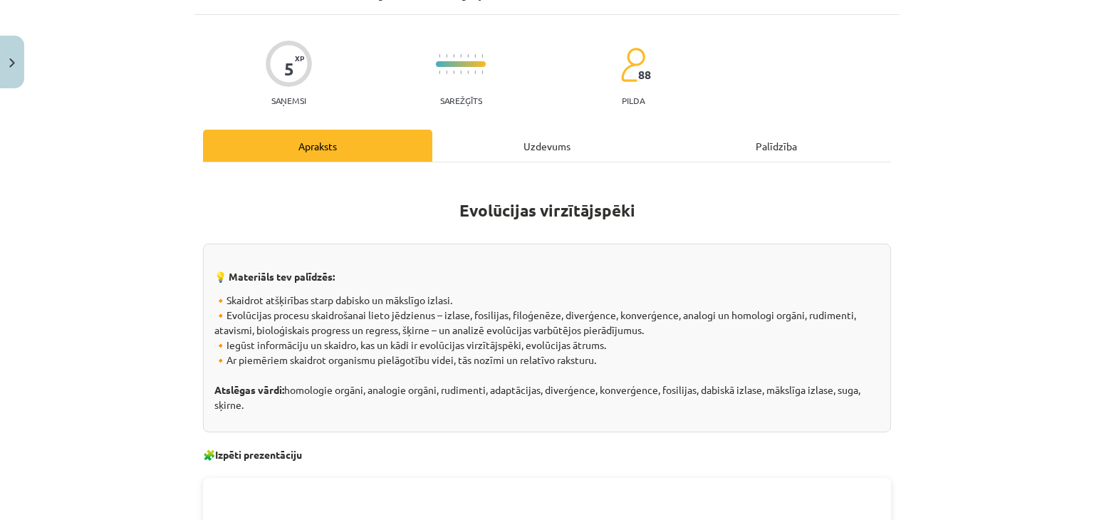
scroll to position [108, 0]
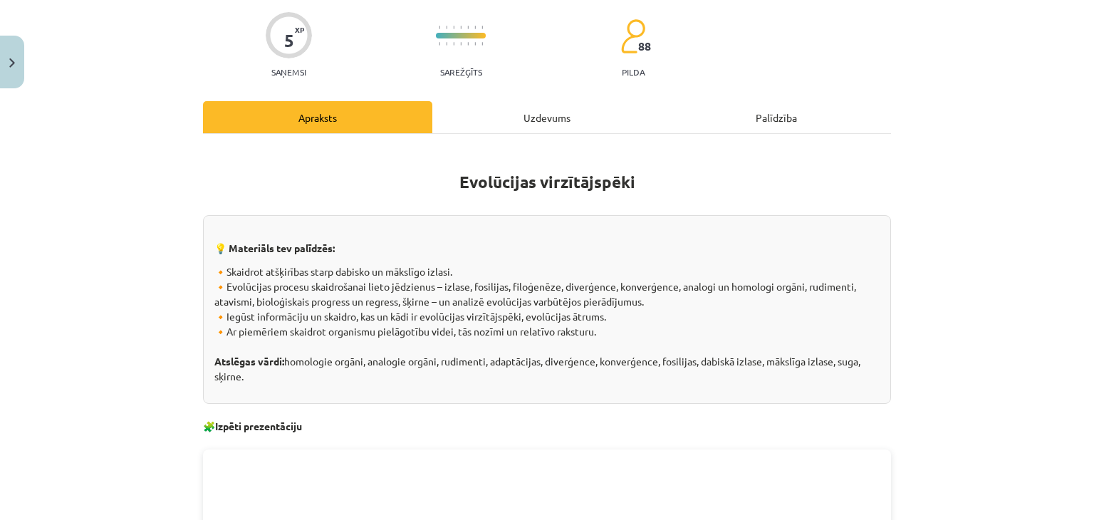
drag, startPoint x: 210, startPoint y: 245, endPoint x: 277, endPoint y: 370, distance: 142.1
click at [277, 370] on div "💡 Materiāls tev palīdzēs: 🔸Skaidrot atšķirības starp dabisko un mākslīgo izlasi…" at bounding box center [547, 309] width 688 height 189
click at [247, 371] on p "🔸Skaidrot atšķirības starp dabisko un mākslīgo izlasi. 🔸Evolūcijas procesu skai…" at bounding box center [546, 324] width 665 height 120
drag, startPoint x: 211, startPoint y: 251, endPoint x: 282, endPoint y: 380, distance: 147.9
click at [282, 380] on div "💡 Materiāls tev palīdzēs: 🔸Skaidrot atšķirības starp dabisko un mākslīgo izlasi…" at bounding box center [547, 309] width 688 height 189
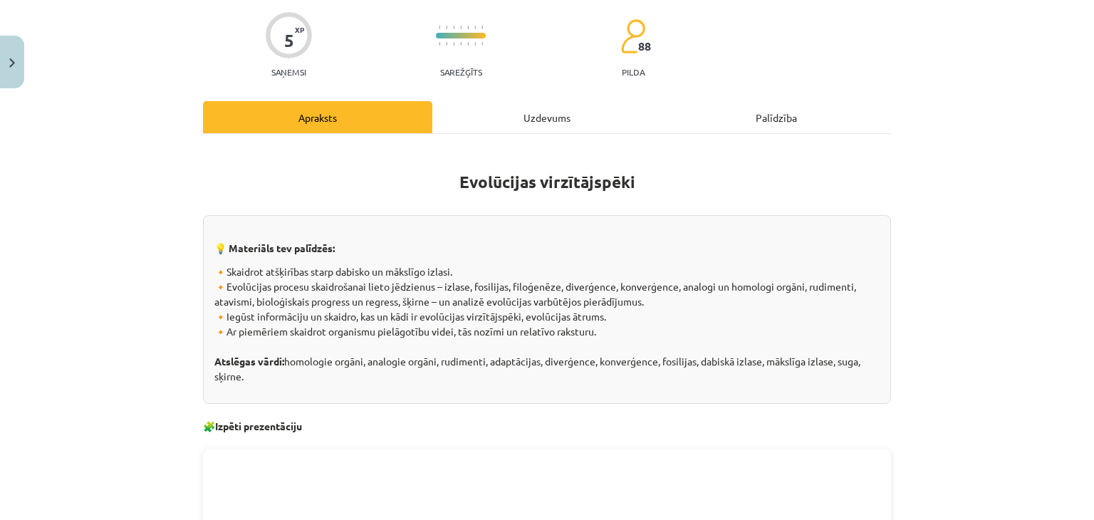
click at [215, 348] on p "🔸Skaidrot atšķirības starp dabisko un mākslīgo izlasi. 🔸Evolūcijas procesu skai…" at bounding box center [546, 324] width 665 height 120
drag, startPoint x: 303, startPoint y: 429, endPoint x: 186, endPoint y: 429, distance: 116.8
click at [186, 429] on div "Mācību tēma: Bioloģijas ii - 12. klases 1. ieskaites mācību materiāls #7 6. tēm…" at bounding box center [547, 260] width 1094 height 520
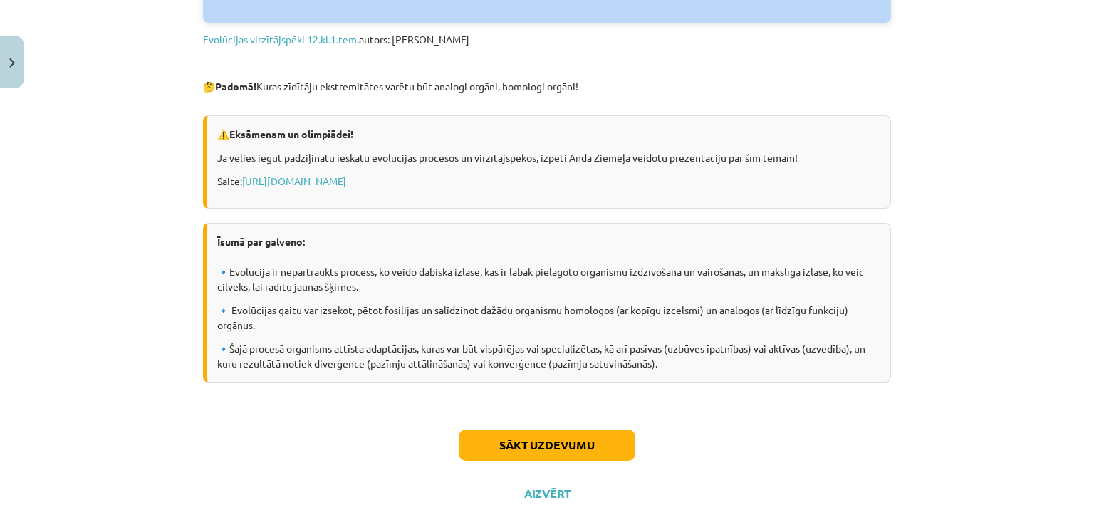
scroll to position [954, 0]
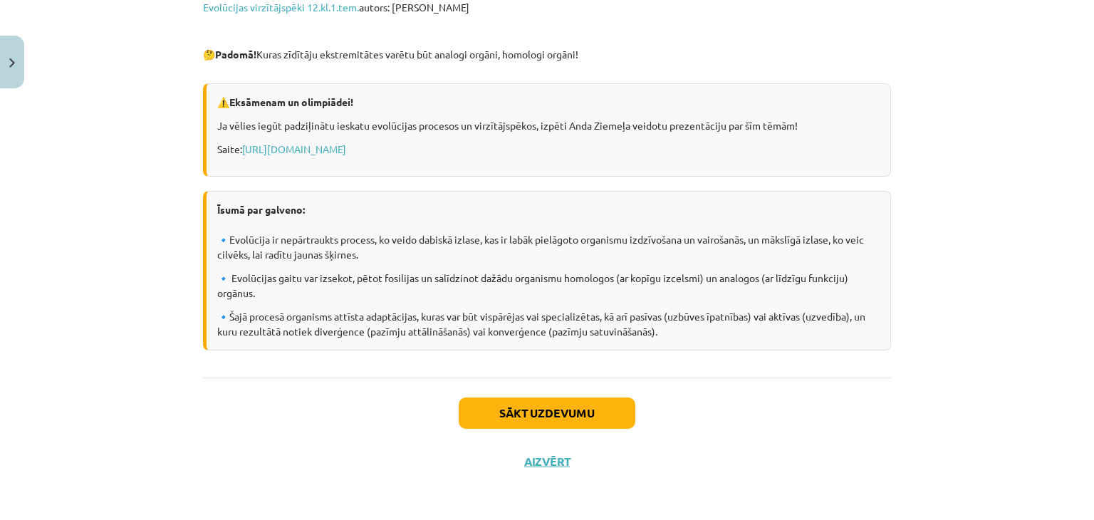
drag, startPoint x: 194, startPoint y: 303, endPoint x: 684, endPoint y: 364, distance: 493.7
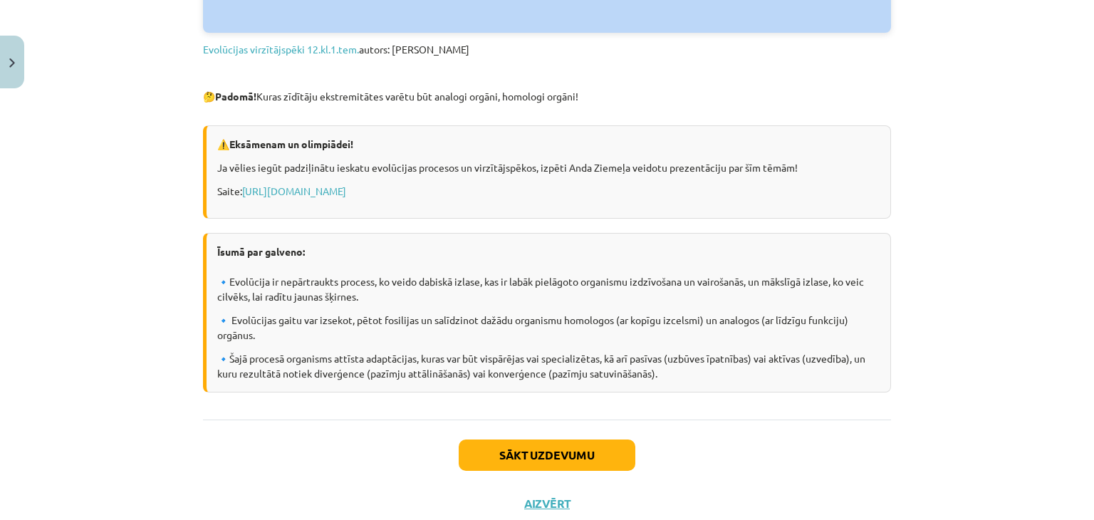
scroll to position [911, 0]
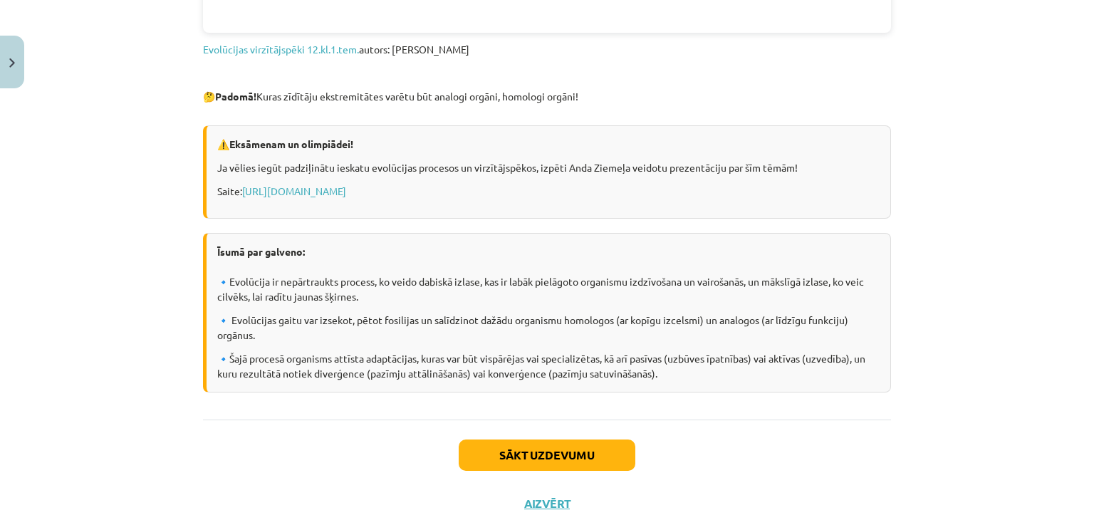
click at [212, 475] on div "Sākt uzdevumu Aizvērt" at bounding box center [547, 469] width 688 height 100
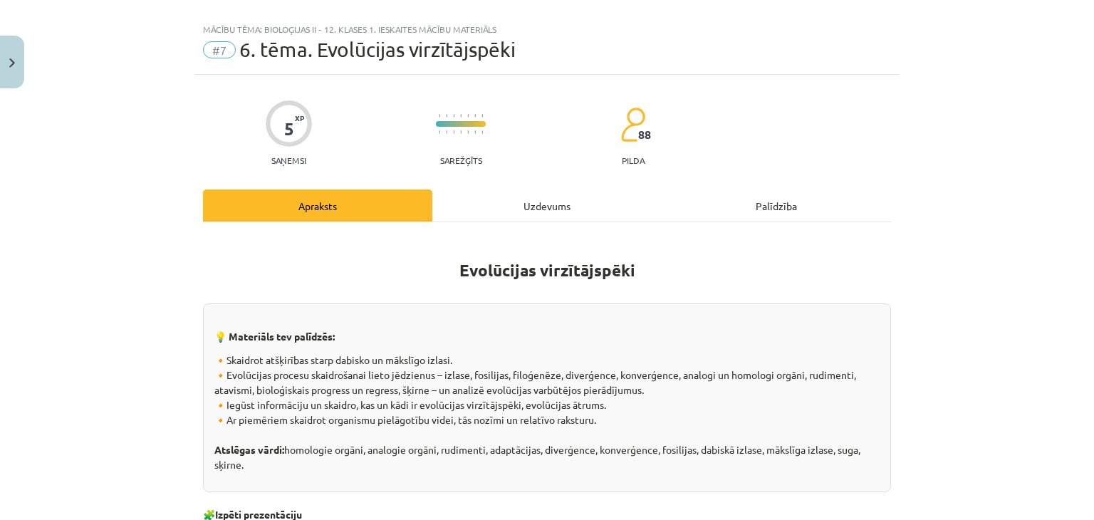
scroll to position [0, 0]
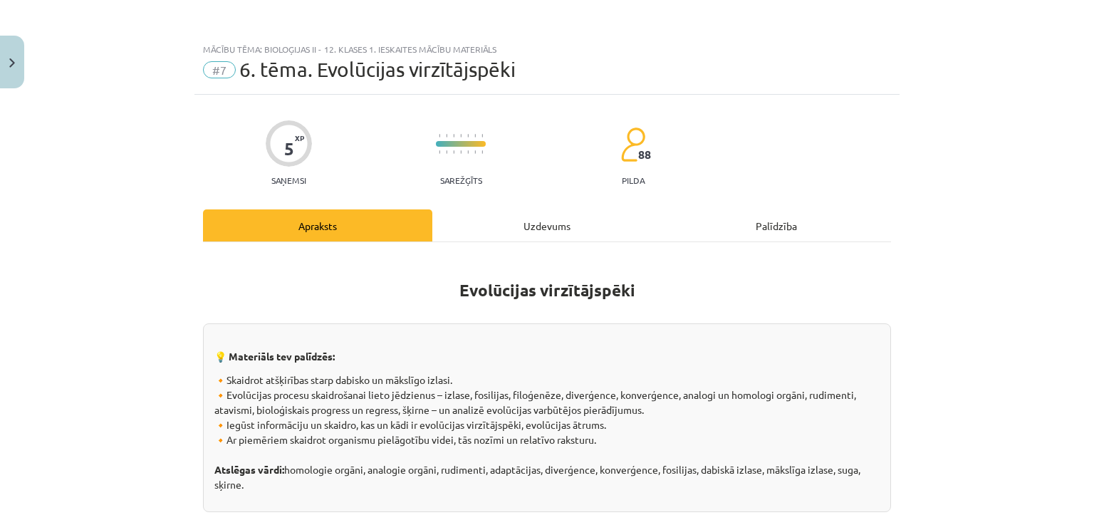
drag, startPoint x: 210, startPoint y: 349, endPoint x: 695, endPoint y: 417, distance: 489.6
click at [695, 417] on div "💡 Materiāls tev palīdzēs: 🔸Skaidrot atšķirības starp dabisko un mākslīgo izlasi…" at bounding box center [547, 417] width 688 height 189
click at [204, 411] on div "💡 Materiāls tev palīdzēs: 🔸Skaidrot atšķirības starp dabisko un mākslīgo izlasi…" at bounding box center [547, 417] width 688 height 189
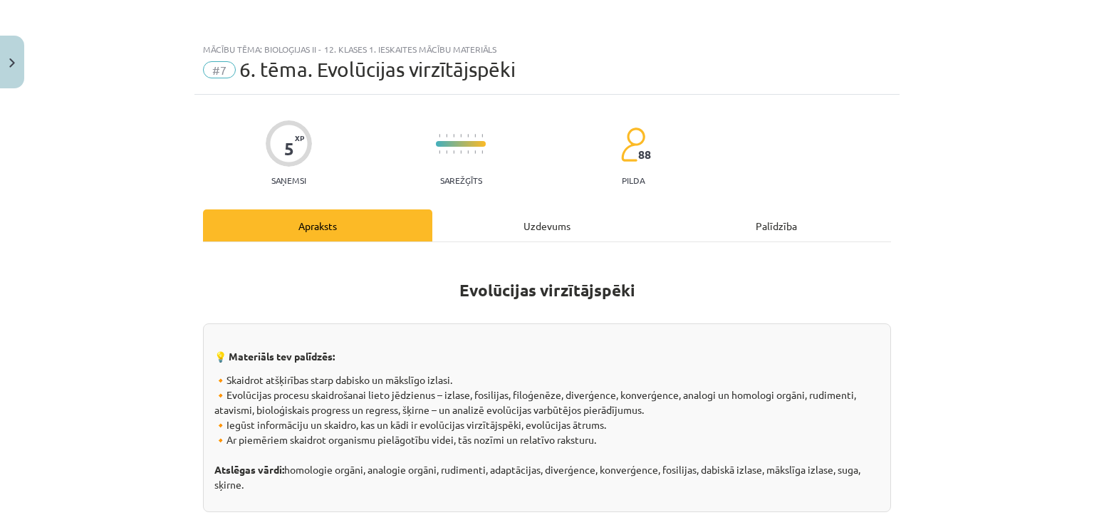
drag, startPoint x: 213, startPoint y: 348, endPoint x: 664, endPoint y: 413, distance: 455.4
click at [664, 413] on div "💡 Materiāls tev palīdzēs: 🔸Skaidrot atšķirības starp dabisko un mākslīgo izlasi…" at bounding box center [547, 417] width 688 height 189
click at [610, 354] on p "💡 Materiāls tev palīdzēs:" at bounding box center [546, 356] width 665 height 15
drag, startPoint x: 210, startPoint y: 348, endPoint x: 647, endPoint y: 437, distance: 446.2
click at [647, 437] on div "💡 Materiāls tev palīdzēs: 🔸Skaidrot atšķirības starp dabisko un mākslīgo izlasi…" at bounding box center [547, 417] width 688 height 189
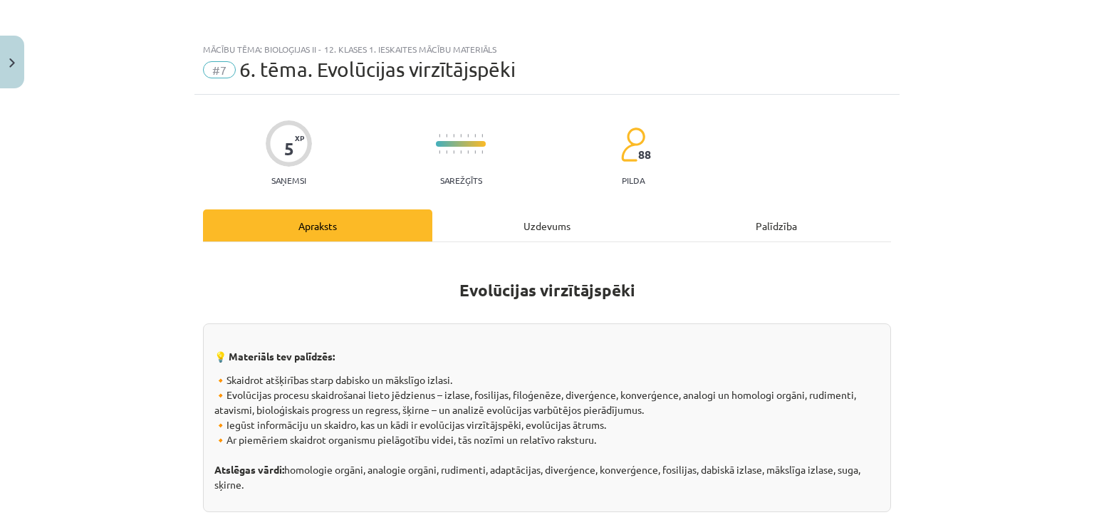
click at [647, 437] on p "🔸Skaidrot atšķirības starp dabisko un mākslīgo izlasi. 🔸Evolūcijas procesu skai…" at bounding box center [546, 432] width 665 height 120
drag, startPoint x: 211, startPoint y: 351, endPoint x: 600, endPoint y: 433, distance: 397.3
click at [600, 433] on div "💡 Materiāls tev palīdzēs: 🔸Skaidrot atšķirības starp dabisko un mākslīgo izlasi…" at bounding box center [547, 417] width 688 height 189
drag, startPoint x: 211, startPoint y: 464, endPoint x: 258, endPoint y: 479, distance: 49.3
click at [258, 479] on p "🔸Skaidrot atšķirības starp dabisko un mākslīgo izlasi. 🔸Evolūcijas procesu skai…" at bounding box center [546, 432] width 665 height 120
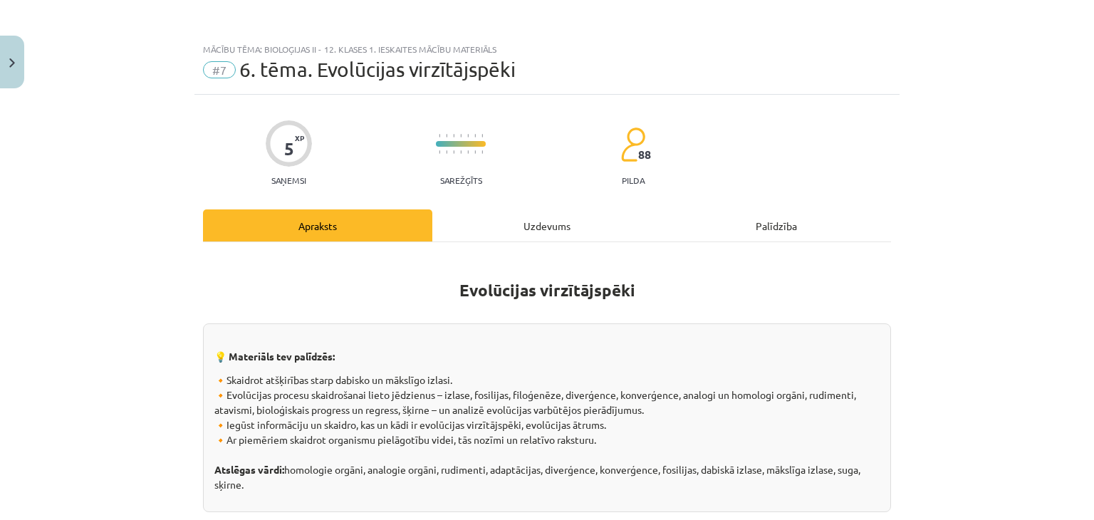
click at [258, 479] on p "🔸Skaidrot atšķirības starp dabisko un mākslīgo izlasi. 🔸Evolūcijas procesu skai…" at bounding box center [546, 432] width 665 height 120
drag, startPoint x: 210, startPoint y: 357, endPoint x: 336, endPoint y: 492, distance: 184.9
click at [336, 492] on div "💡 Materiāls tev palīdzēs: 🔸Skaidrot atšķirības starp dabisko un mākslīgo izlasi…" at bounding box center [547, 417] width 688 height 189
drag, startPoint x: 214, startPoint y: 356, endPoint x: 610, endPoint y: 445, distance: 405.8
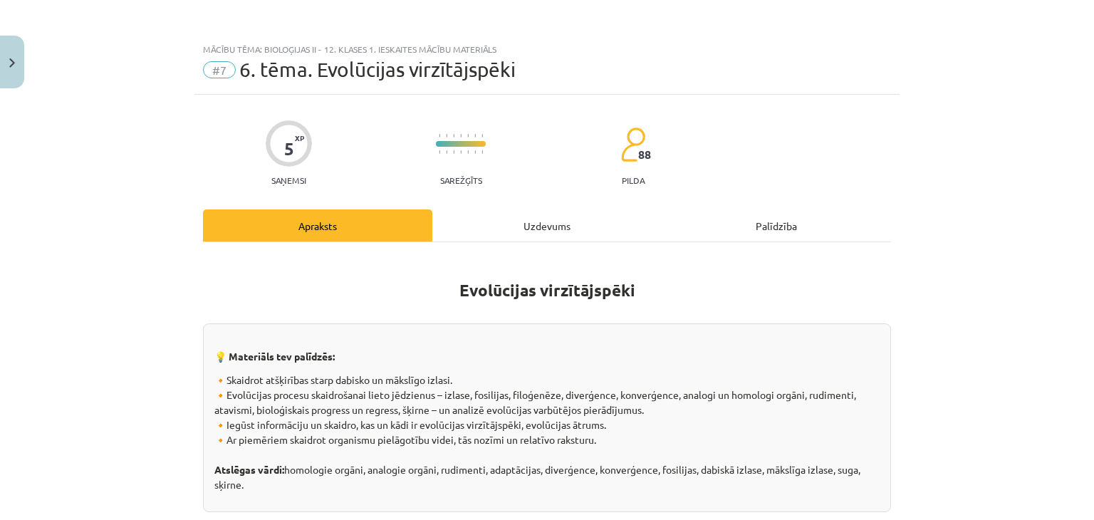
click at [610, 445] on div "💡 Materiāls tev palīdzēs: 🔸Skaidrot atšķirības starp dabisko un mākslīgo izlasi…" at bounding box center [547, 417] width 688 height 189
drag, startPoint x: 610, startPoint y: 445, endPoint x: 599, endPoint y: 442, distance: 11.7
click at [599, 442] on p "🔸Skaidrot atšķirības starp dabisko un mākslīgo izlasi. 🔸Evolūcijas procesu skai…" at bounding box center [546, 432] width 665 height 120
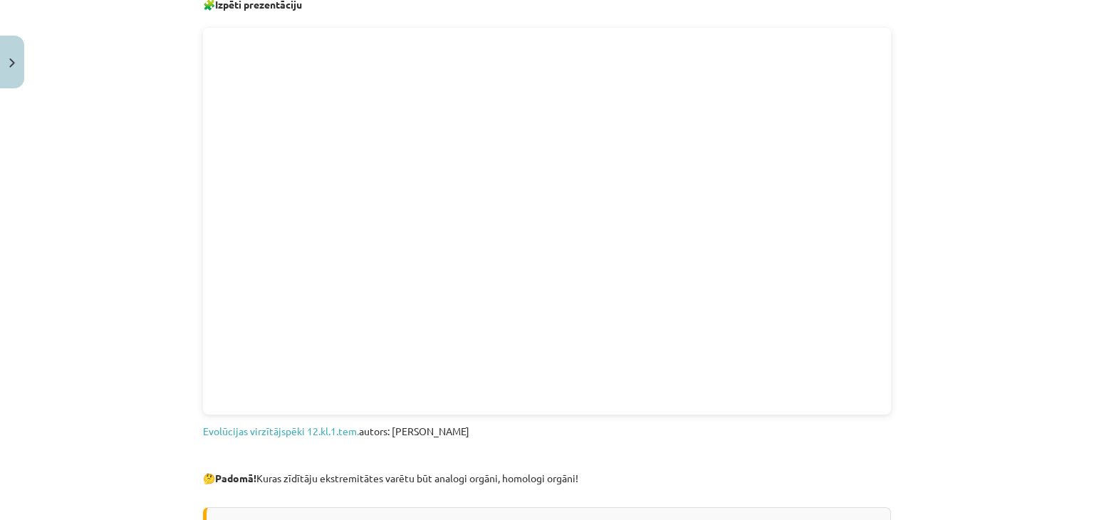
scroll to position [610, 0]
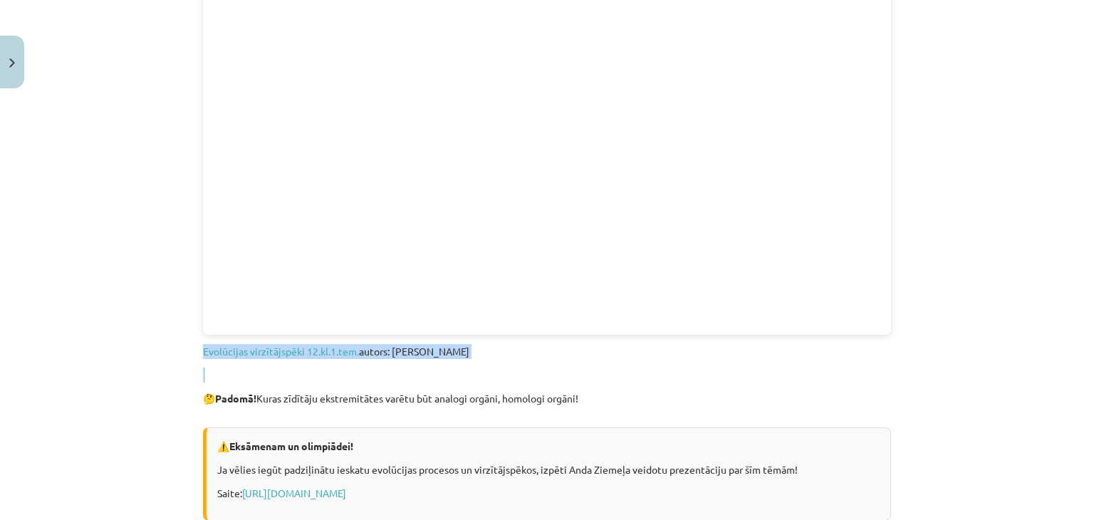
drag, startPoint x: 194, startPoint y: 346, endPoint x: 583, endPoint y: 380, distance: 391.0
click at [583, 380] on div "5 XP Saņemsi Sarežģīts 88 pilda Apraksts Uzdevums Palīdzība Evolūcijas virzītāj…" at bounding box center [546, 157] width 705 height 1344
click at [332, 363] on div "Evolūcijas virzītājspēki 💡 Materiāls tev palīdzēs: 🔸Skaidrot atšķirības starp d…" at bounding box center [547, 169] width 688 height 1049
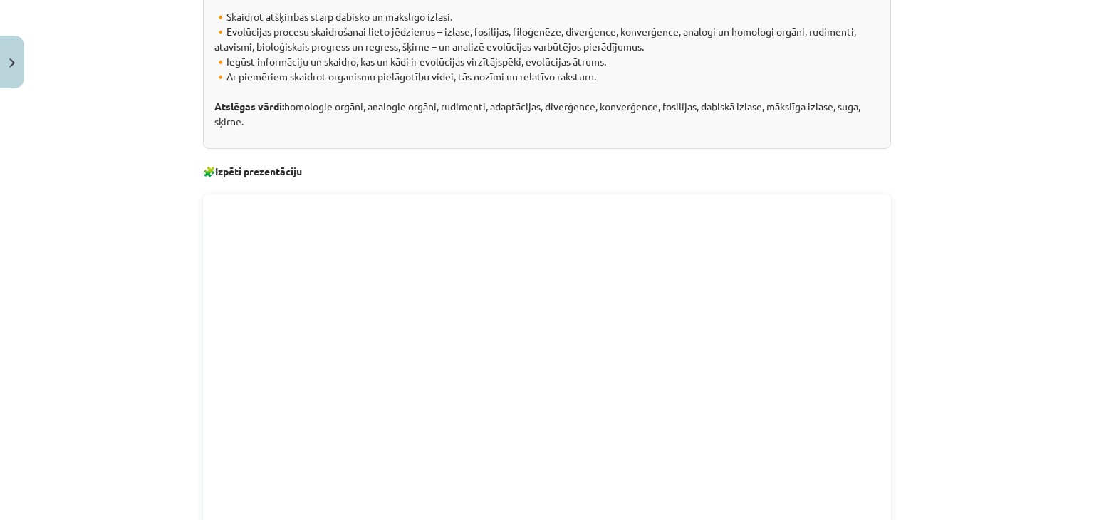
scroll to position [0, 0]
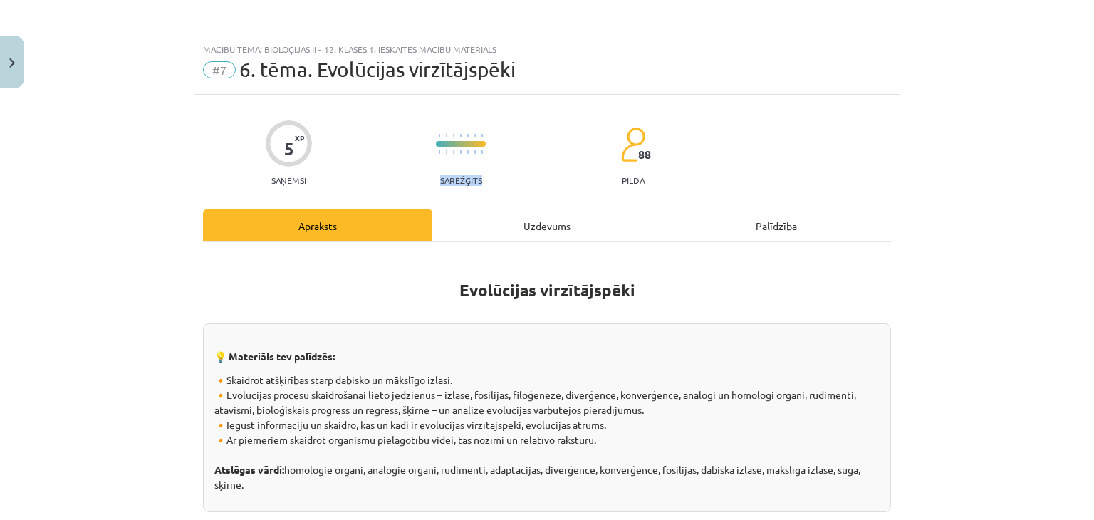
drag, startPoint x: 430, startPoint y: 130, endPoint x: 489, endPoint y: 176, distance: 74.5
click at [489, 176] on div "5 XP Saņemsi Sarežģīts 88 pilda" at bounding box center [547, 148] width 688 height 73
drag, startPoint x: 614, startPoint y: 120, endPoint x: 659, endPoint y: 194, distance: 87.0
click at [592, 169] on div "5 XP Saņemsi Sarežģīts 88 pilda" at bounding box center [547, 148] width 688 height 73
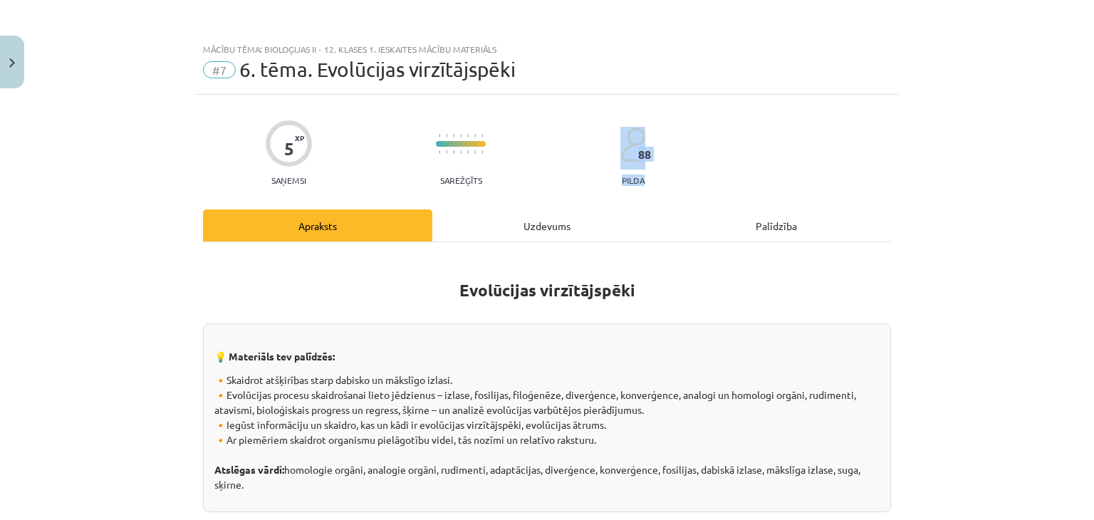
drag, startPoint x: 616, startPoint y: 124, endPoint x: 651, endPoint y: 177, distance: 63.2
click at [651, 177] on div "5 XP Saņemsi Sarežģīts 88 pilda" at bounding box center [547, 148] width 688 height 73
drag, startPoint x: 429, startPoint y: 132, endPoint x: 491, endPoint y: 182, distance: 80.5
click at [491, 182] on div "5 XP Saņemsi Sarežģīts 88 pilda" at bounding box center [547, 148] width 688 height 73
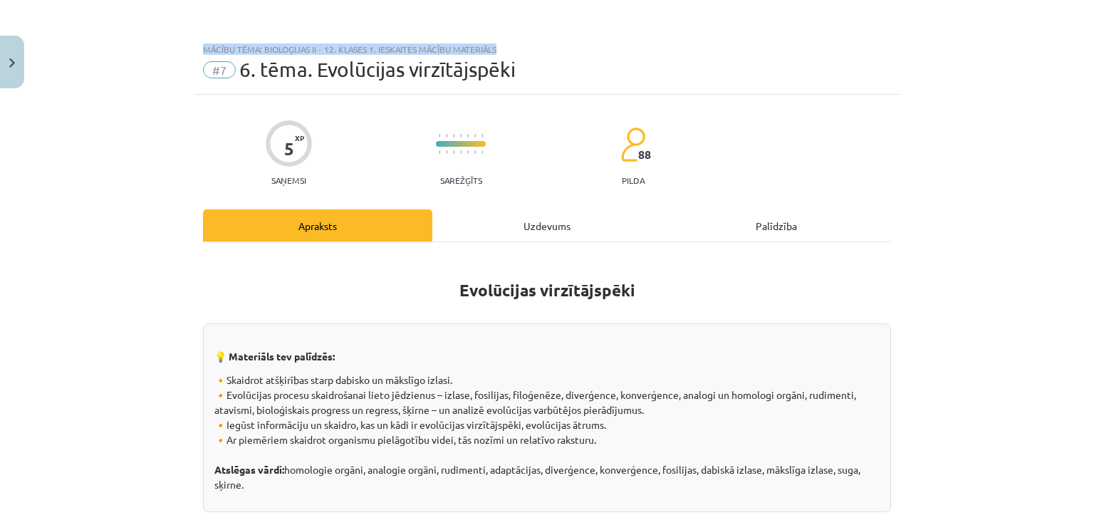
drag, startPoint x: 190, startPoint y: 46, endPoint x: 512, endPoint y: 37, distance: 322.0
click at [512, 37] on div "Mācību tēma: Bioloģijas ii - 12. klases 1. ieskaites mācību materiāls #7 6. tēm…" at bounding box center [546, 65] width 705 height 59
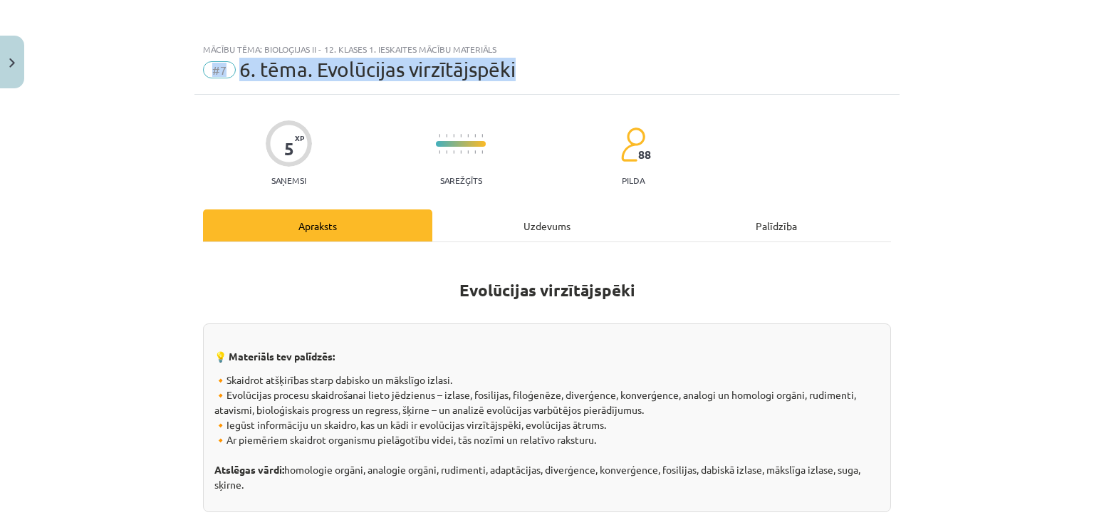
drag, startPoint x: 513, startPoint y: 69, endPoint x: 174, endPoint y: 80, distance: 339.1
click at [174, 80] on div "Mācību tēma: Bioloģijas ii - 12. klases 1. ieskaites mācību materiāls #7 6. tēm…" at bounding box center [547, 260] width 1094 height 520
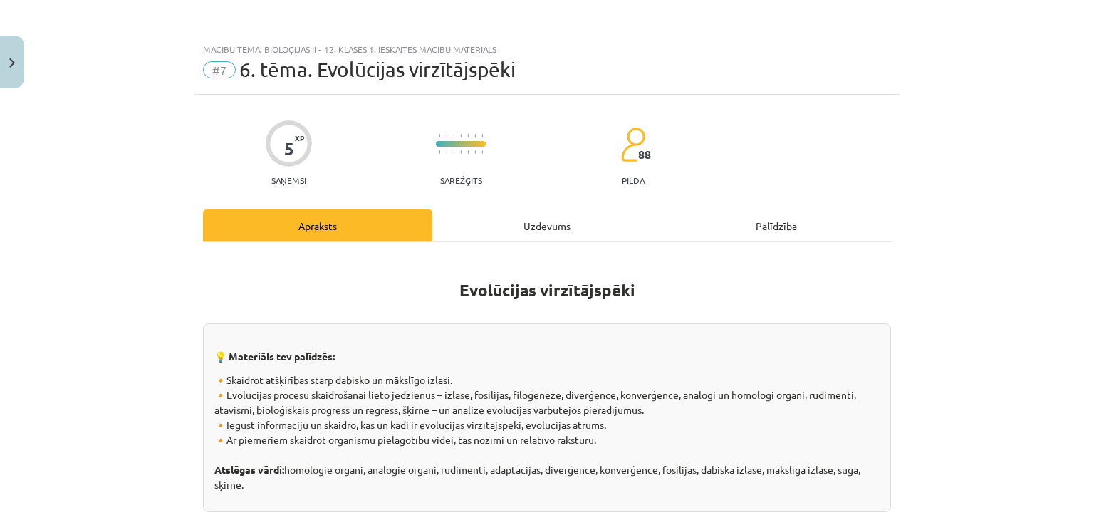
click at [228, 115] on div "5 XP Saņemsi Sarežģīts 88 pilda" at bounding box center [547, 148] width 688 height 73
drag, startPoint x: 504, startPoint y: 221, endPoint x: 612, endPoint y: 197, distance: 110.9
click at [539, 276] on h1 "Evolūcijas virzītājspēki" at bounding box center [547, 287] width 688 height 64
drag, startPoint x: 446, startPoint y: 284, endPoint x: 644, endPoint y: 287, distance: 197.3
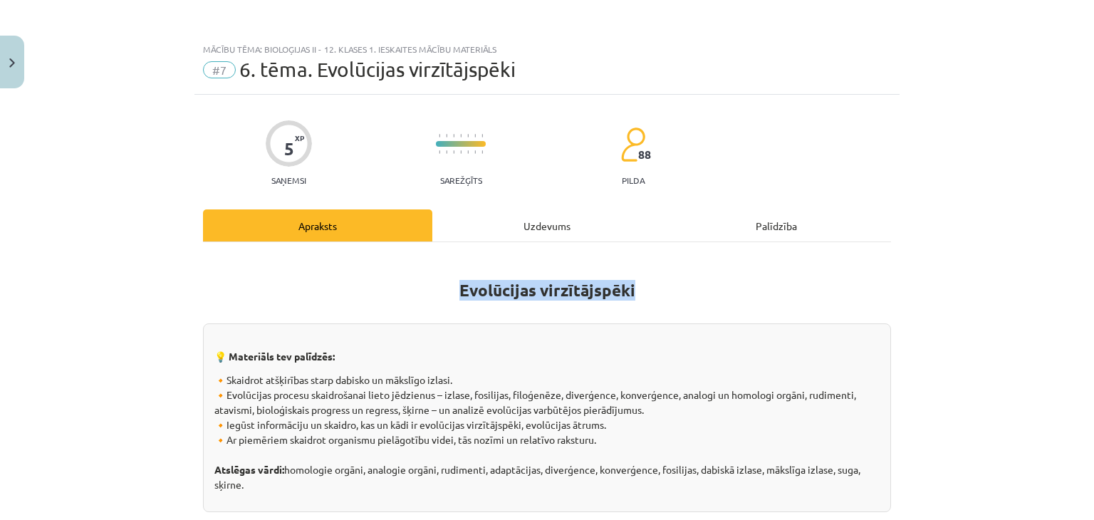
click at [644, 287] on h1 "Evolūcijas virzītājspēki" at bounding box center [547, 287] width 688 height 64
drag, startPoint x: 448, startPoint y: 293, endPoint x: 678, endPoint y: 265, distance: 231.7
click at [678, 265] on h1 "Evolūcijas virzītājspēki" at bounding box center [547, 287] width 688 height 64
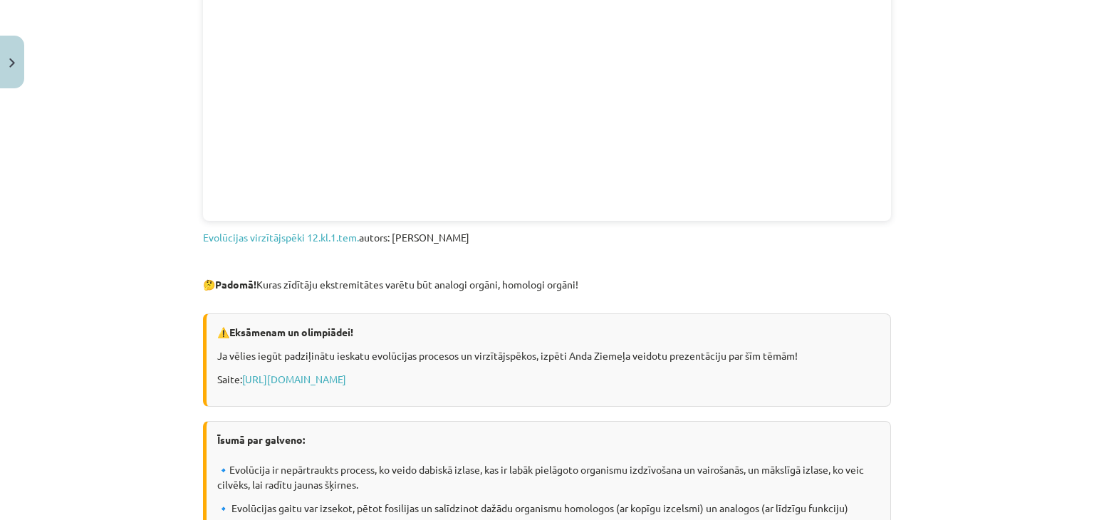
scroll to position [954, 0]
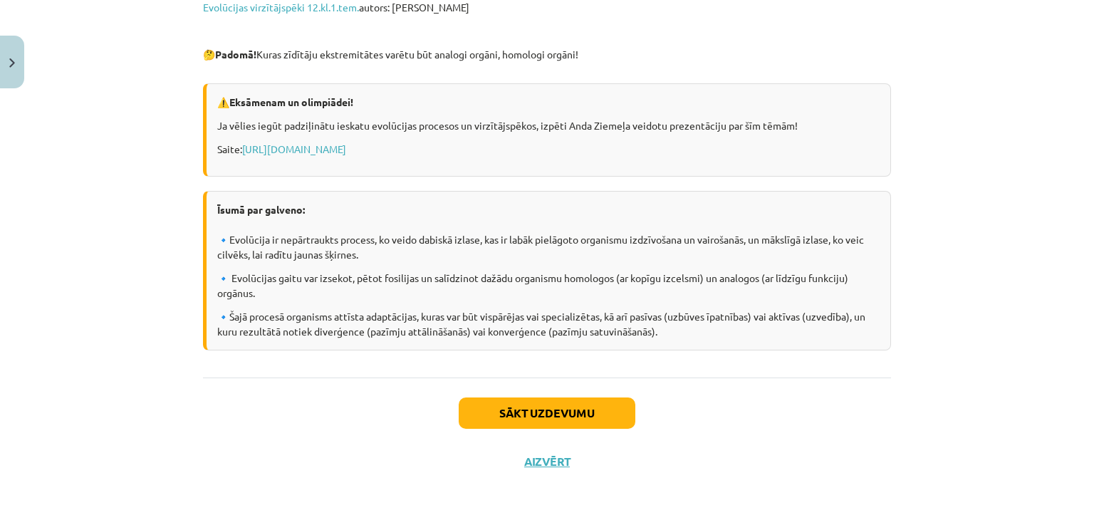
drag, startPoint x: 211, startPoint y: 98, endPoint x: 606, endPoint y: 142, distance: 397.7
click at [606, 142] on div "⚠️ Eksāmenam un olimpiādei! Ja vēlies iegūt padziļinātu ieskatu evolūcijas proc…" at bounding box center [547, 129] width 688 height 93
click at [606, 142] on p "Saite: [URL][DOMAIN_NAME]" at bounding box center [548, 149] width 662 height 15
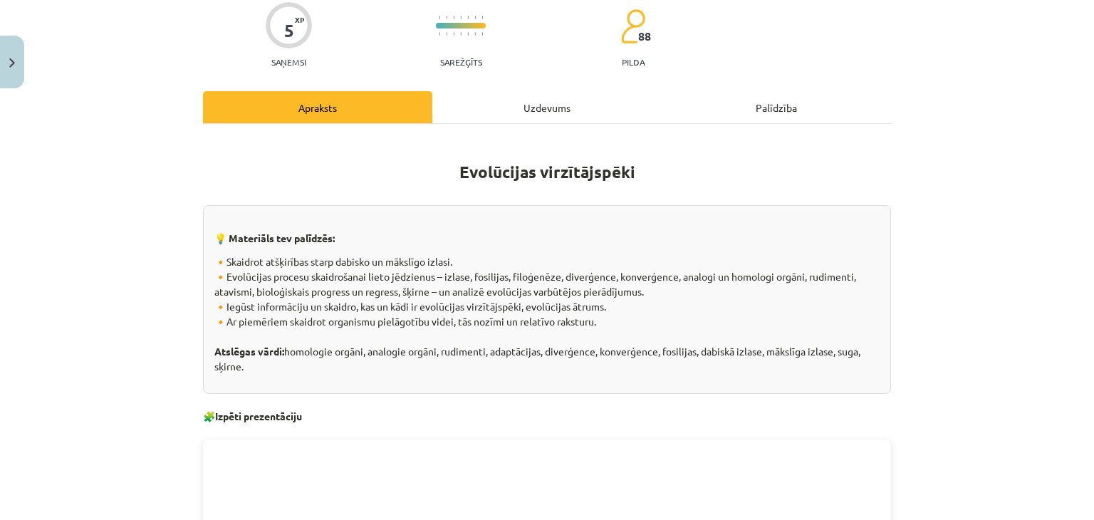
scroll to position [0, 0]
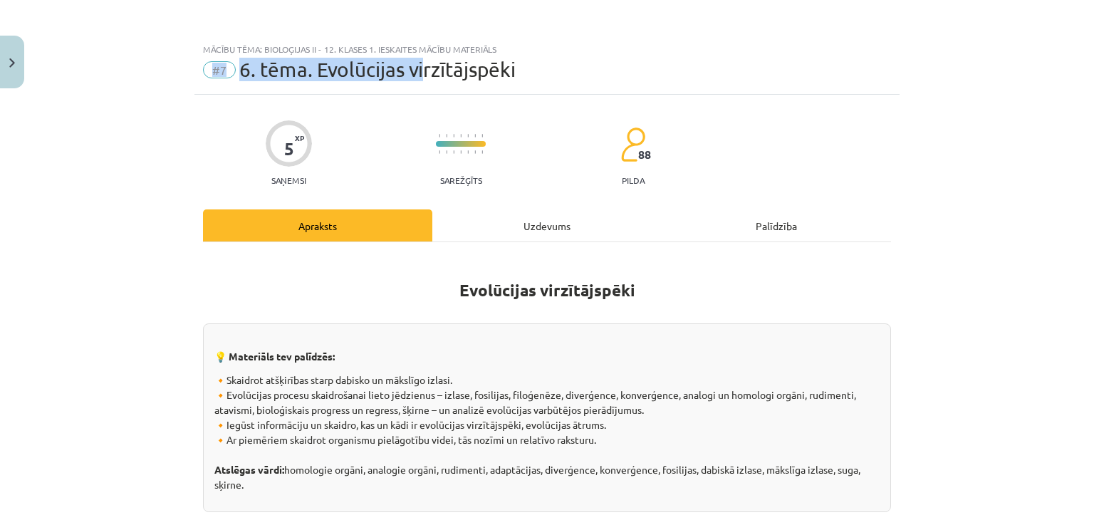
drag, startPoint x: 183, startPoint y: 54, endPoint x: 417, endPoint y: 56, distance: 234.3
click at [417, 56] on div "Mācību tēma: Bioloģijas ii - 12. klases 1. ieskaites mācību materiāls #7 6. tēm…" at bounding box center [547, 260] width 1094 height 520
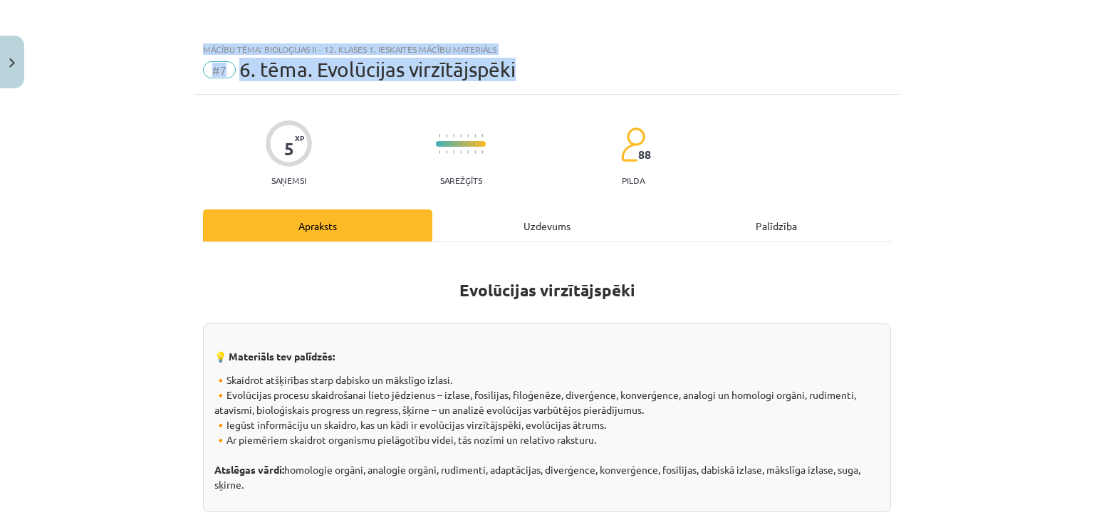
drag, startPoint x: 192, startPoint y: 41, endPoint x: 538, endPoint y: 63, distance: 346.8
click at [538, 63] on div "Mācību tēma: Bioloģijas ii - 12. klases 1. ieskaites mācību materiāls #7 6. tēm…" at bounding box center [546, 65] width 705 height 59
drag, startPoint x: 538, startPoint y: 63, endPoint x: 534, endPoint y: 43, distance: 20.3
click at [534, 43] on div "Mācību tēma: Bioloģijas ii - 12. klases 1. ieskaites mācību materiāls #7 6. tēm…" at bounding box center [546, 65] width 705 height 59
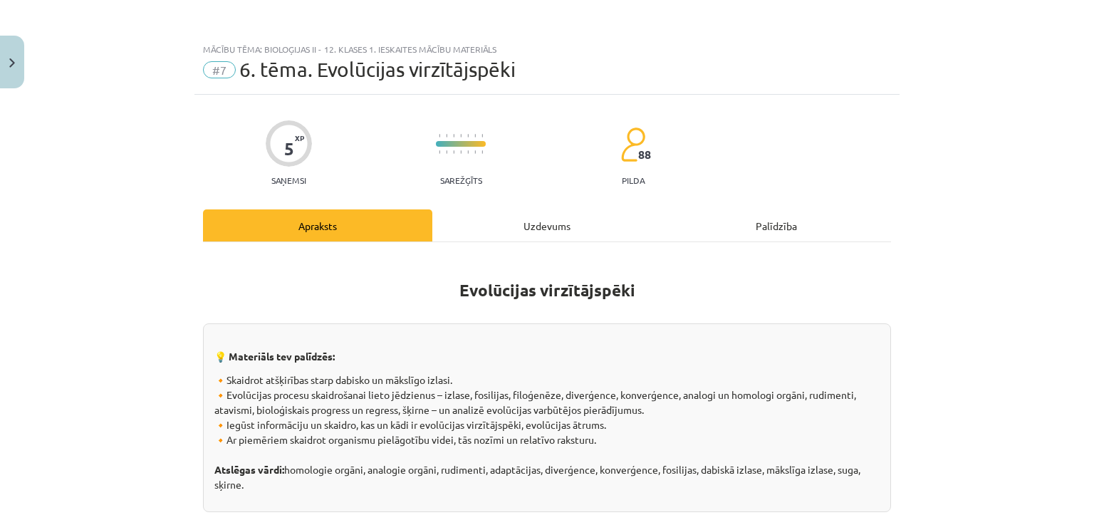
click at [473, 128] on div at bounding box center [461, 146] width 50 height 46
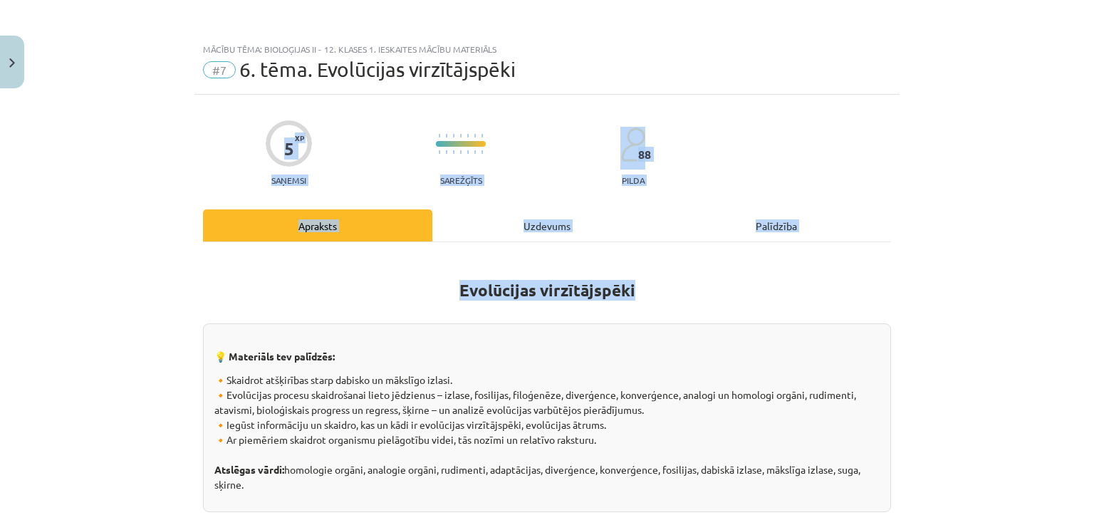
drag, startPoint x: 248, startPoint y: 117, endPoint x: 894, endPoint y: 289, distance: 669.0
click at [894, 289] on div "Mācību tēma: Bioloģijas ii - 12. klases 1. ieskaites mācību materiāls #7 6. tēm…" at bounding box center [547, 260] width 1094 height 520
click at [679, 268] on h1 "Evolūcijas virzītājspēki" at bounding box center [547, 287] width 688 height 64
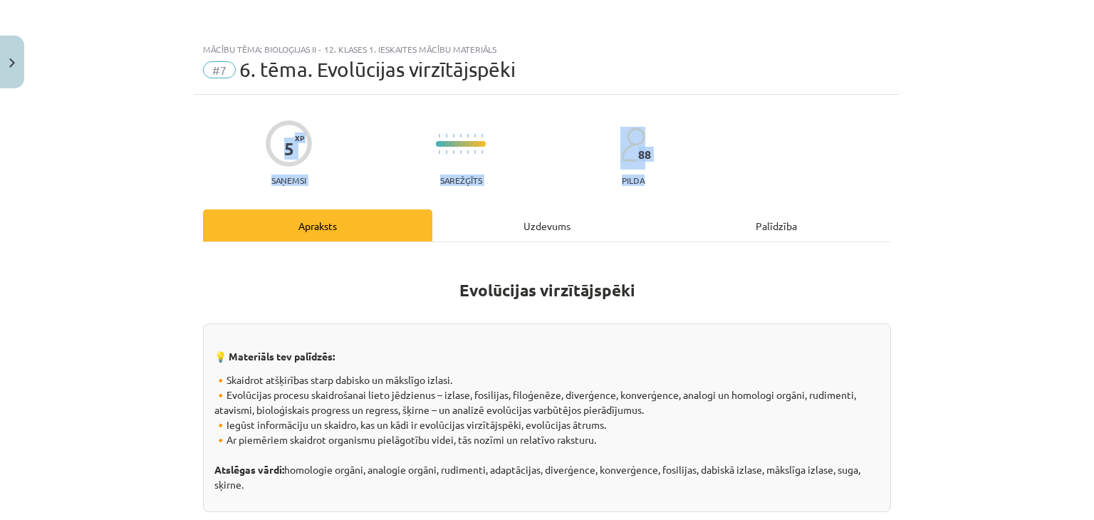
drag, startPoint x: 251, startPoint y: 120, endPoint x: 651, endPoint y: 182, distance: 404.3
click at [651, 182] on div "5 XP Saņemsi Sarežģīts 88 pilda" at bounding box center [547, 148] width 688 height 73
click at [481, 152] on img at bounding box center [481, 152] width 1 height 4
click at [508, 150] on div "5 XP Saņemsi Sarežģīts 88 pilda" at bounding box center [547, 148] width 688 height 73
drag, startPoint x: 236, startPoint y: 136, endPoint x: 640, endPoint y: 165, distance: 405.5
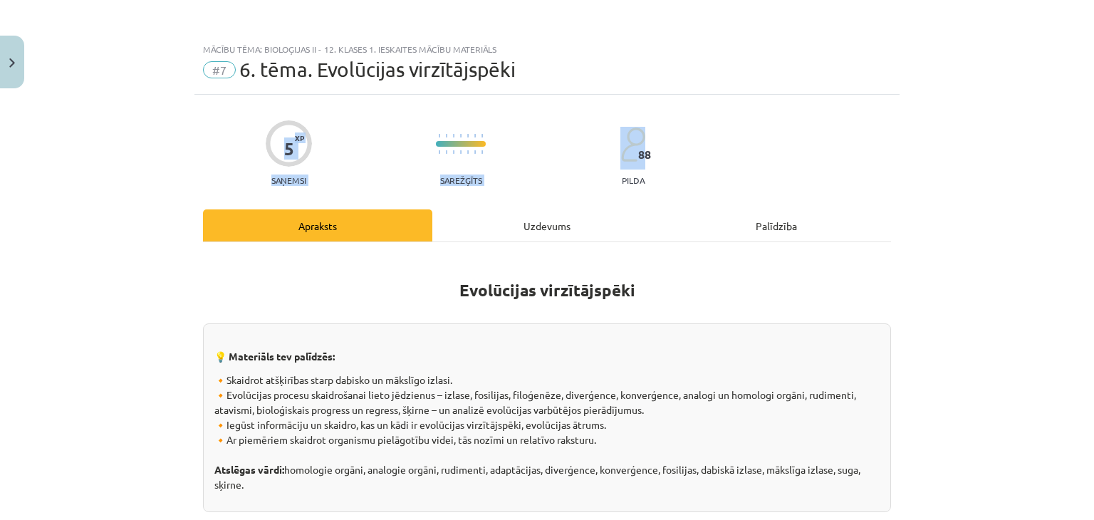
click at [640, 165] on div "5 XP Saņemsi Sarežģīts 88 pilda" at bounding box center [547, 148] width 688 height 73
click at [370, 123] on div "5 XP Saņemsi Sarežģīts 88 pilda" at bounding box center [547, 148] width 688 height 73
drag, startPoint x: 249, startPoint y: 120, endPoint x: 652, endPoint y: 176, distance: 406.9
click at [652, 176] on div "5 XP Saņemsi Sarežģīts 88 pilda" at bounding box center [547, 148] width 688 height 73
drag, startPoint x: 274, startPoint y: 214, endPoint x: 813, endPoint y: 217, distance: 538.4
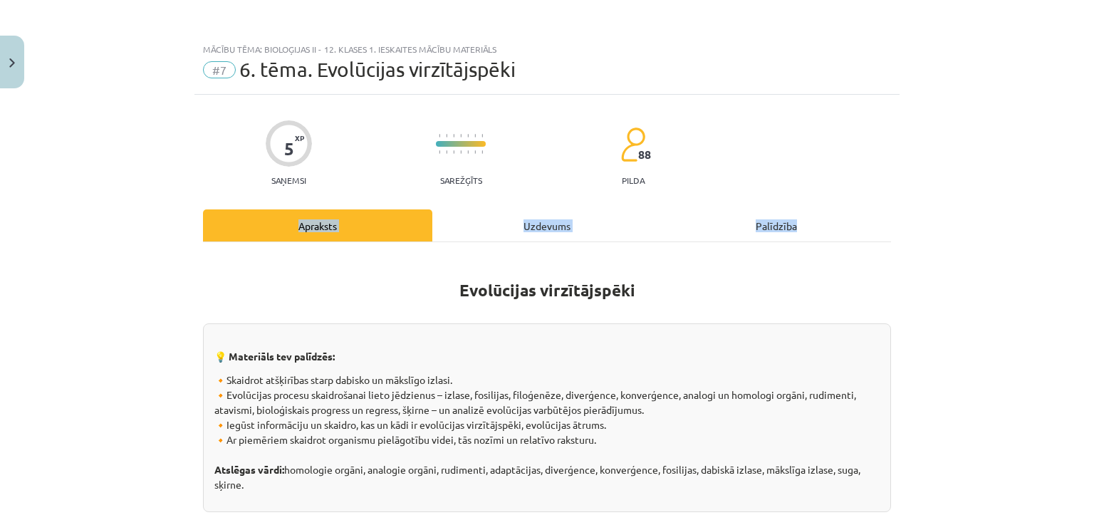
click at [813, 217] on div "Apraksts Uzdevums Palīdzība" at bounding box center [547, 225] width 688 height 32
click at [909, 226] on div "Mācību tēma: Bioloģijas ii - 12. klases 1. ieskaites mācību materiāls #7 6. tēm…" at bounding box center [547, 260] width 1094 height 520
drag, startPoint x: 909, startPoint y: 226, endPoint x: 963, endPoint y: 178, distance: 71.6
click at [963, 178] on div "Mācību tēma: Bioloģijas ii - 12. klases 1. ieskaites mācību materiāls #7 6. tēm…" at bounding box center [547, 260] width 1094 height 520
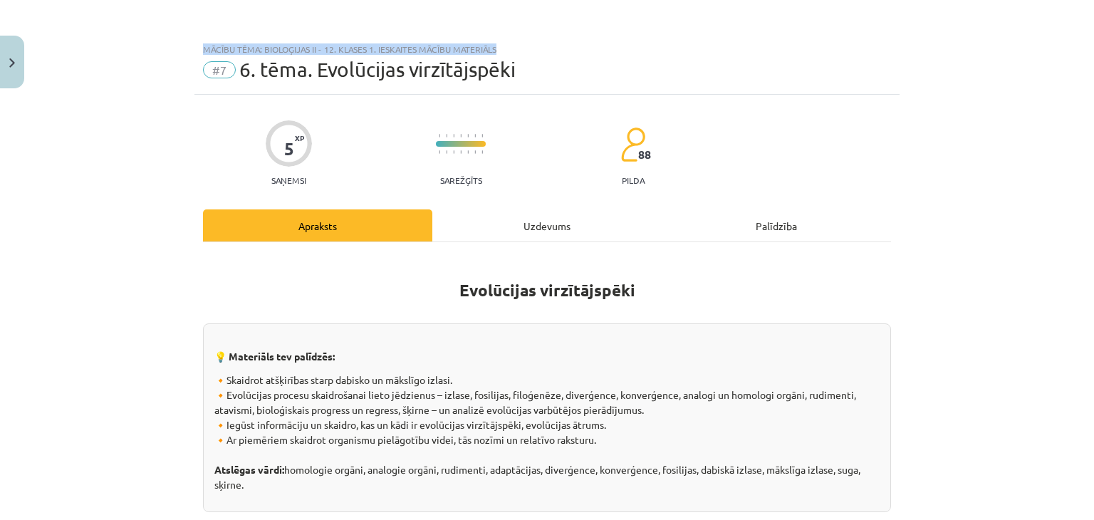
drag, startPoint x: 197, startPoint y: 46, endPoint x: 516, endPoint y: 53, distance: 318.4
click at [516, 53] on div "Mācību tēma: Bioloģijas ii - 12. klases 1. ieskaites mācību materiāls" at bounding box center [547, 49] width 688 height 10
click at [167, 66] on div "Mācību tēma: Bioloģijas ii - 12. klases 1. ieskaites mācību materiāls #7 6. tēm…" at bounding box center [547, 260] width 1094 height 520
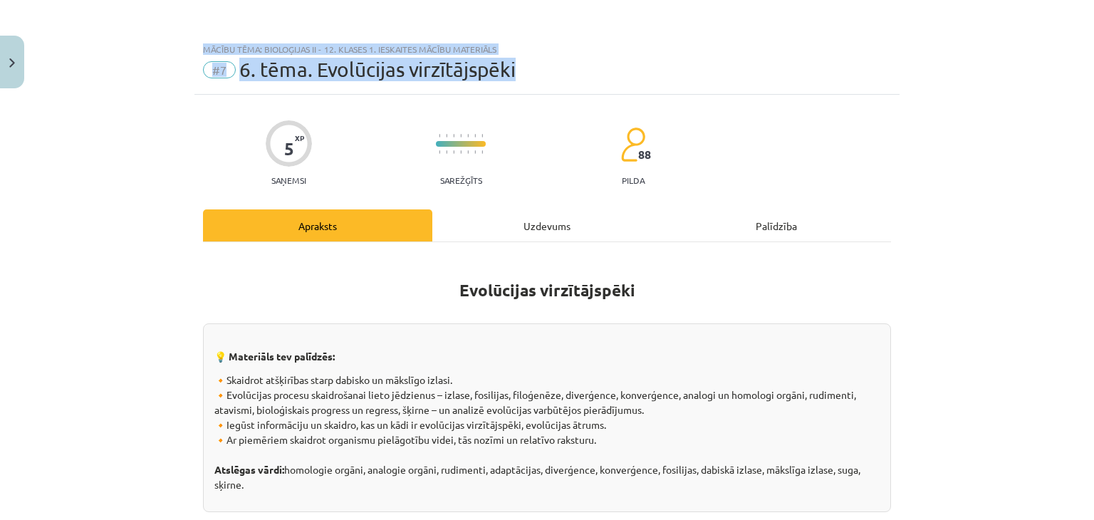
drag, startPoint x: 197, startPoint y: 46, endPoint x: 518, endPoint y: 80, distance: 323.8
click at [518, 80] on div "Mācību tēma: Bioloģijas ii - 12. klases 1. ieskaites mācību materiāls #7 6. tēm…" at bounding box center [546, 65] width 705 height 59
click at [947, 72] on div "Mācību tēma: Bioloģijas ii - 12. klases 1. ieskaites mācību materiāls #7 6. tēm…" at bounding box center [547, 260] width 1094 height 520
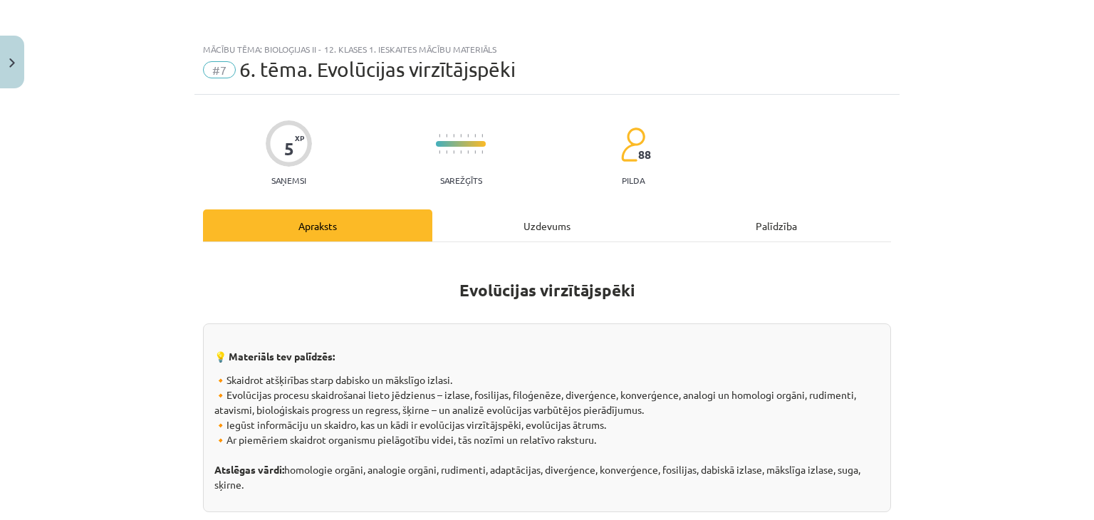
drag, startPoint x: 961, startPoint y: 203, endPoint x: 935, endPoint y: 182, distance: 33.9
click at [935, 182] on div "Mācību tēma: Bioloģijas ii - 12. klases 1. ieskaites mācību materiāls #7 6. tēm…" at bounding box center [547, 260] width 1094 height 520
click at [770, 174] on div "5 XP Saņemsi Sarežģīts 88 pilda" at bounding box center [547, 148] width 688 height 73
drag, startPoint x: 253, startPoint y: 69, endPoint x: 302, endPoint y: 71, distance: 49.2
click at [302, 71] on span "6. tēma. Evolūcijas virzītājspēki" at bounding box center [377, 69] width 276 height 23
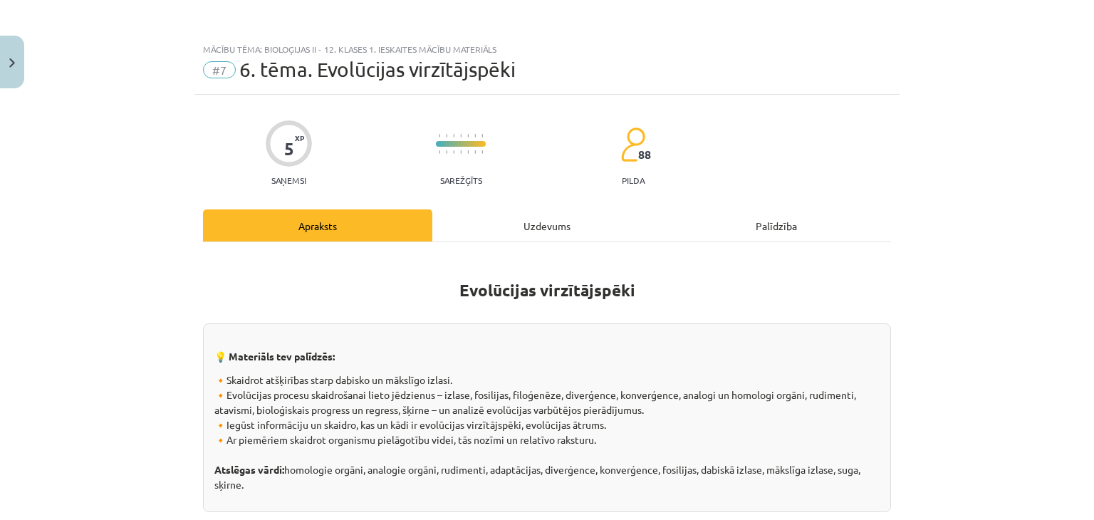
click at [228, 78] on div "#7 6. tēma. Evolūcijas virzītājspēki" at bounding box center [547, 69] width 688 height 23
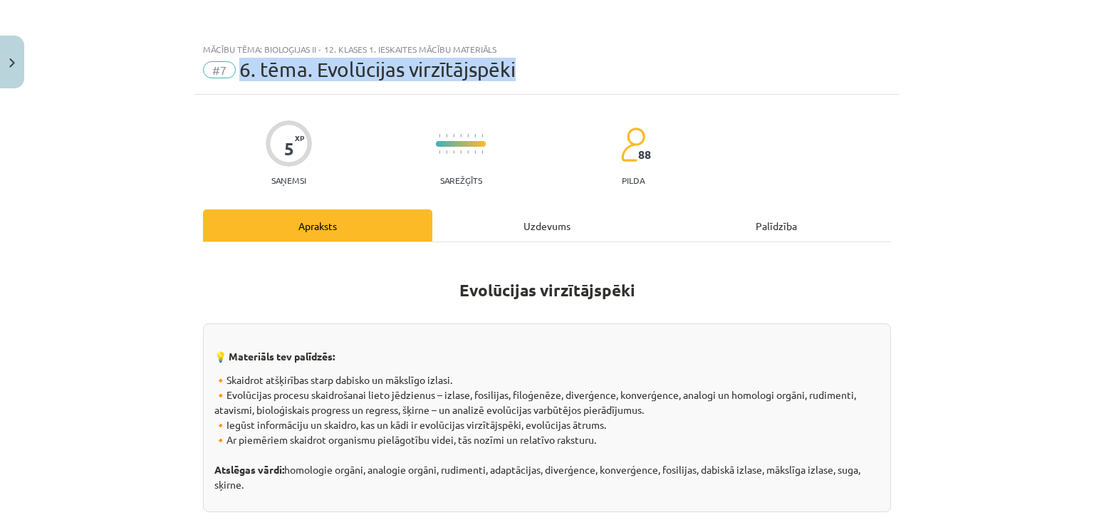
drag, startPoint x: 236, startPoint y: 68, endPoint x: 578, endPoint y: 77, distance: 341.9
click at [578, 77] on div "#7 6. tēma. Evolūcijas virzītājspēki" at bounding box center [547, 69] width 688 height 23
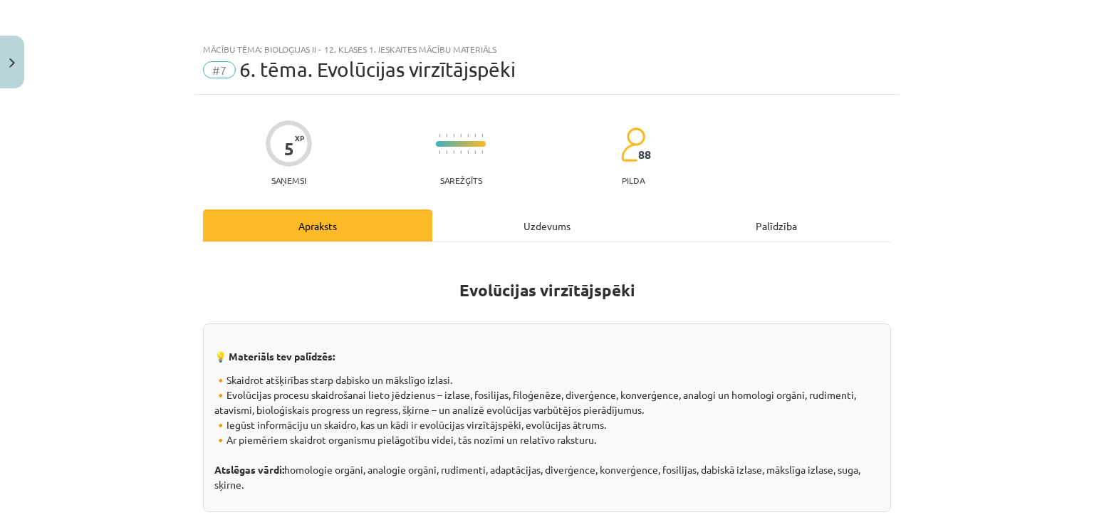
click at [971, 175] on div "Mācību tēma: Bioloģijas ii - 12. klases 1. ieskaites mācību materiāls #7 6. tēm…" at bounding box center [547, 260] width 1094 height 520
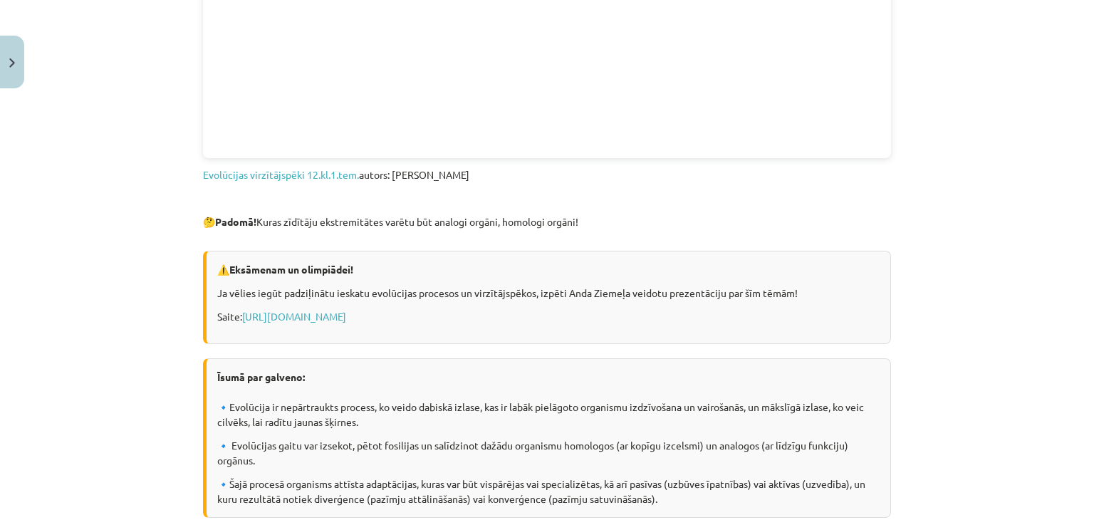
scroll to position [954, 0]
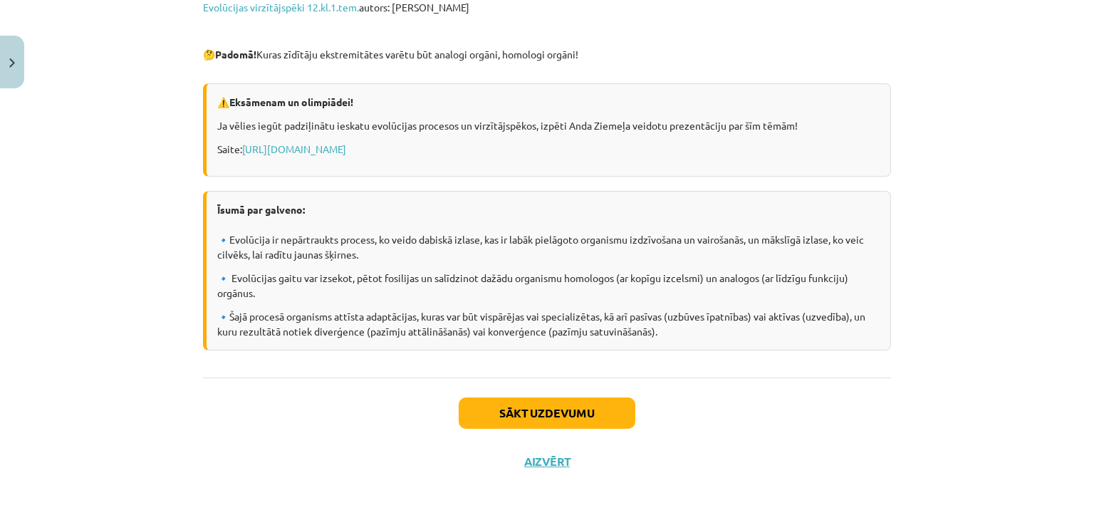
click at [981, 37] on div "Mācību tēma: Bioloģijas ii - 12. klases 1. ieskaites mācību materiāls #7 6. tēm…" at bounding box center [547, 260] width 1094 height 520
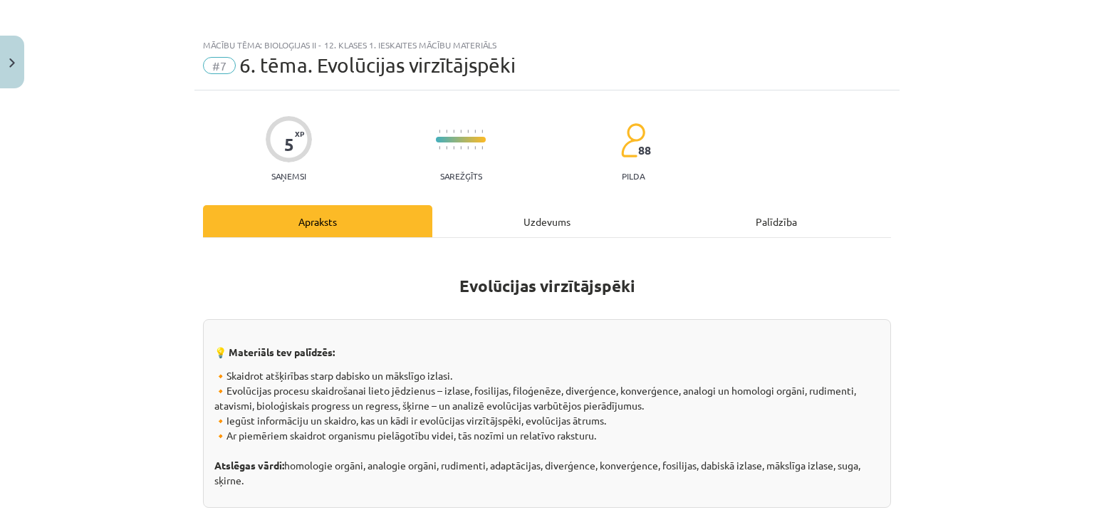
scroll to position [0, 0]
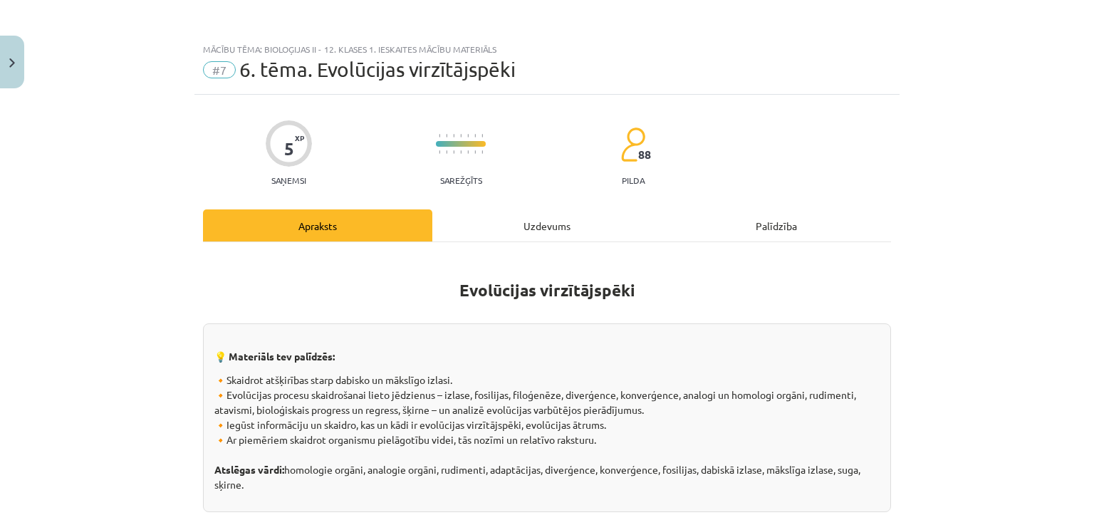
click at [1012, 155] on div "Mācību tēma: Bioloģijas ii - 12. klases 1. ieskaites mācību materiāls #7 6. tēm…" at bounding box center [547, 260] width 1094 height 520
